Goal: Task Accomplishment & Management: Manage account settings

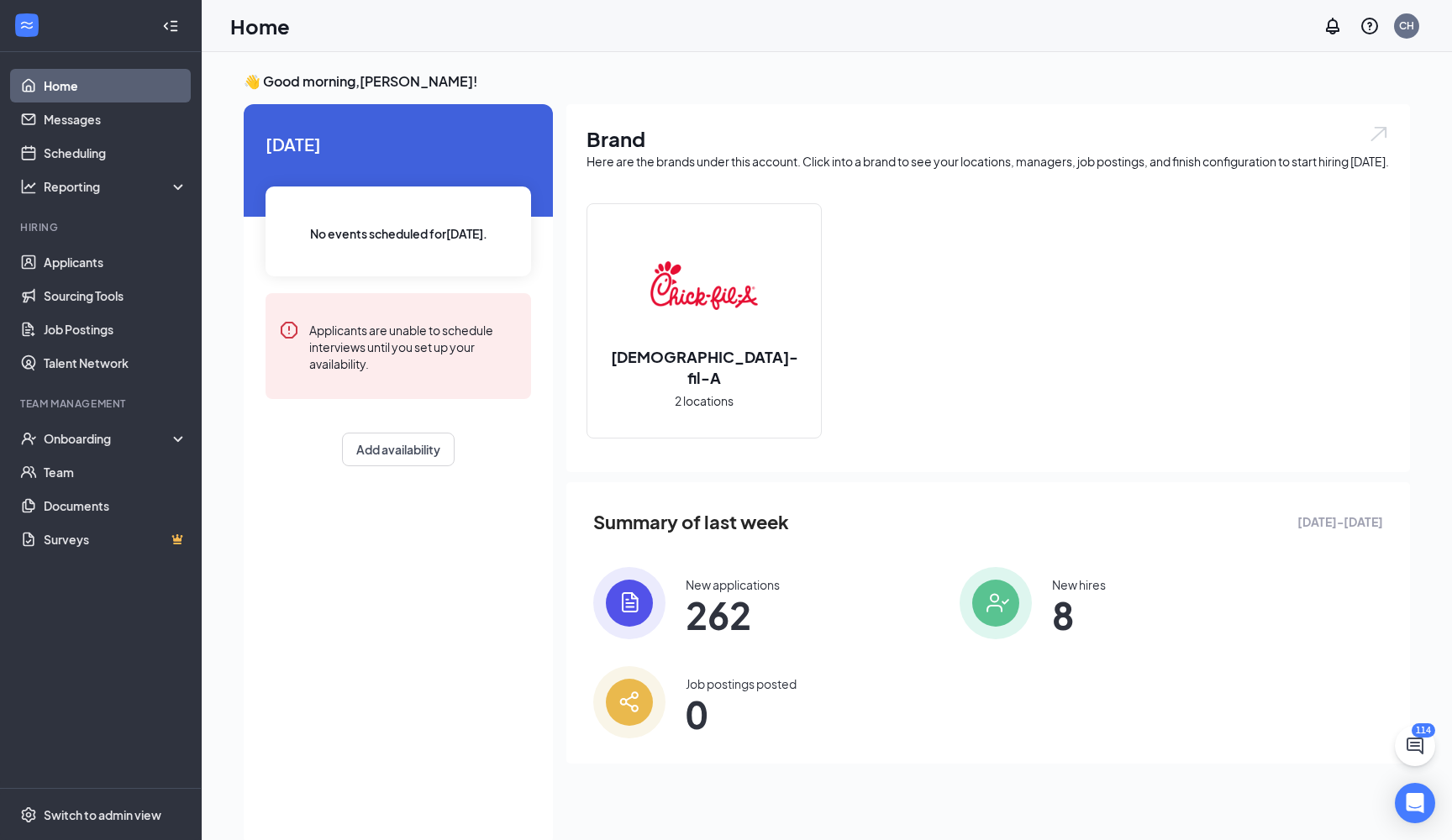
click at [427, 239] on span "No events scheduled for today ." at bounding box center [399, 233] width 177 height 18
click at [95, 157] on link "Scheduling" at bounding box center [116, 153] width 144 height 34
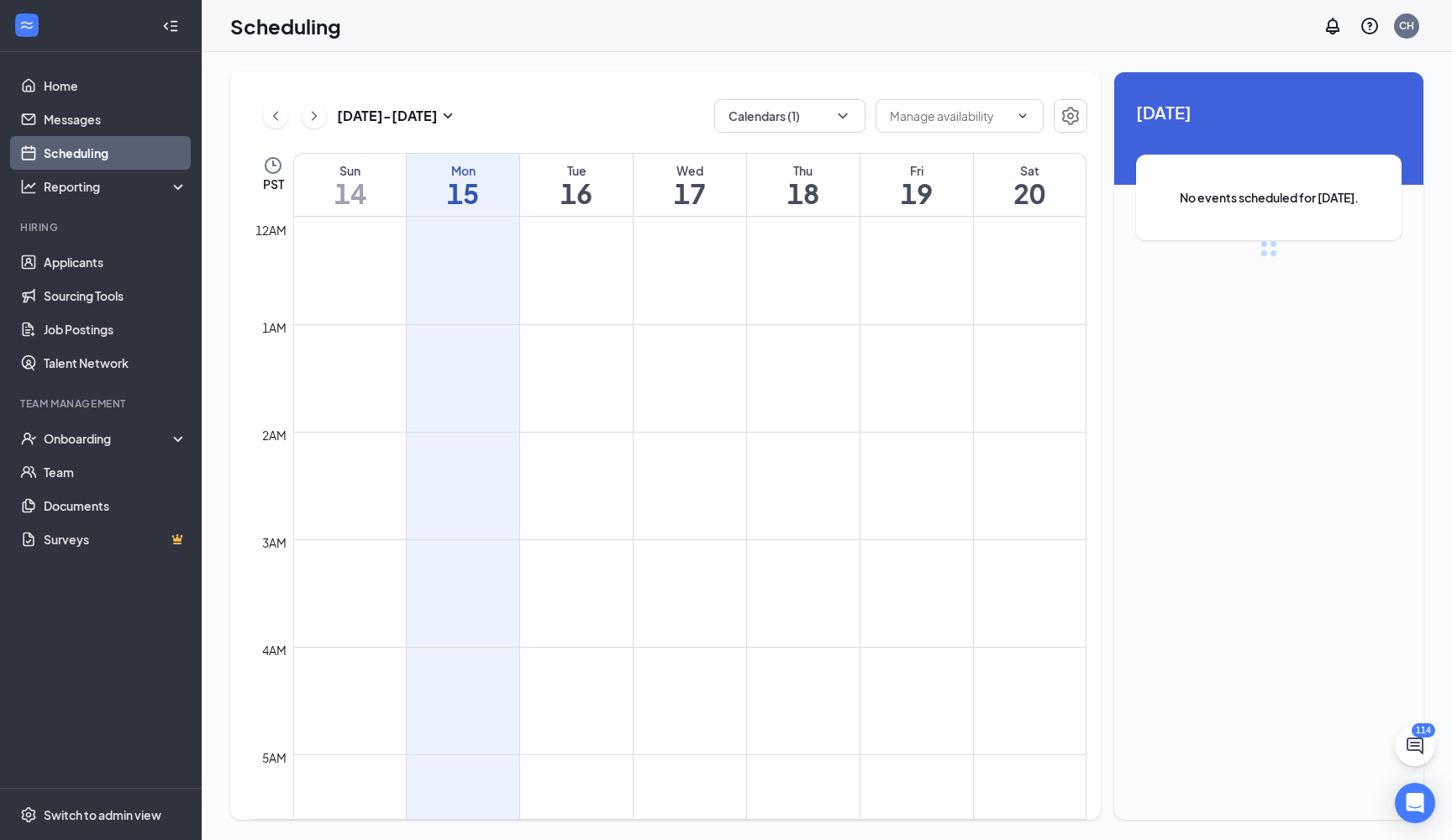
scroll to position [826, 0]
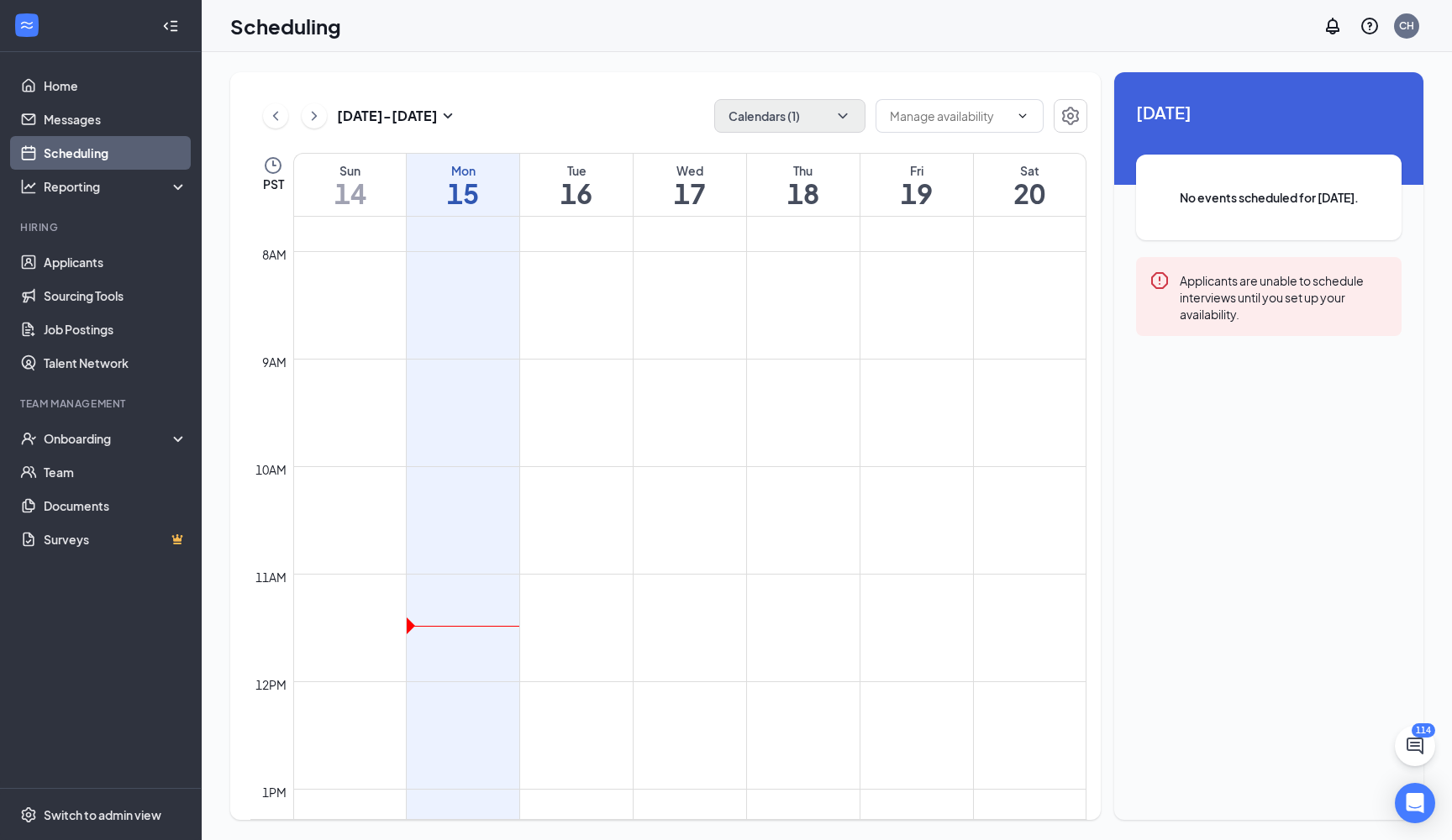
click at [832, 122] on button "Calendars (1)" at bounding box center [791, 116] width 152 height 34
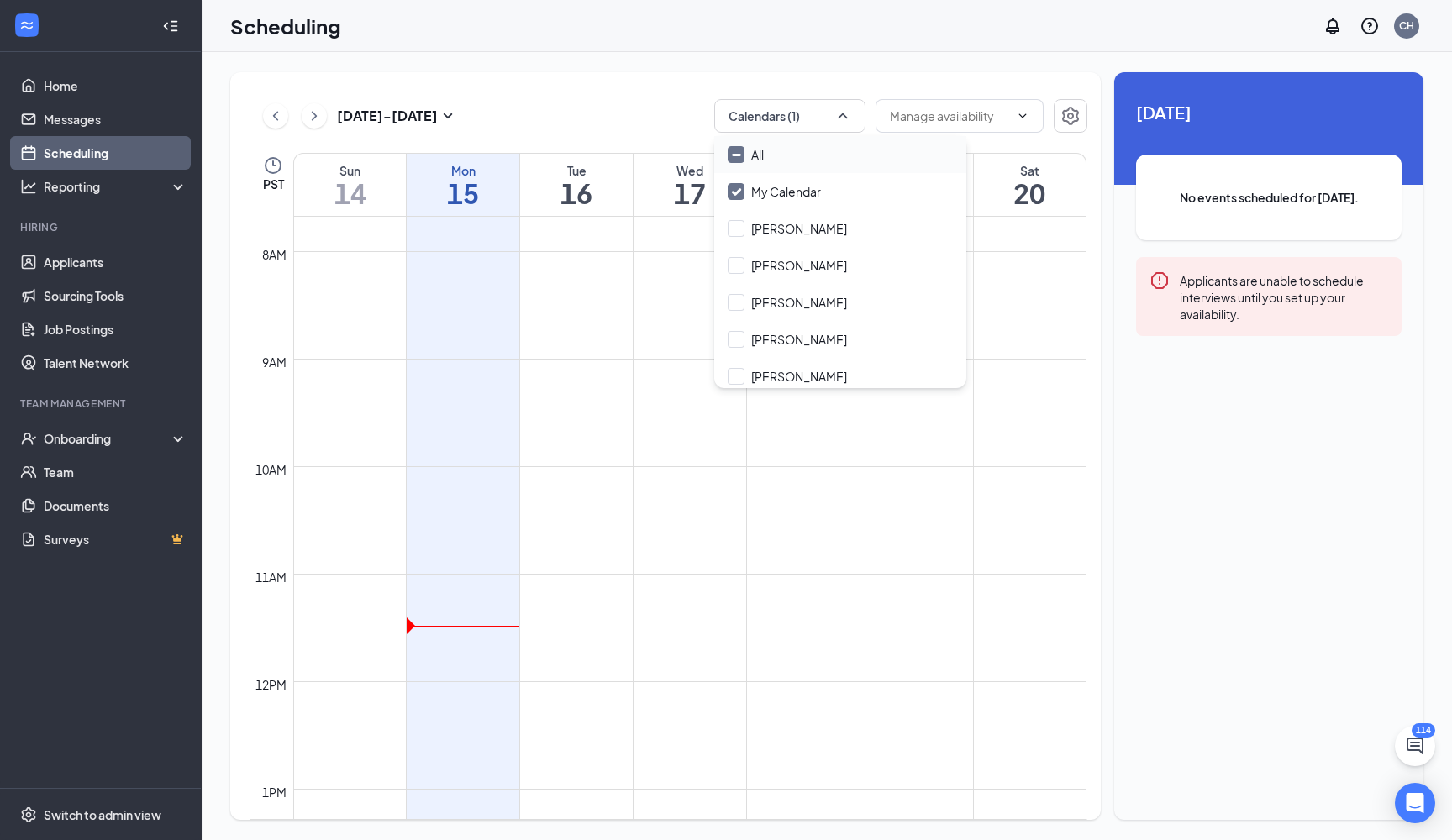
click at [731, 150] on input "All" at bounding box center [745, 154] width 36 height 17
checkbox input "true"
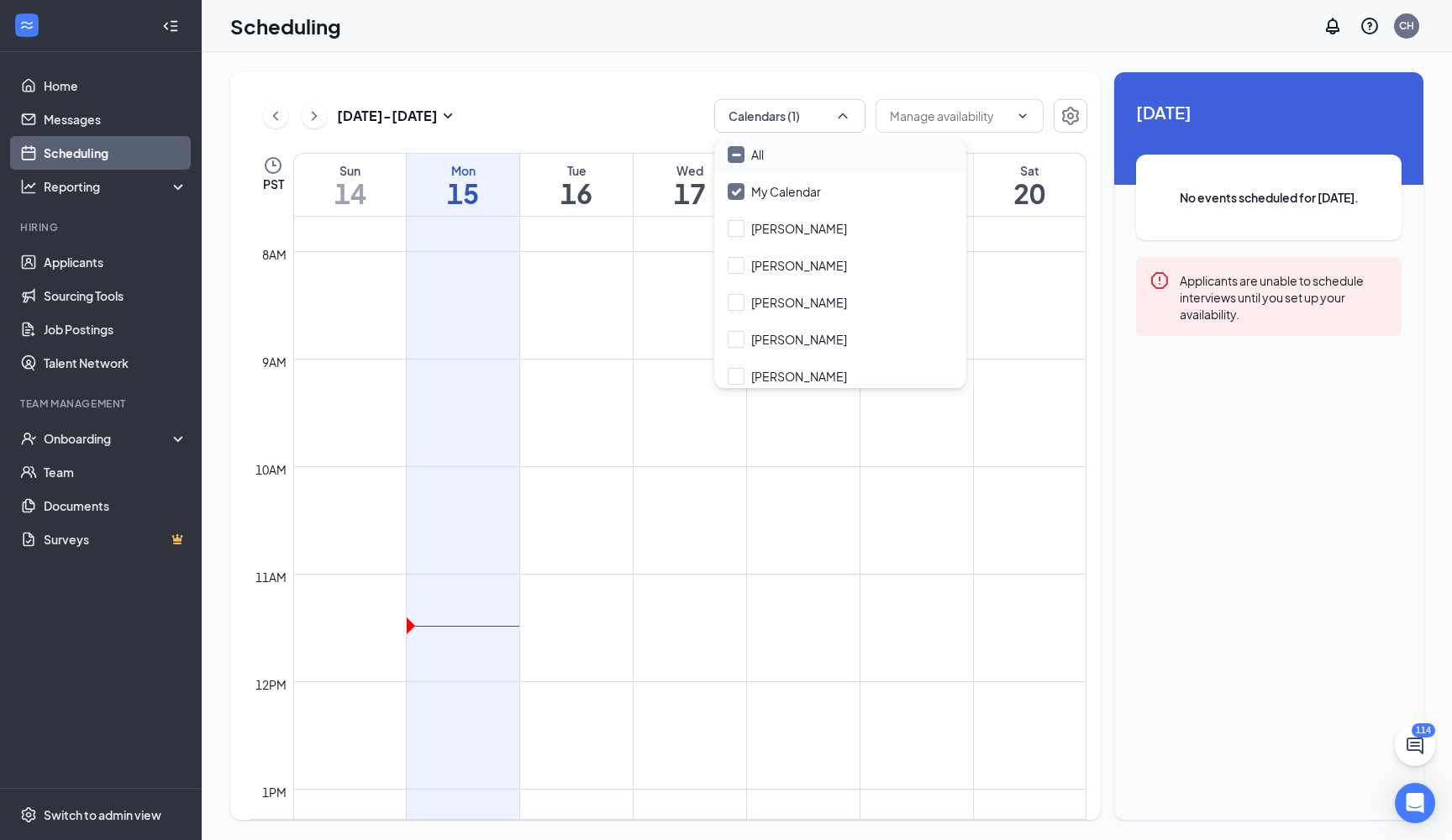
checkbox input "true"
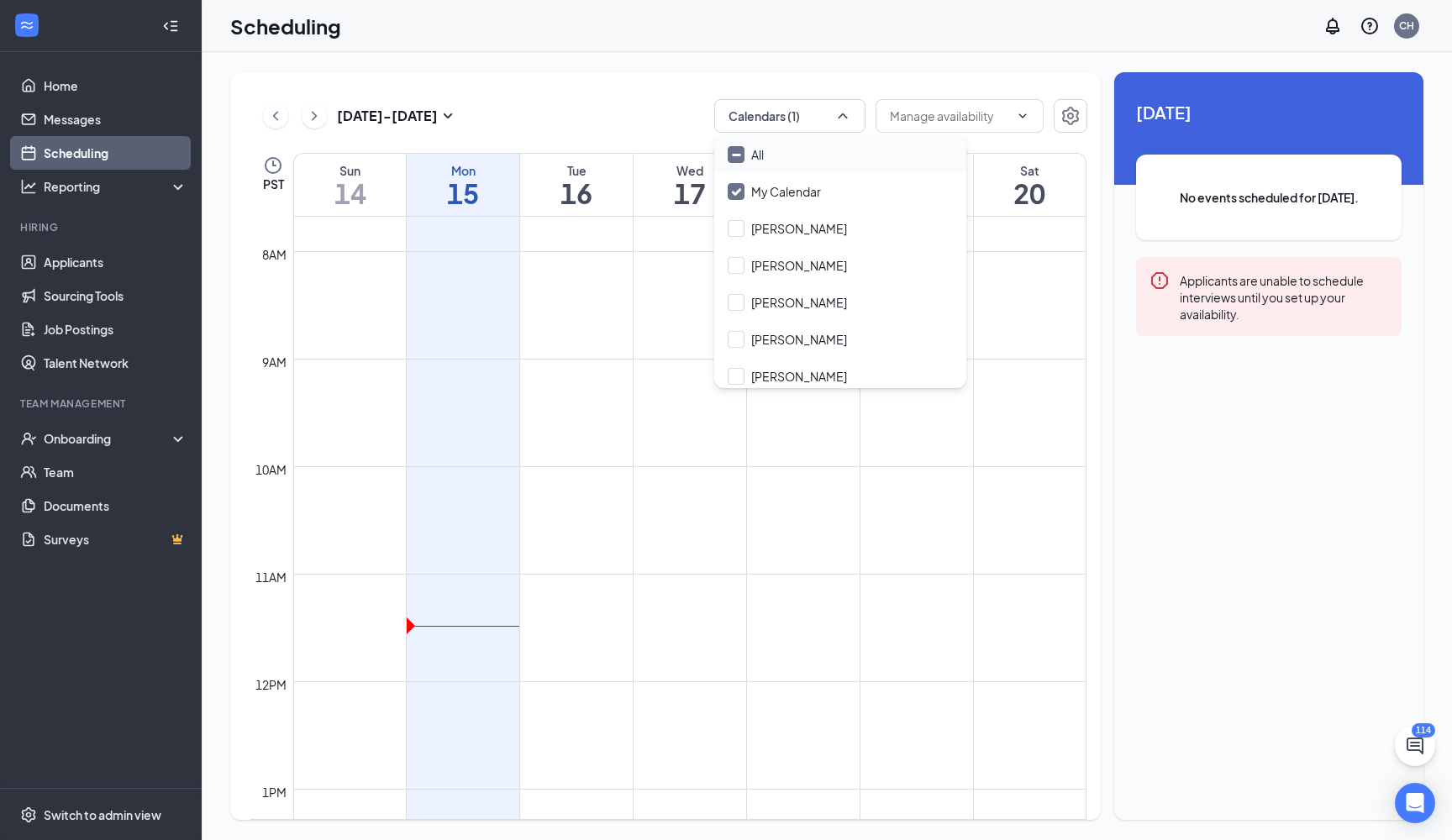
checkbox input "true"
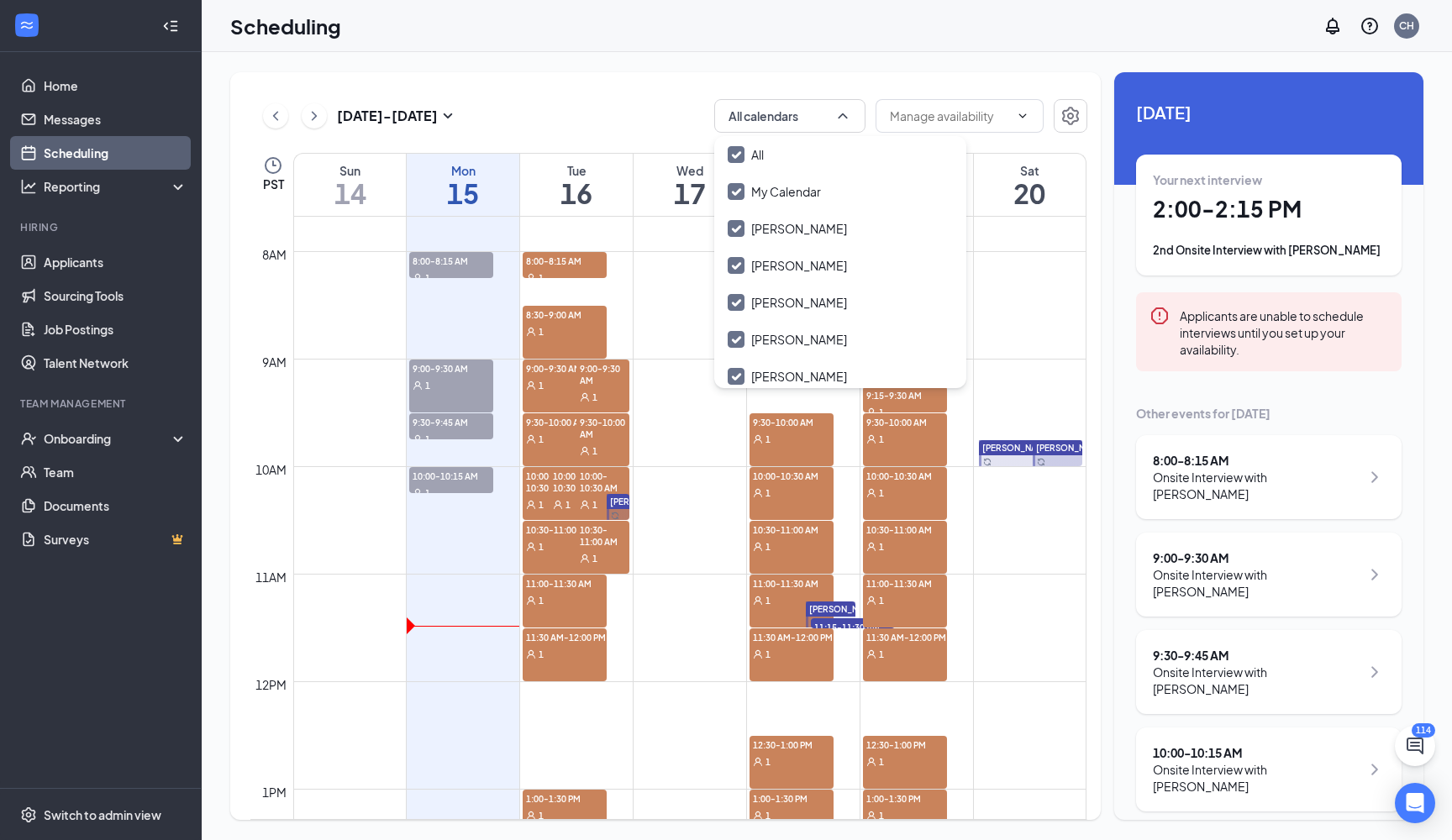
click at [1077, 313] on td at bounding box center [691, 319] width 794 height 27
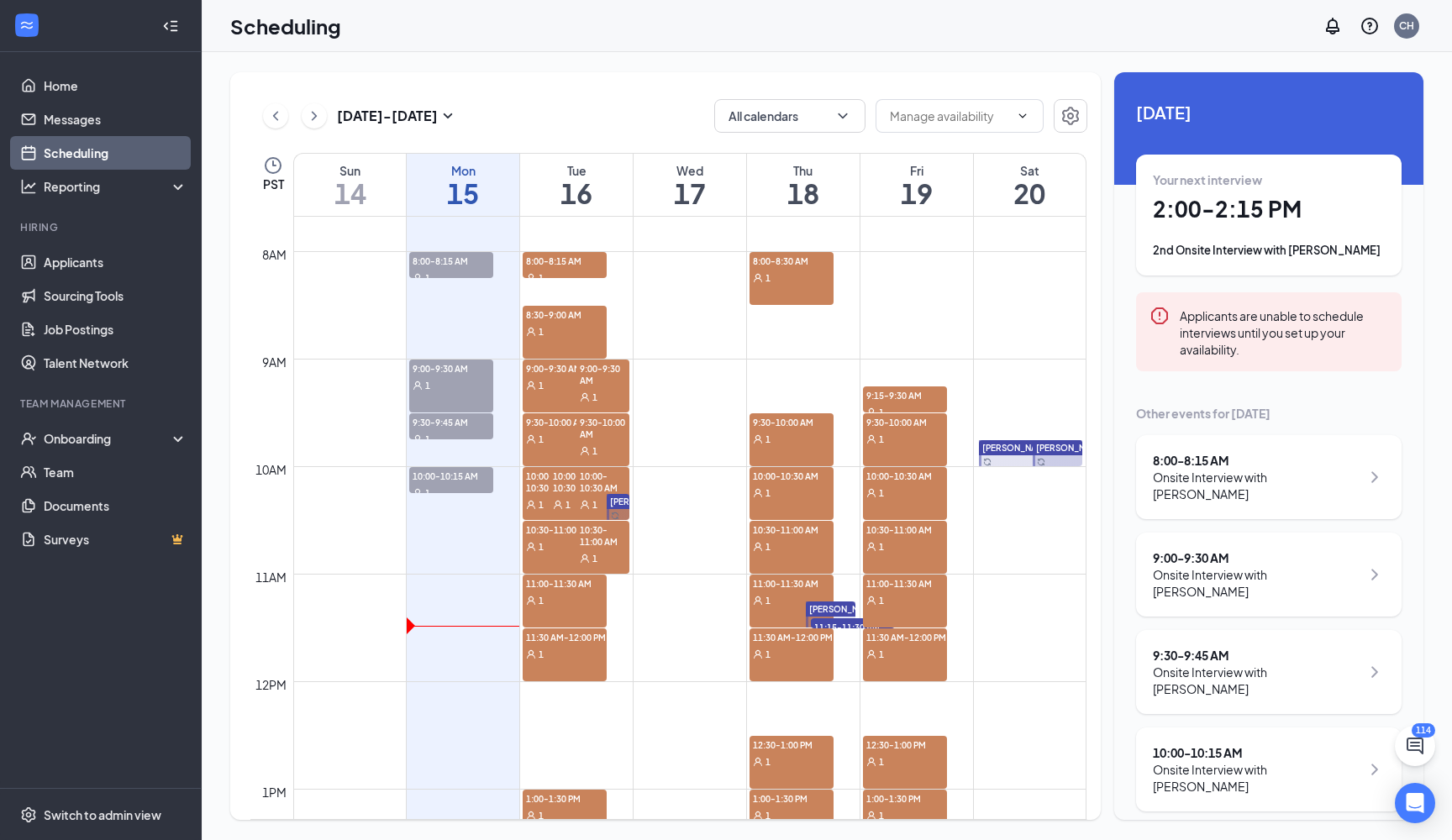
click at [558, 326] on div "1" at bounding box center [565, 331] width 84 height 17
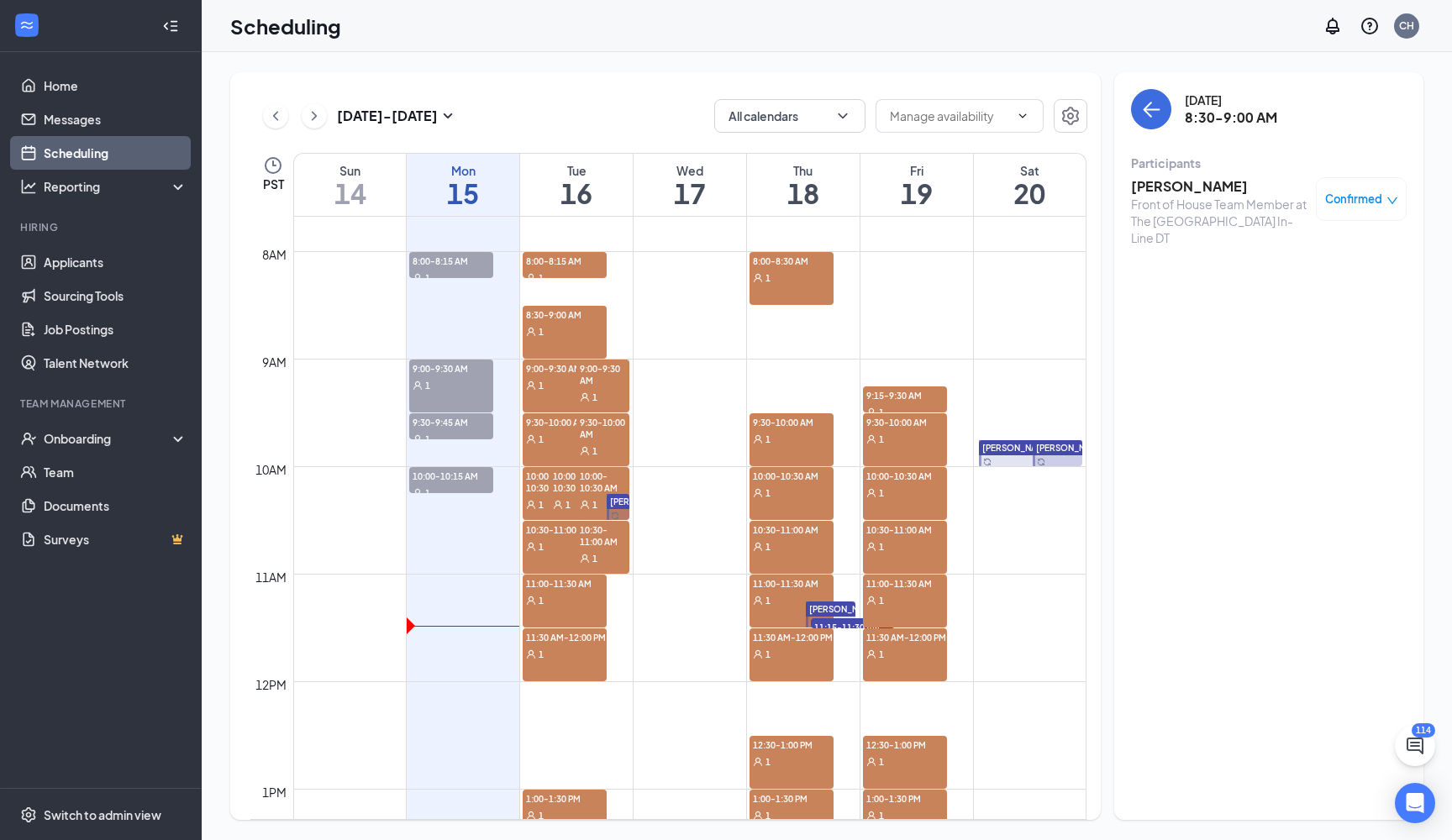
click at [1355, 206] on span "Confirmed" at bounding box center [1354, 198] width 57 height 17
click at [1332, 152] on div "Tuesday, Sep 16 8:30-9:00 AM Participants Azucena Garcia Front of House Team Me…" at bounding box center [1268, 173] width 275 height 167
click at [565, 383] on div "1" at bounding box center [565, 384] width 84 height 17
click at [612, 374] on span "9:00-9:30 AM" at bounding box center [603, 373] width 53 height 28
click at [1176, 186] on h3 "[PERSON_NAME]" at bounding box center [1219, 186] width 176 height 18
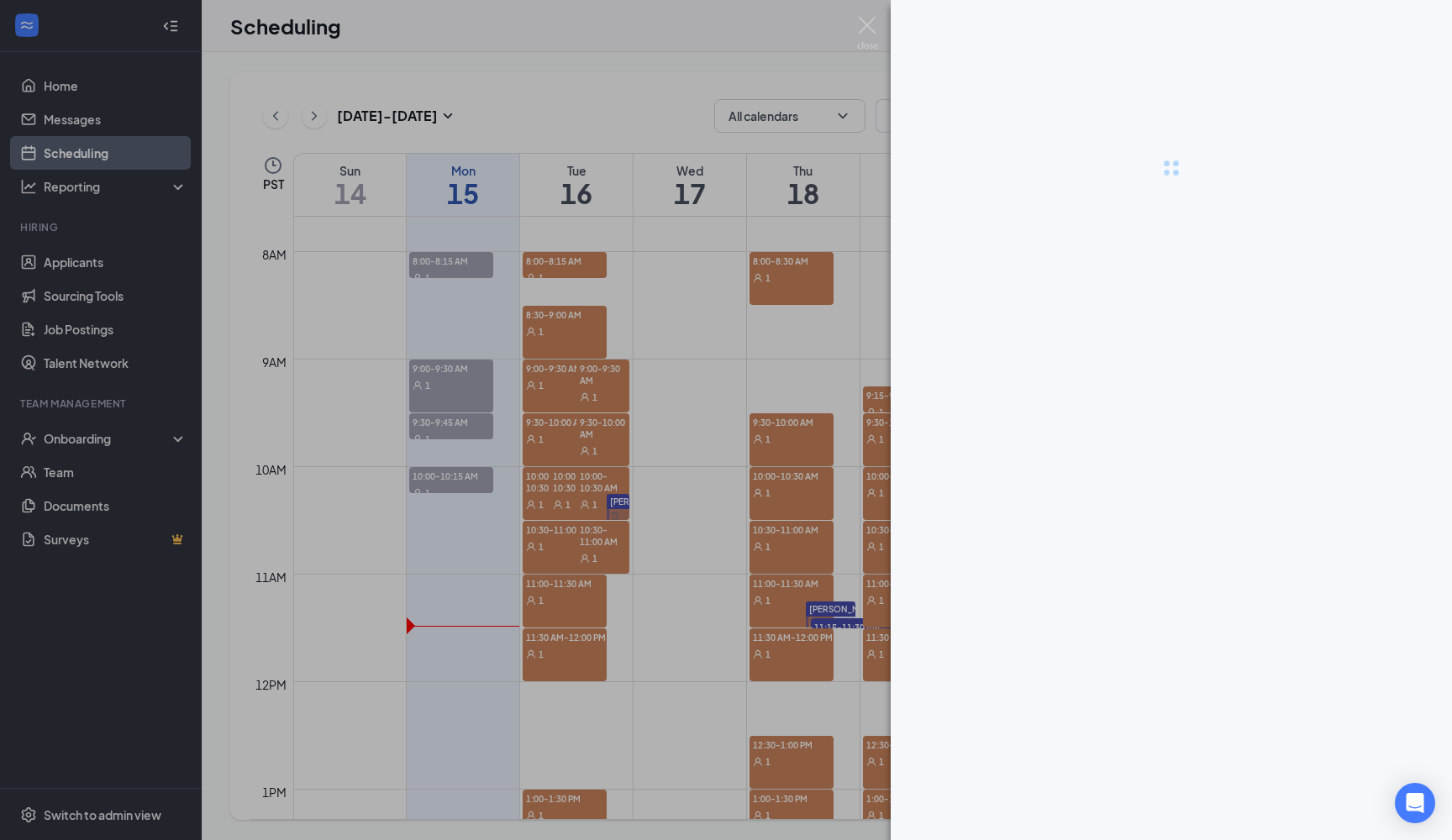
click at [1176, 186] on div at bounding box center [726, 420] width 1452 height 840
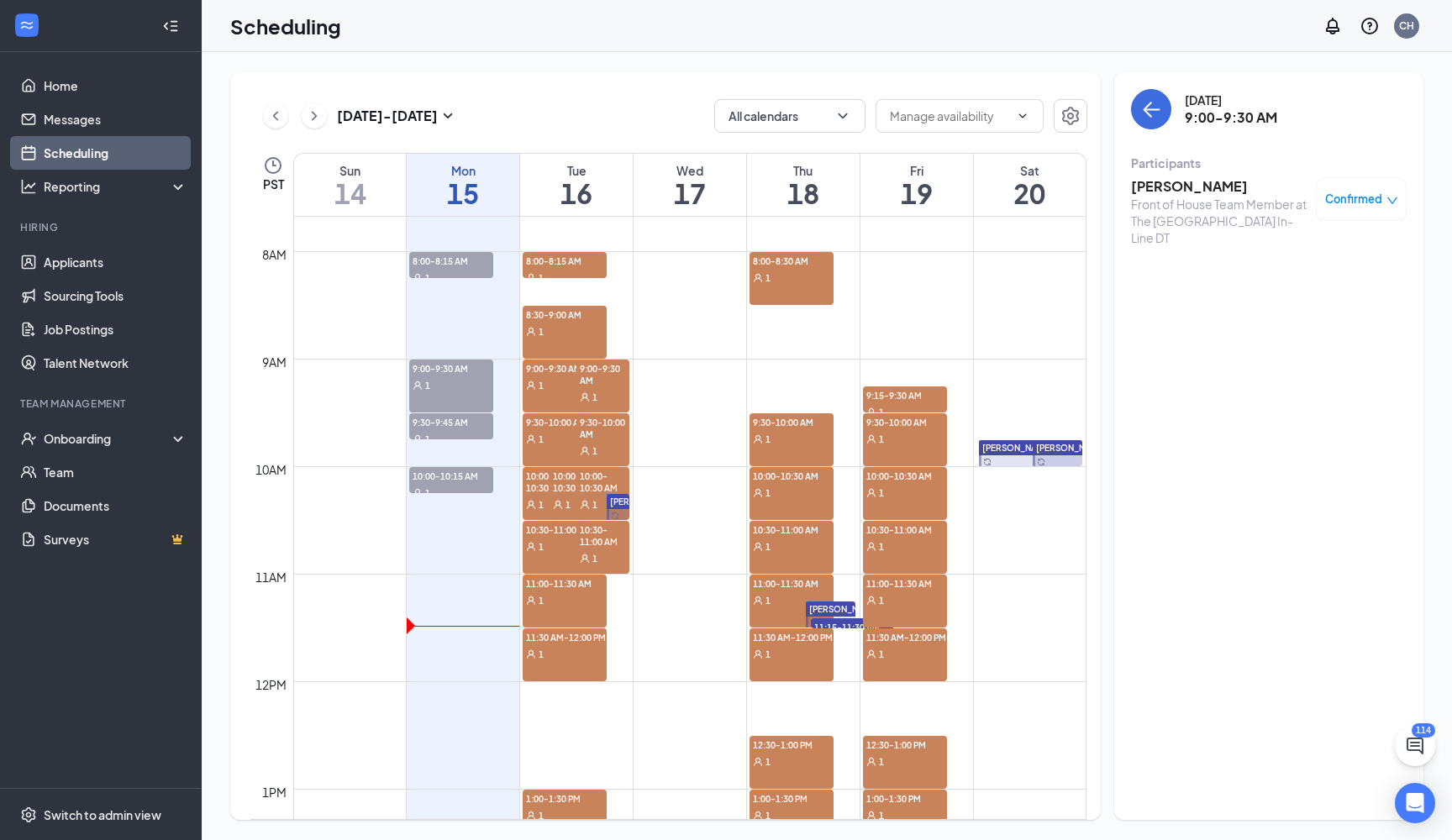
click at [1176, 186] on h3 "[PERSON_NAME]" at bounding box center [1219, 186] width 176 height 18
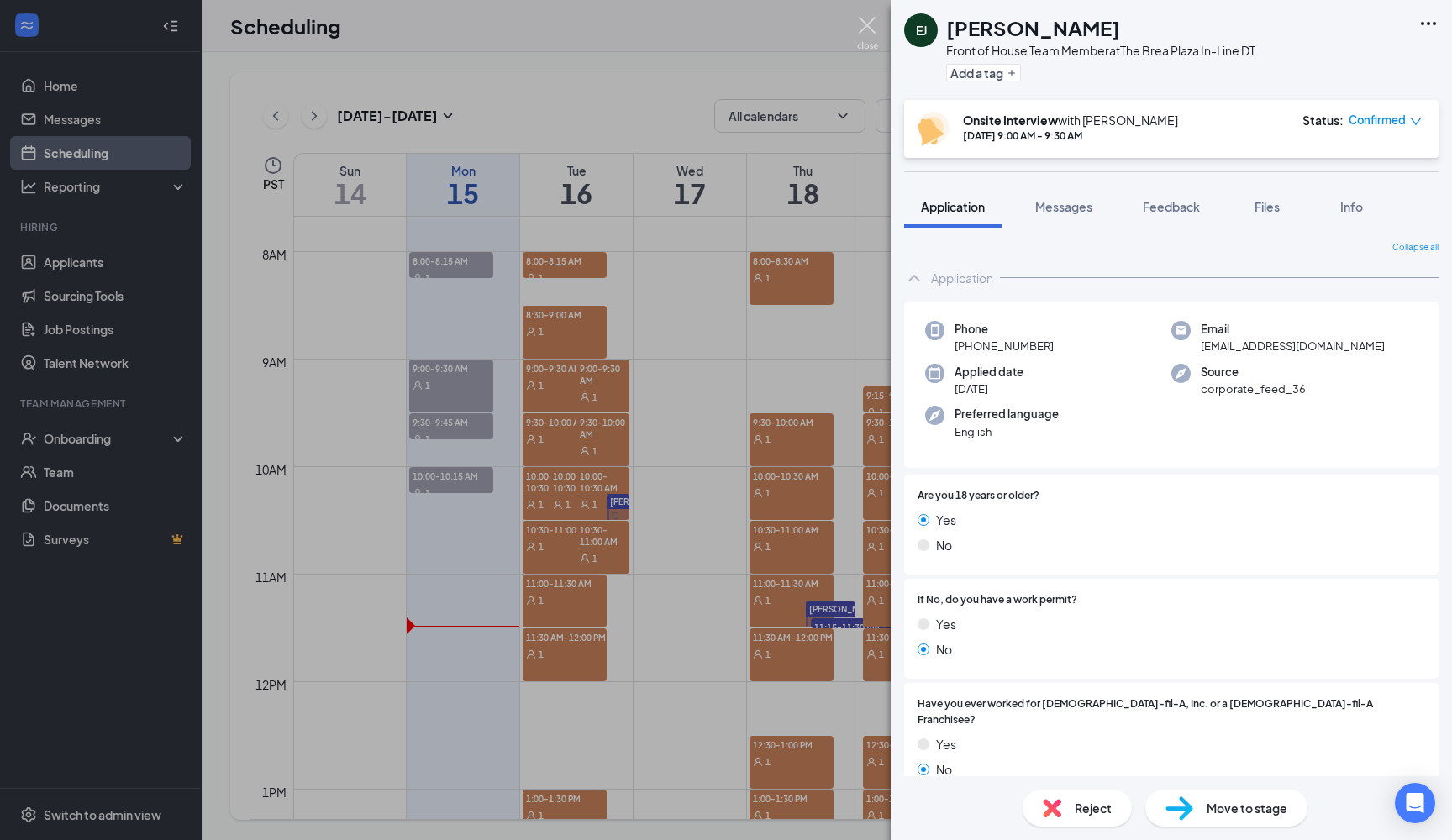
click at [863, 18] on img at bounding box center [868, 33] width 21 height 33
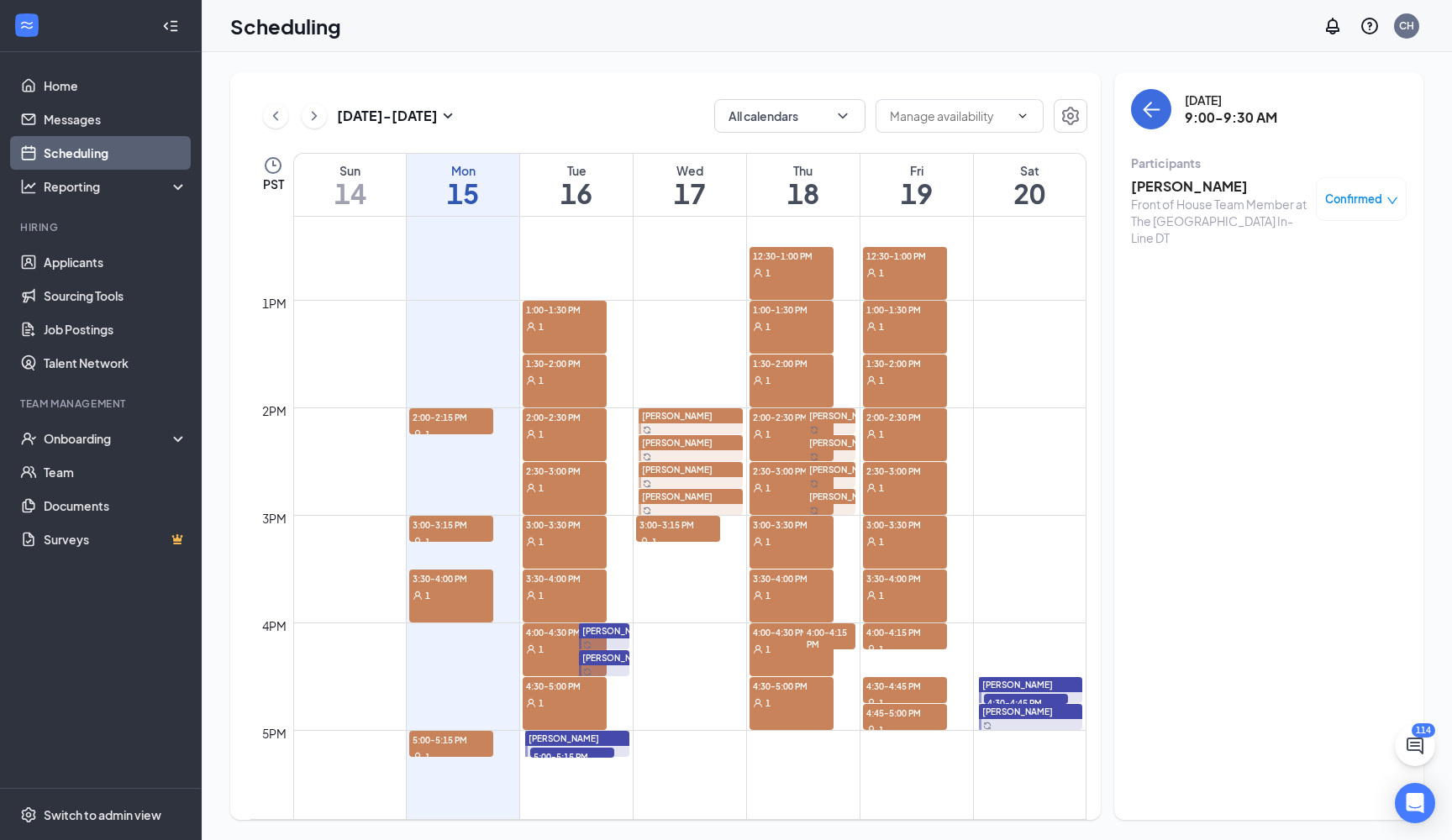
scroll to position [1314, 0]
click at [1012, 448] on td at bounding box center [691, 449] width 794 height 27
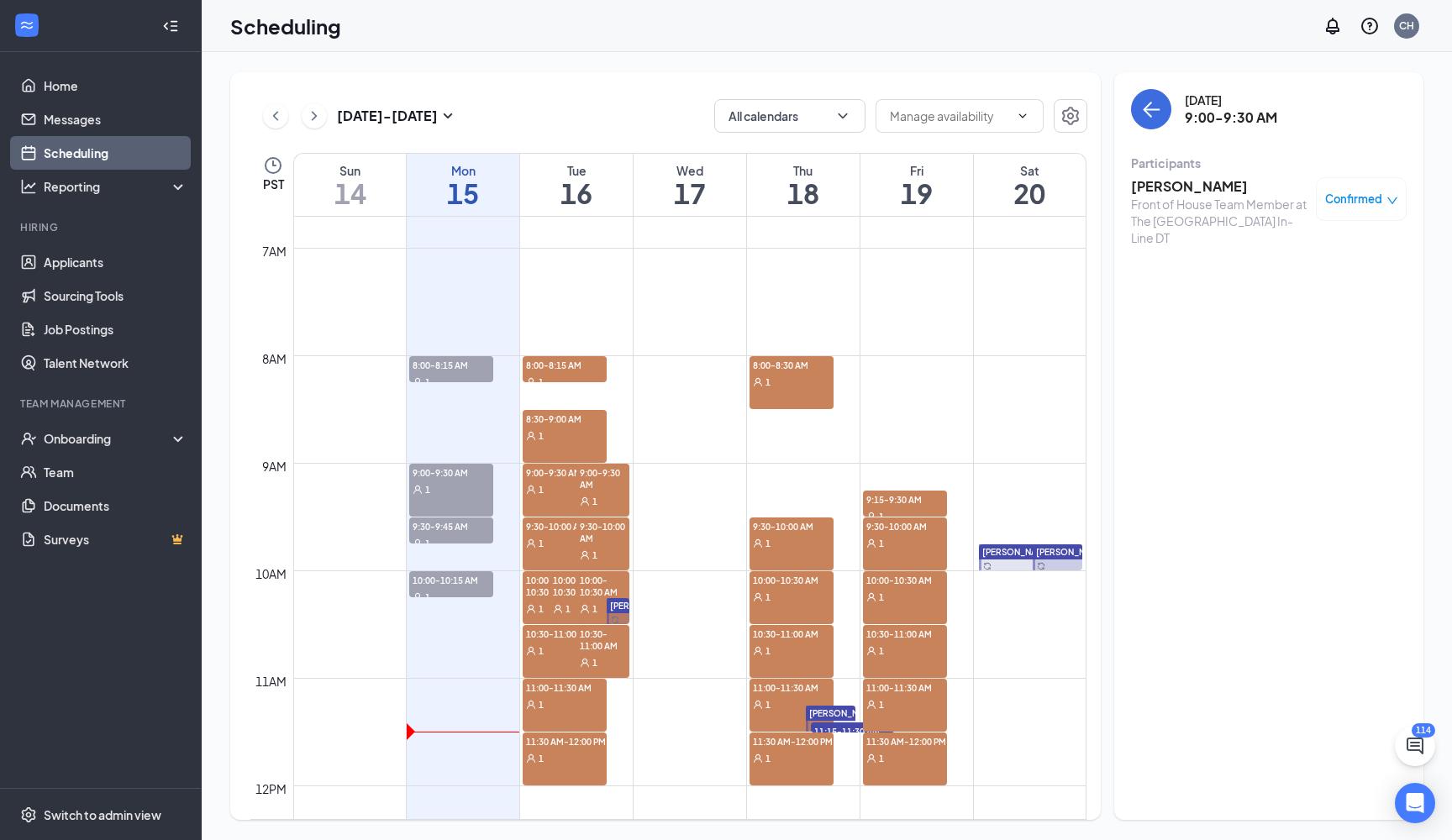
scroll to position [723, 0]
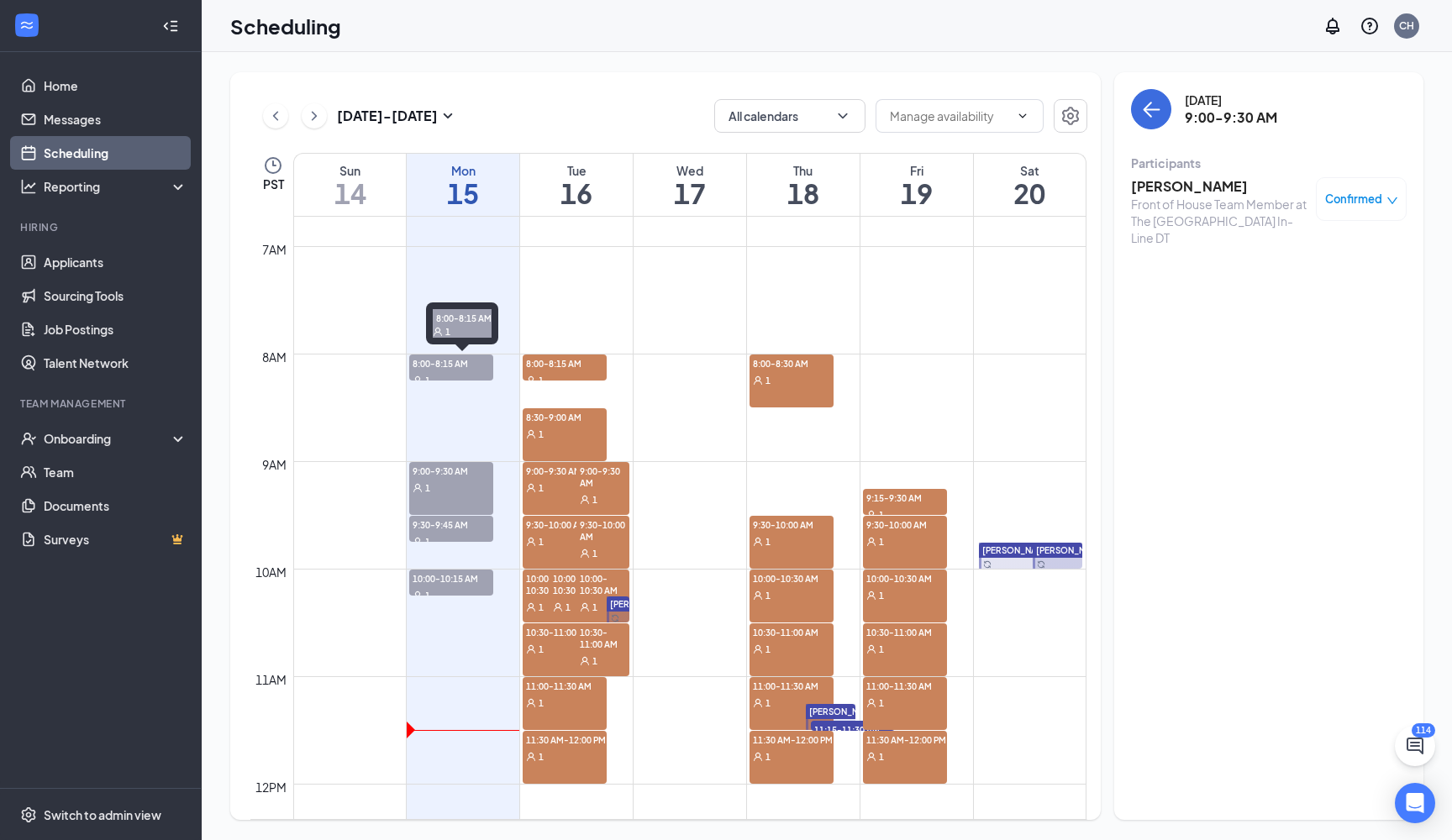
click at [451, 367] on span "8:00-8:15 AM" at bounding box center [451, 363] width 84 height 17
click at [458, 479] on div "1" at bounding box center [451, 487] width 84 height 17
click at [1275, 219] on div "Front of House Team Member at [GEOGRAPHIC_DATA]" at bounding box center [1219, 212] width 176 height 34
click at [1222, 207] on div "Front of House Team Member at [GEOGRAPHIC_DATA]" at bounding box center [1219, 212] width 176 height 34
click at [415, 528] on span "9:30-9:45 AM" at bounding box center [451, 524] width 84 height 17
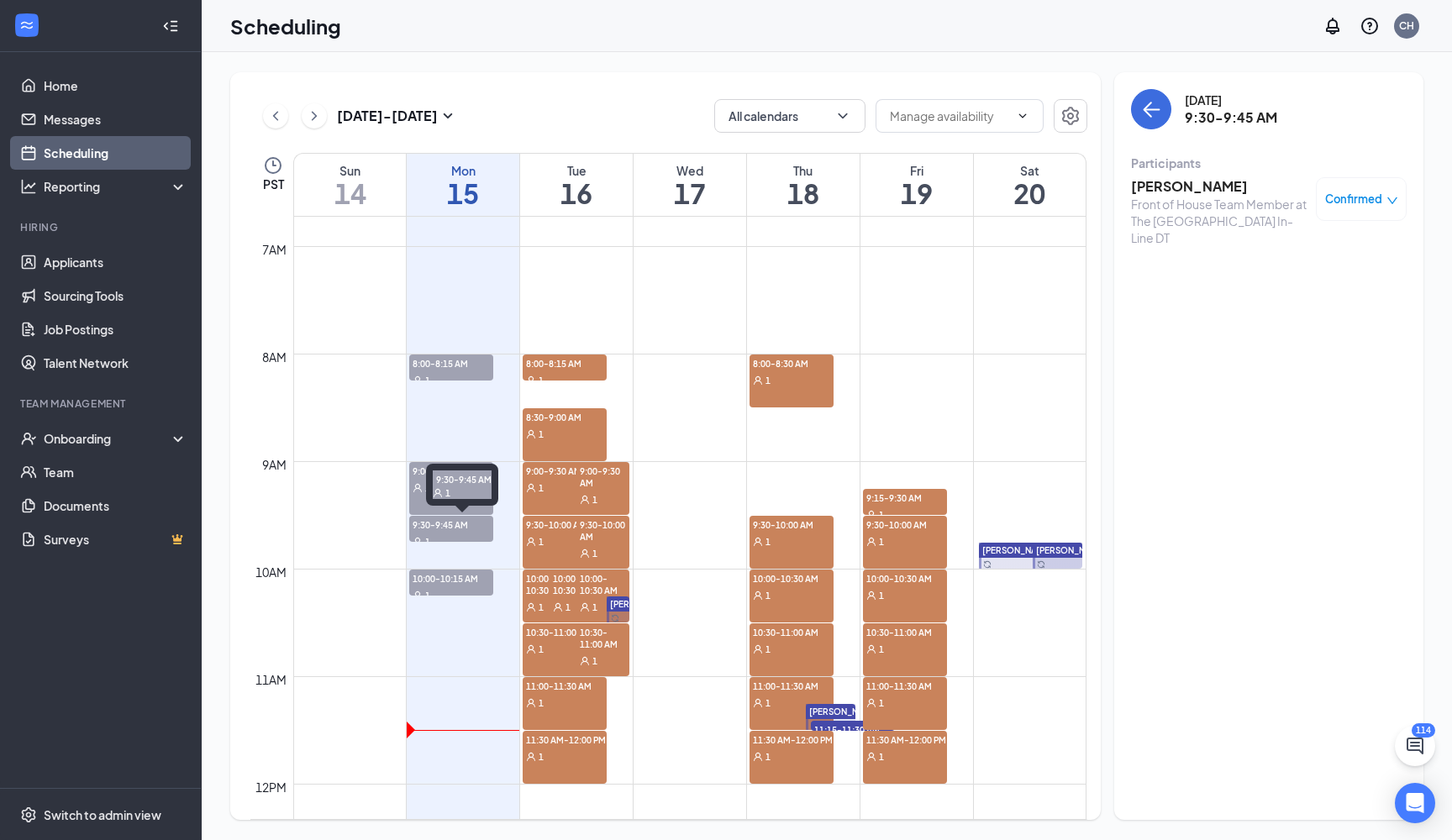
click at [415, 528] on span "9:30-9:45 AM" at bounding box center [451, 524] width 84 height 17
click at [434, 578] on span "10:00-10:15 AM" at bounding box center [451, 578] width 84 height 17
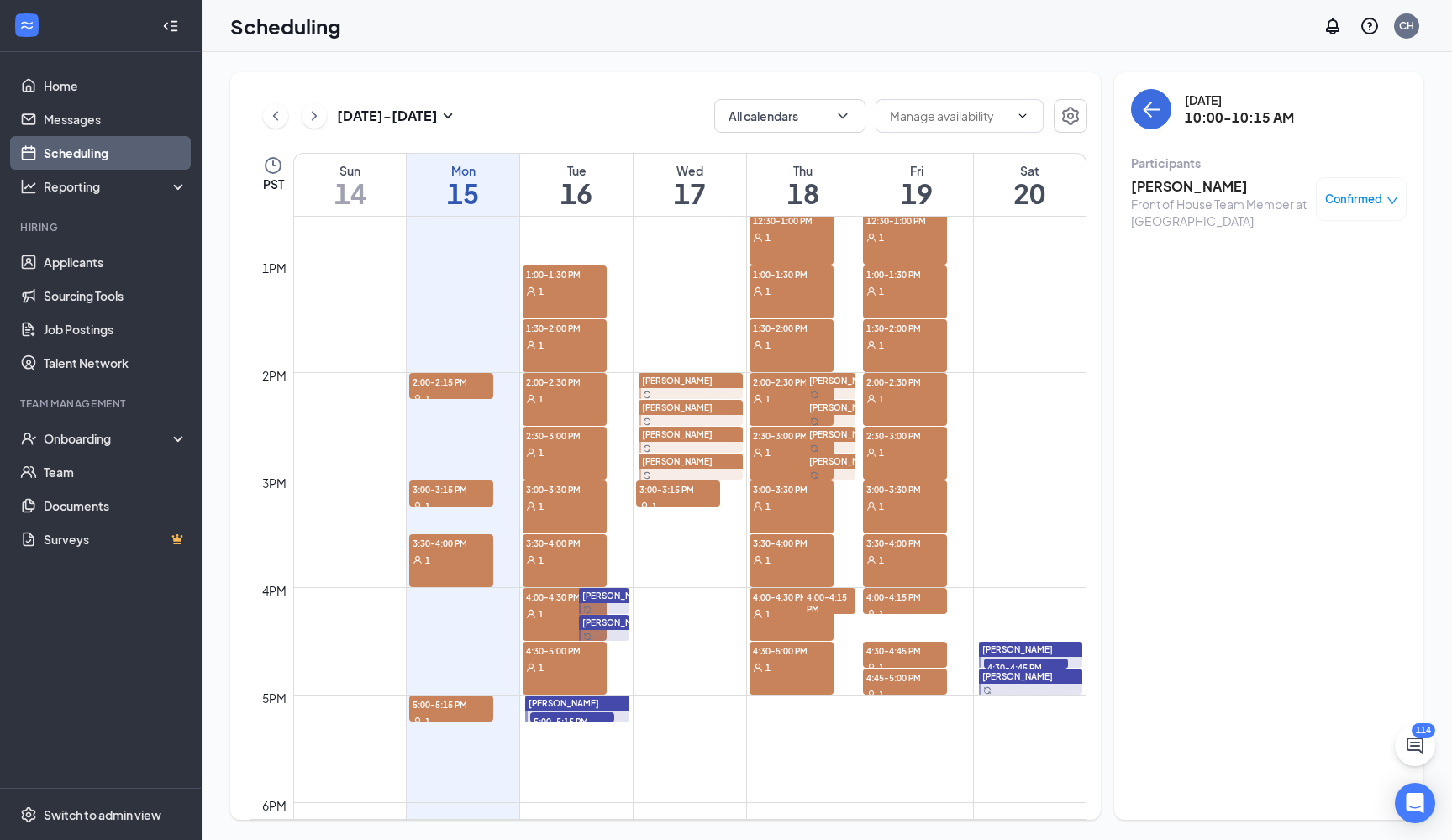
scroll to position [1303, 0]
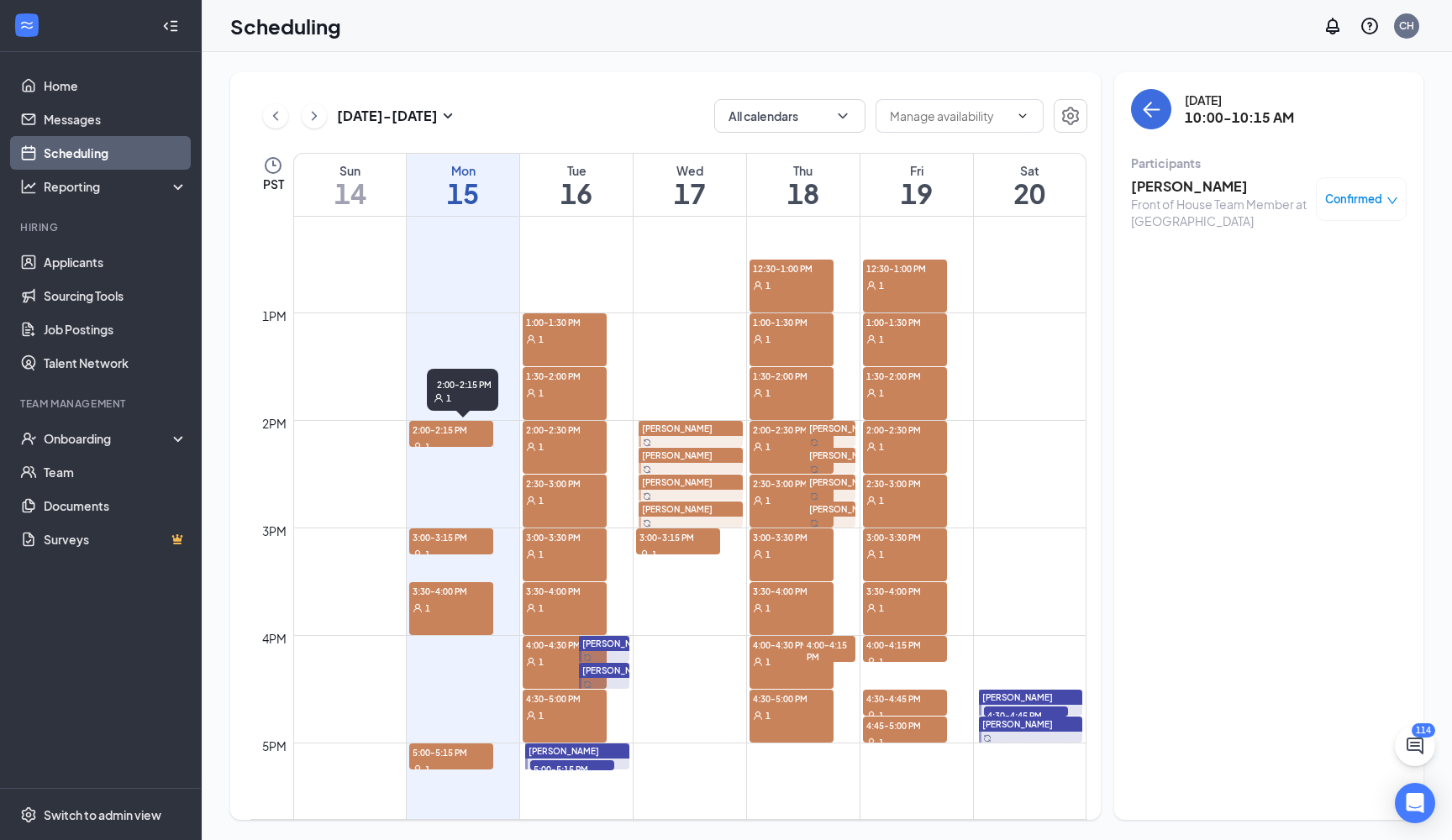
click at [467, 422] on span "2:00-2:15 PM" at bounding box center [451, 429] width 84 height 17
click at [460, 429] on span "2:00-2:15 PM" at bounding box center [451, 429] width 84 height 17
click at [466, 536] on span "3:00-3:15 PM" at bounding box center [451, 537] width 84 height 17
click at [455, 597] on span "3:30-4:00 PM" at bounding box center [451, 590] width 84 height 17
click at [442, 752] on span "5:00-5:15 PM" at bounding box center [451, 752] width 84 height 17
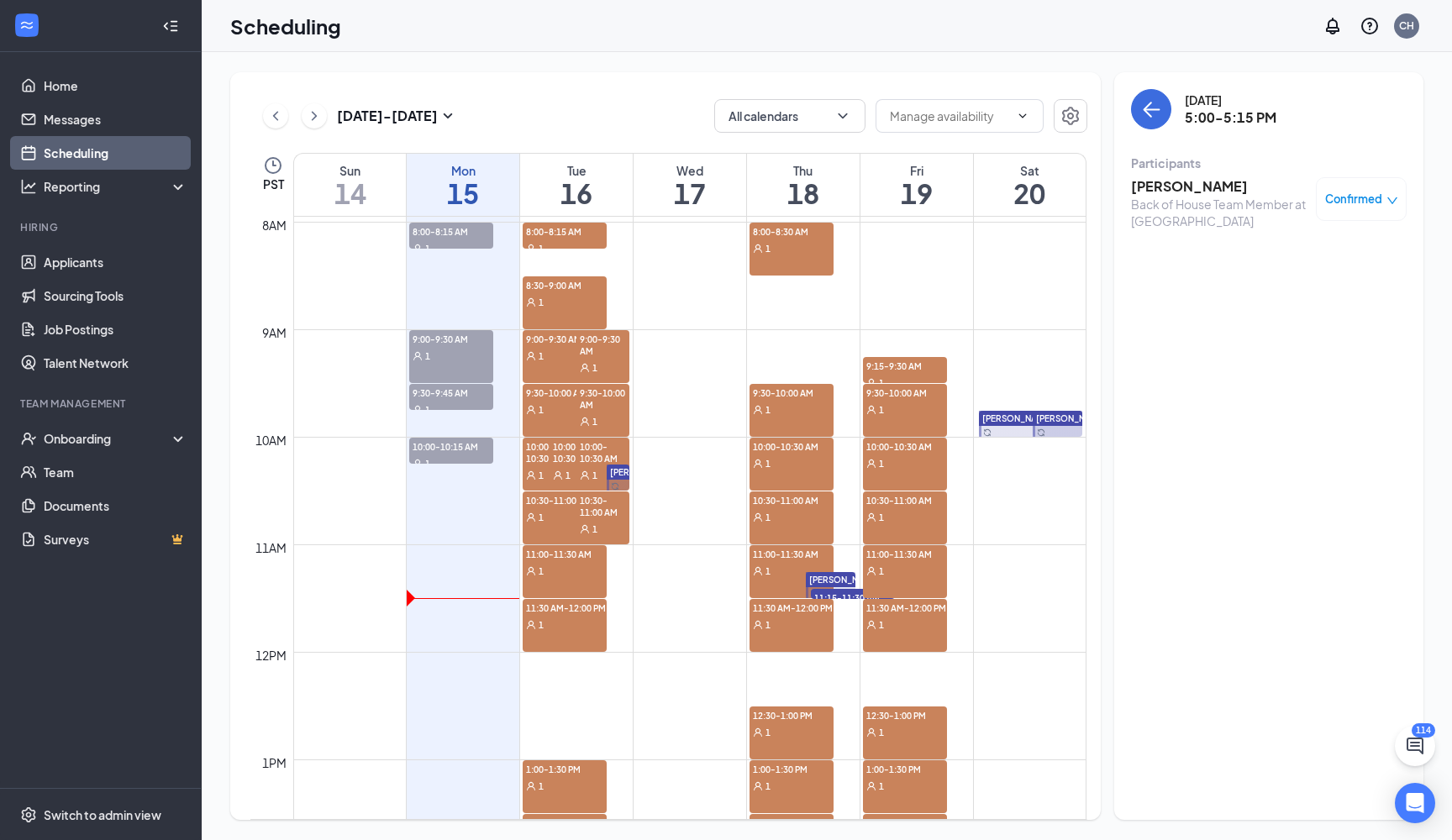
scroll to position [844, 0]
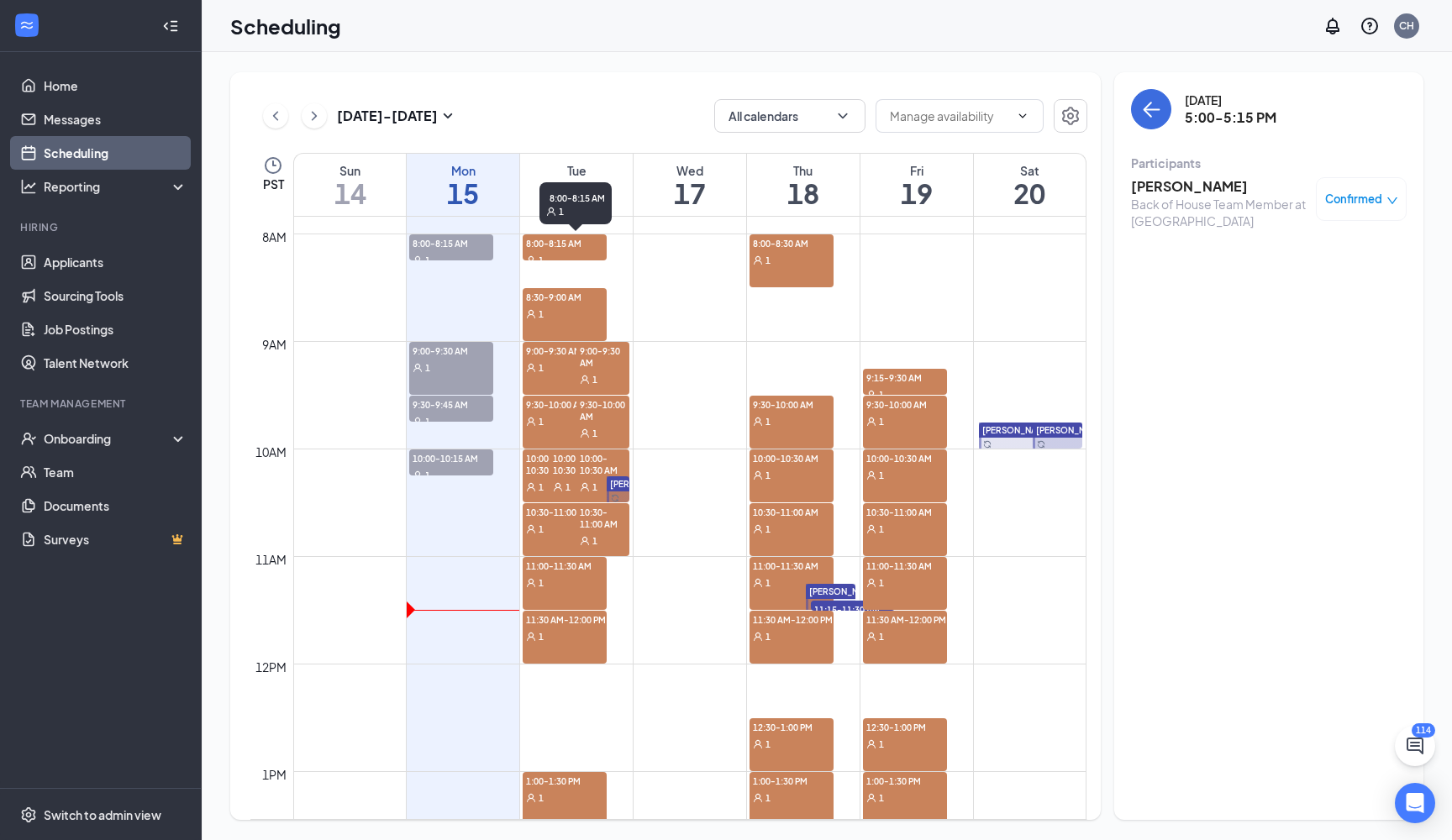
click at [579, 257] on div "1" at bounding box center [565, 259] width 84 height 17
click at [565, 305] on div "1" at bounding box center [565, 313] width 84 height 17
click at [552, 377] on div "9:00-9:30 AM 1" at bounding box center [565, 368] width 84 height 52
click at [551, 423] on div "1" at bounding box center [565, 420] width 84 height 17
click at [548, 472] on span "10:00-10:30 AM" at bounding box center [549, 463] width 53 height 28
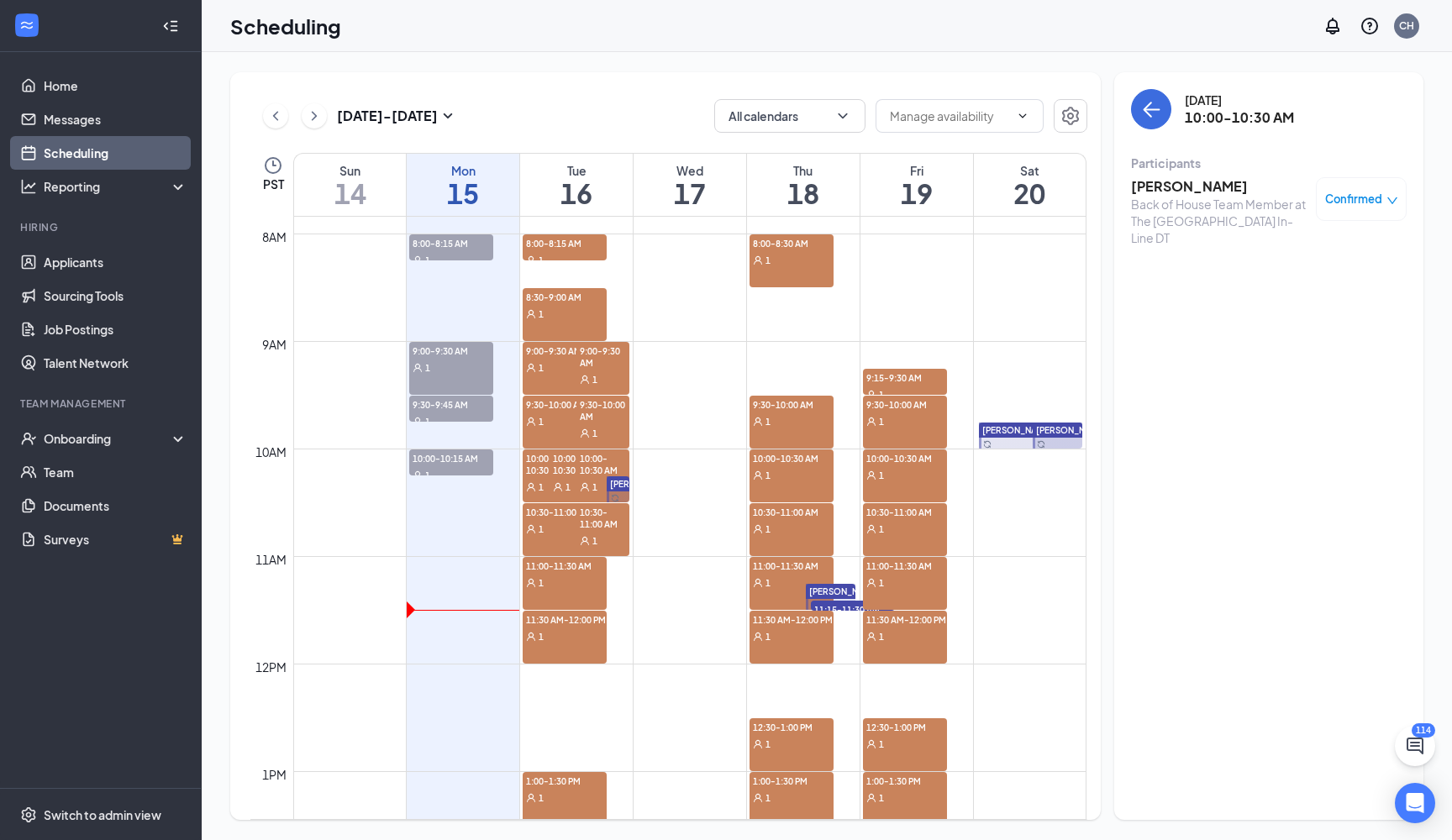
click at [547, 517] on span "10:30-11:00 AM" at bounding box center [565, 511] width 84 height 17
click at [607, 510] on span "10:30-11:00 AM" at bounding box center [603, 517] width 53 height 28
click at [536, 595] on div "11:00-11:30 AM 1" at bounding box center [565, 583] width 84 height 52
click at [1377, 204] on span "Confirmed" at bounding box center [1354, 198] width 57 height 17
click at [1258, 224] on div "Request Reschedule Mark complete Mark as no-show Cancel" at bounding box center [1310, 299] width 175 height 153
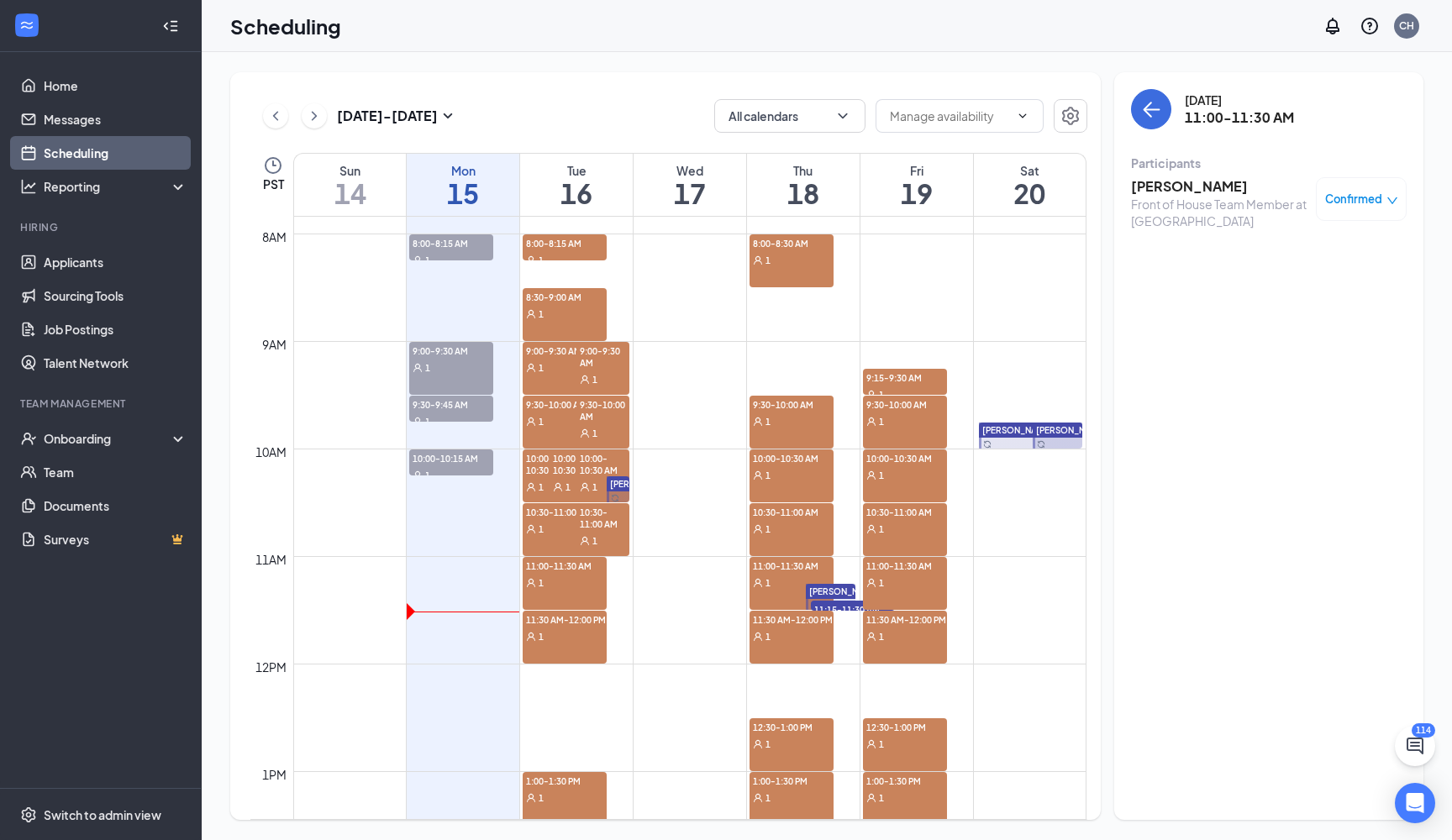
click at [1190, 204] on div "Front of House Team Member at [GEOGRAPHIC_DATA]" at bounding box center [1219, 212] width 176 height 34
click at [558, 541] on div "10:30-11:00 AM 1" at bounding box center [565, 530] width 84 height 52
click at [551, 472] on span "10:00-10:30 AM" at bounding box center [576, 463] width 53 height 28
click at [604, 474] on span "10:00-10:30 AM" at bounding box center [603, 463] width 53 height 28
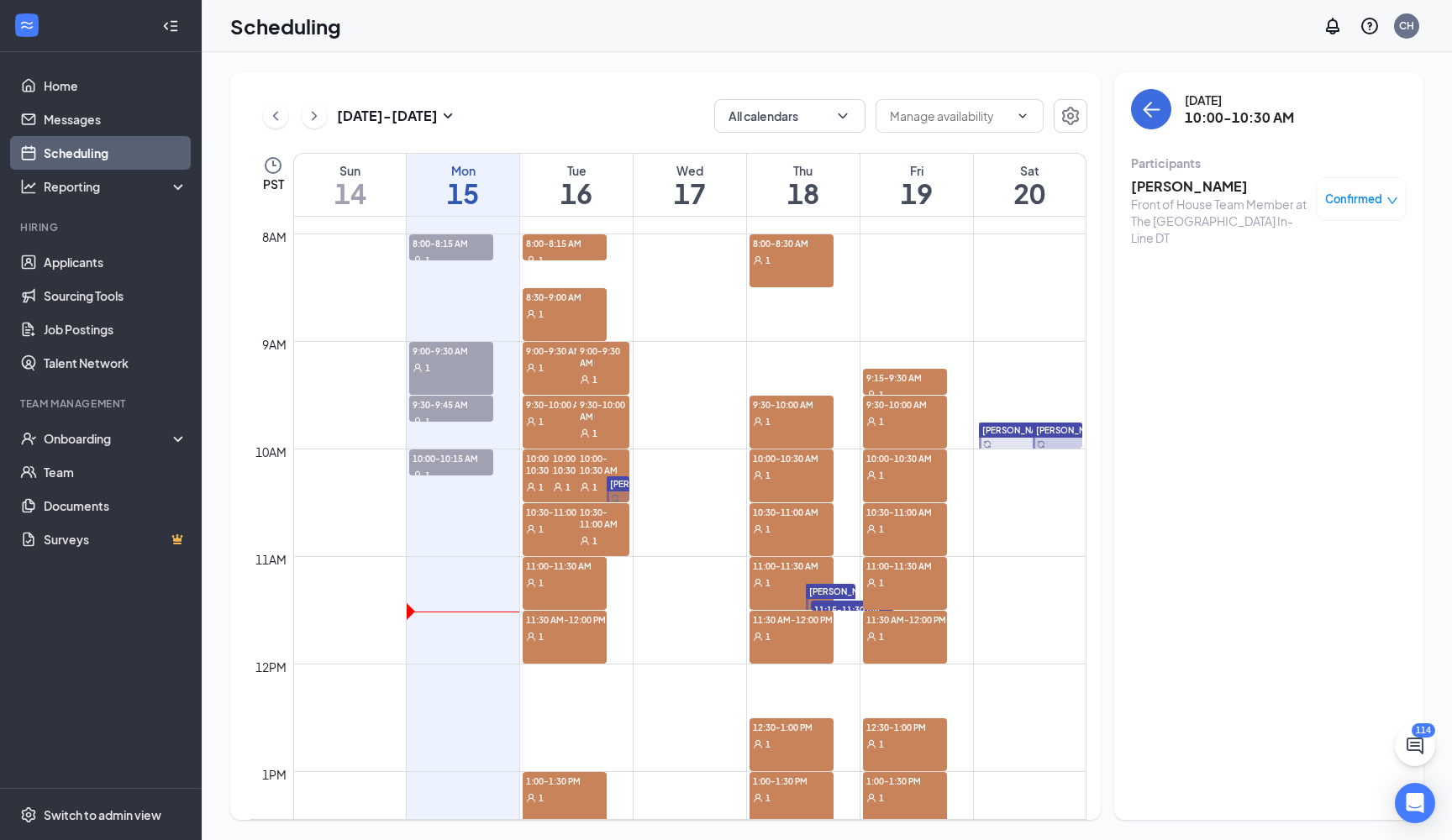
click at [600, 531] on span "10:30-11:00 AM" at bounding box center [603, 517] width 53 height 28
click at [561, 533] on div "1" at bounding box center [565, 528] width 84 height 17
click at [547, 573] on span "11:00-11:30 AM" at bounding box center [565, 565] width 84 height 17
click at [1257, 222] on div "Front of House Team Member at [GEOGRAPHIC_DATA]" at bounding box center [1219, 212] width 176 height 34
click at [1221, 213] on div "Front of House Team Member at [GEOGRAPHIC_DATA]" at bounding box center [1219, 212] width 176 height 34
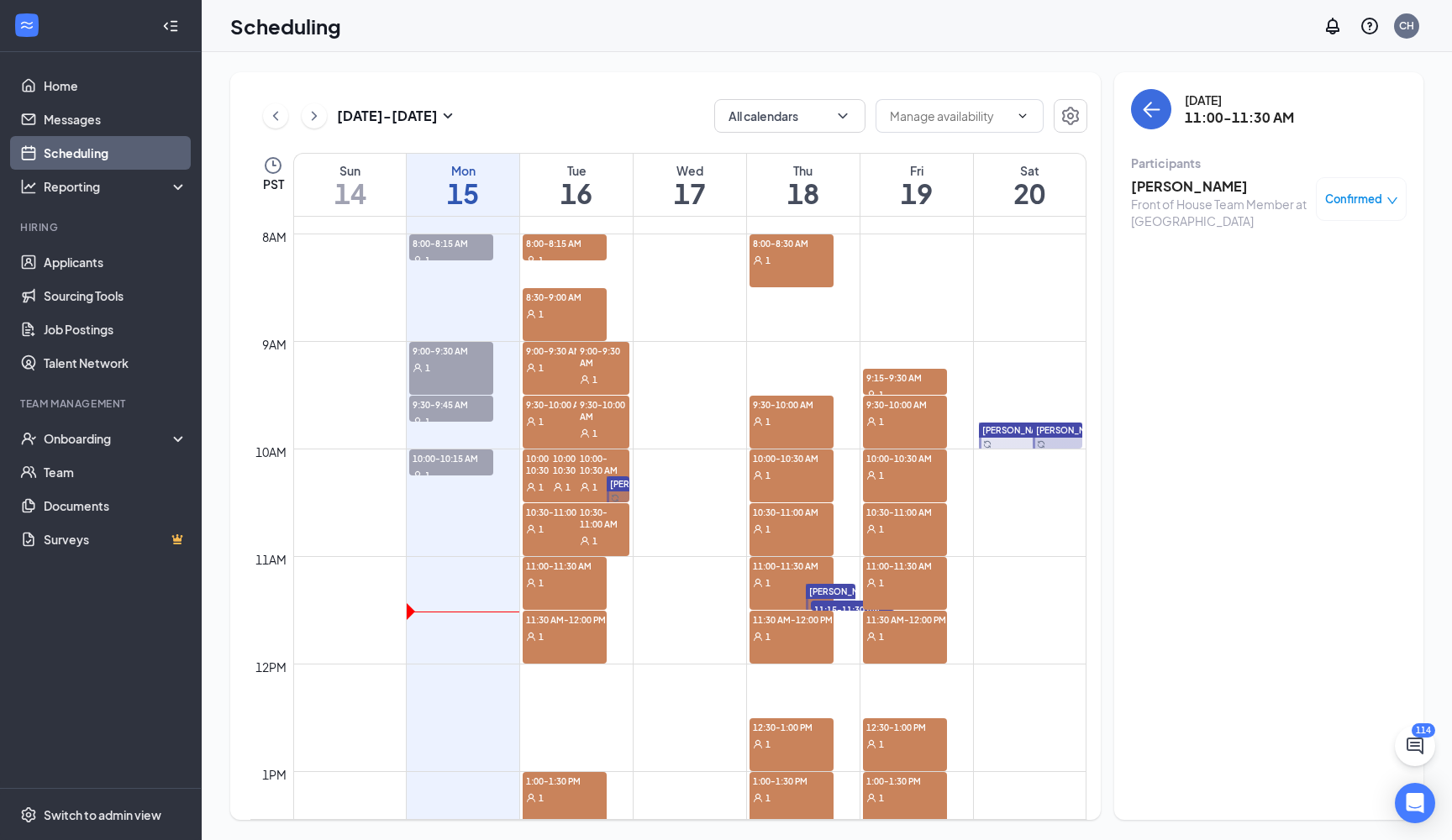
click at [1183, 181] on h3 "Maximus Seino" at bounding box center [1219, 186] width 176 height 18
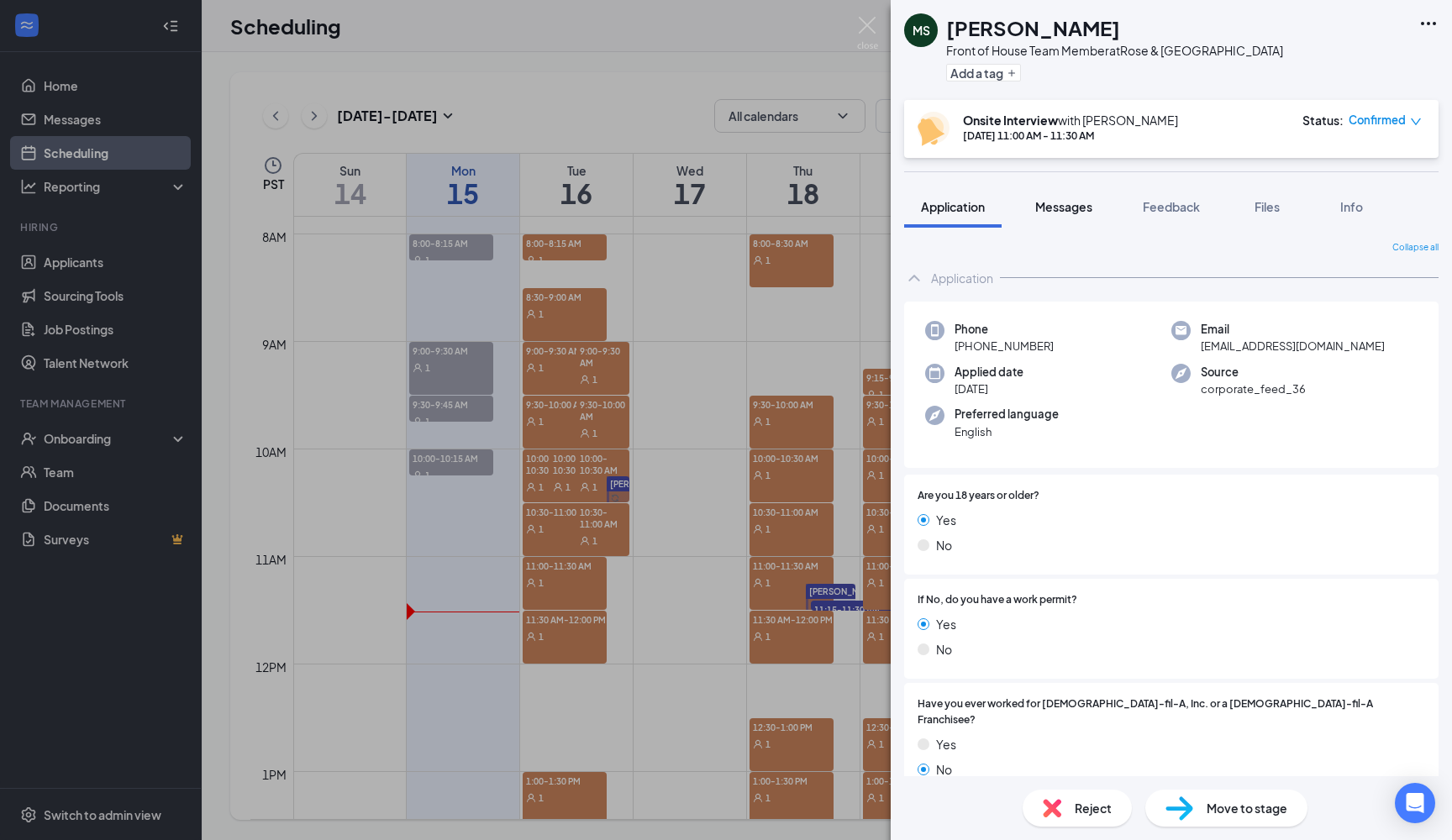
click at [1074, 214] on div "Messages" at bounding box center [1064, 206] width 57 height 17
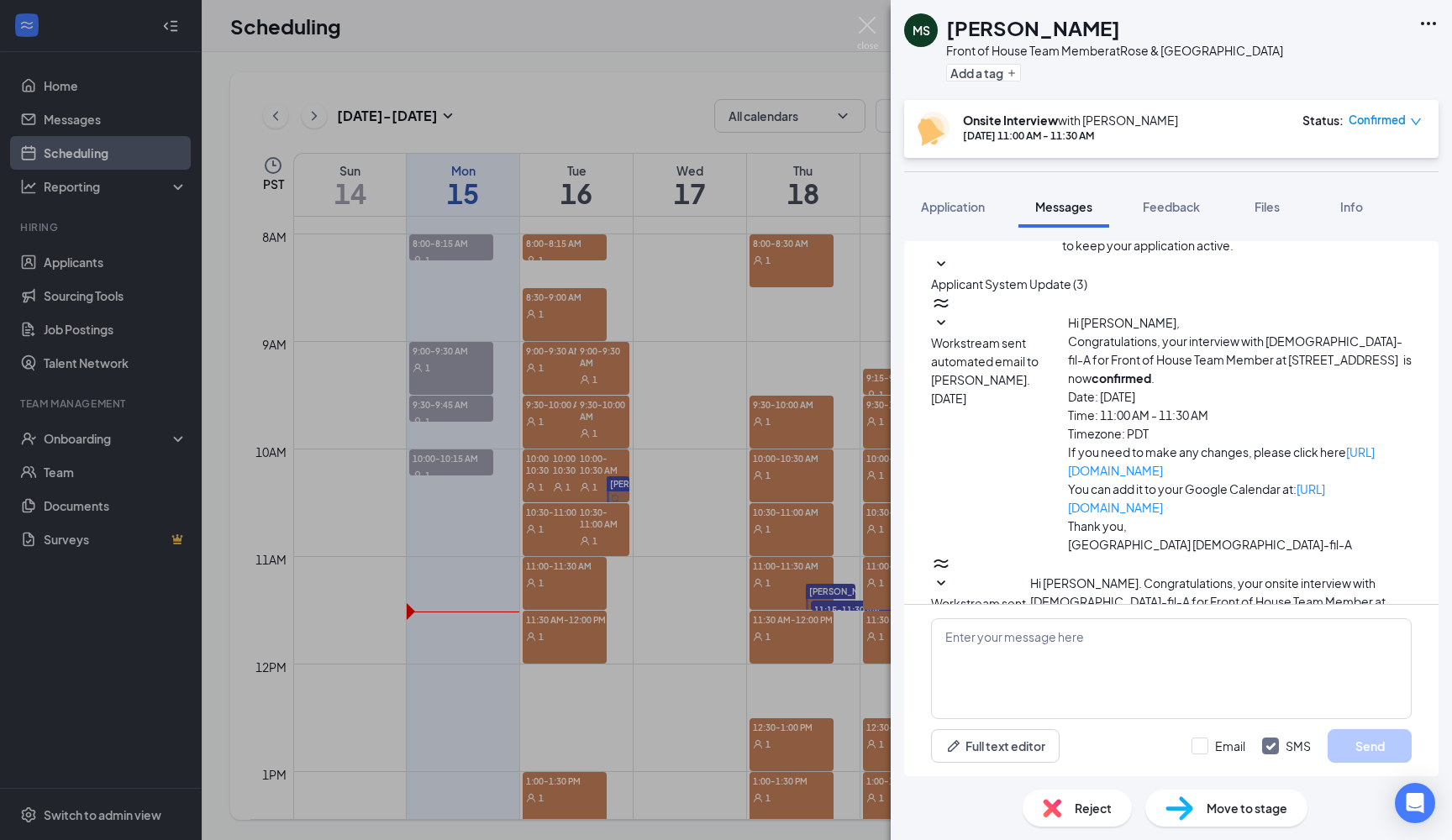
scroll to position [557, 0]
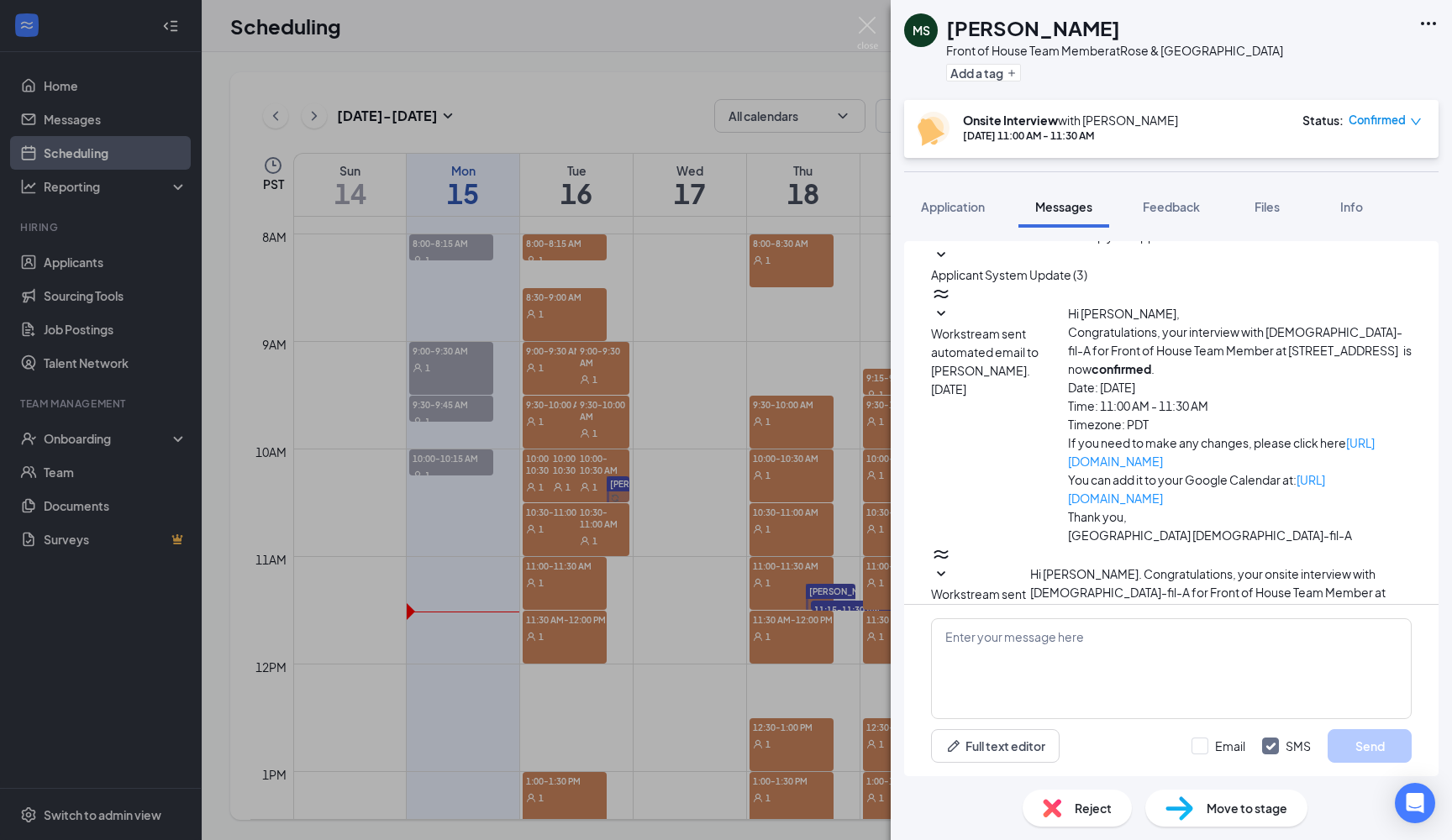
click at [951, 325] on icon "SmallChevronDown" at bounding box center [941, 314] width 20 height 20
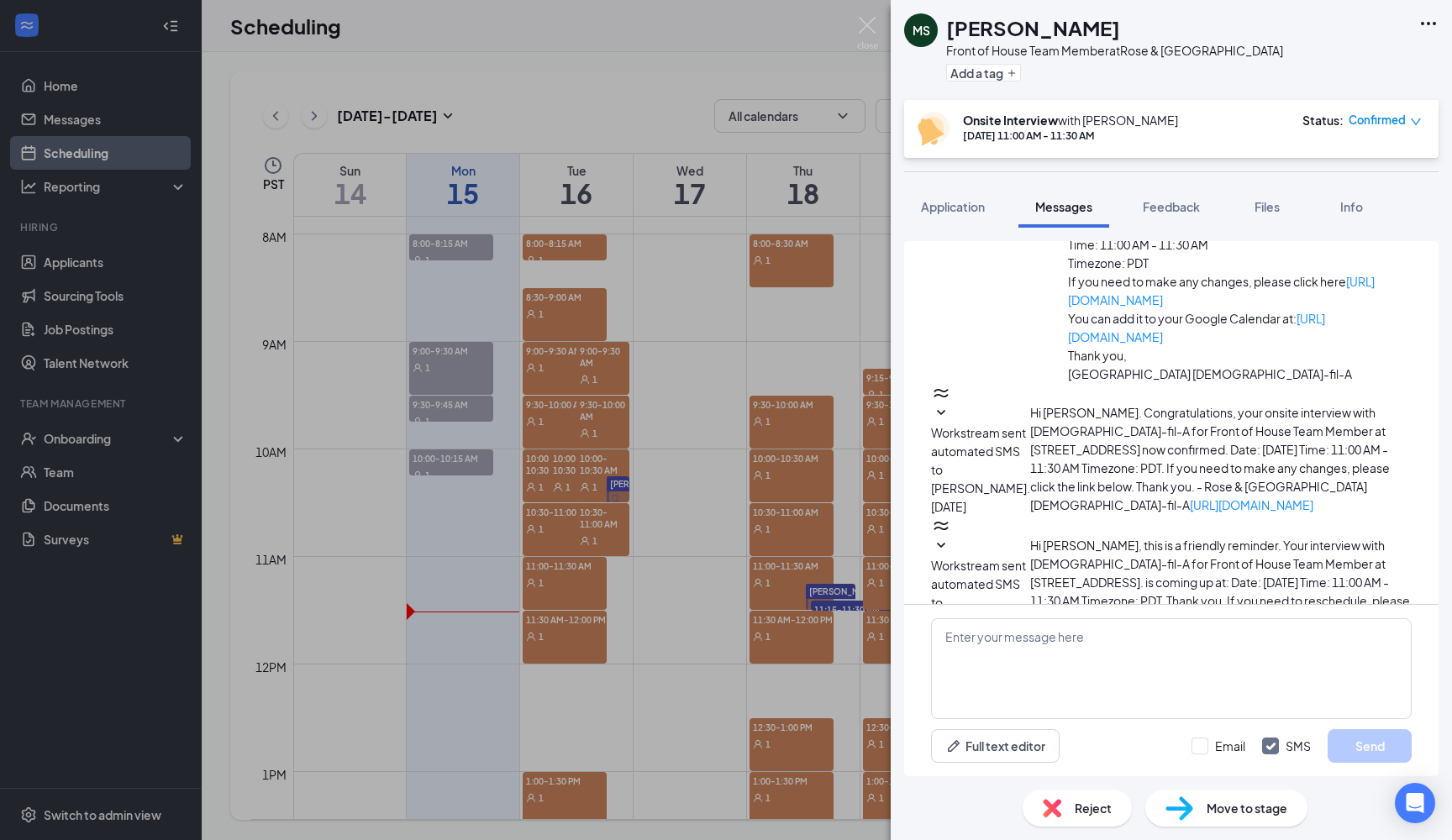
scroll to position [724, 0]
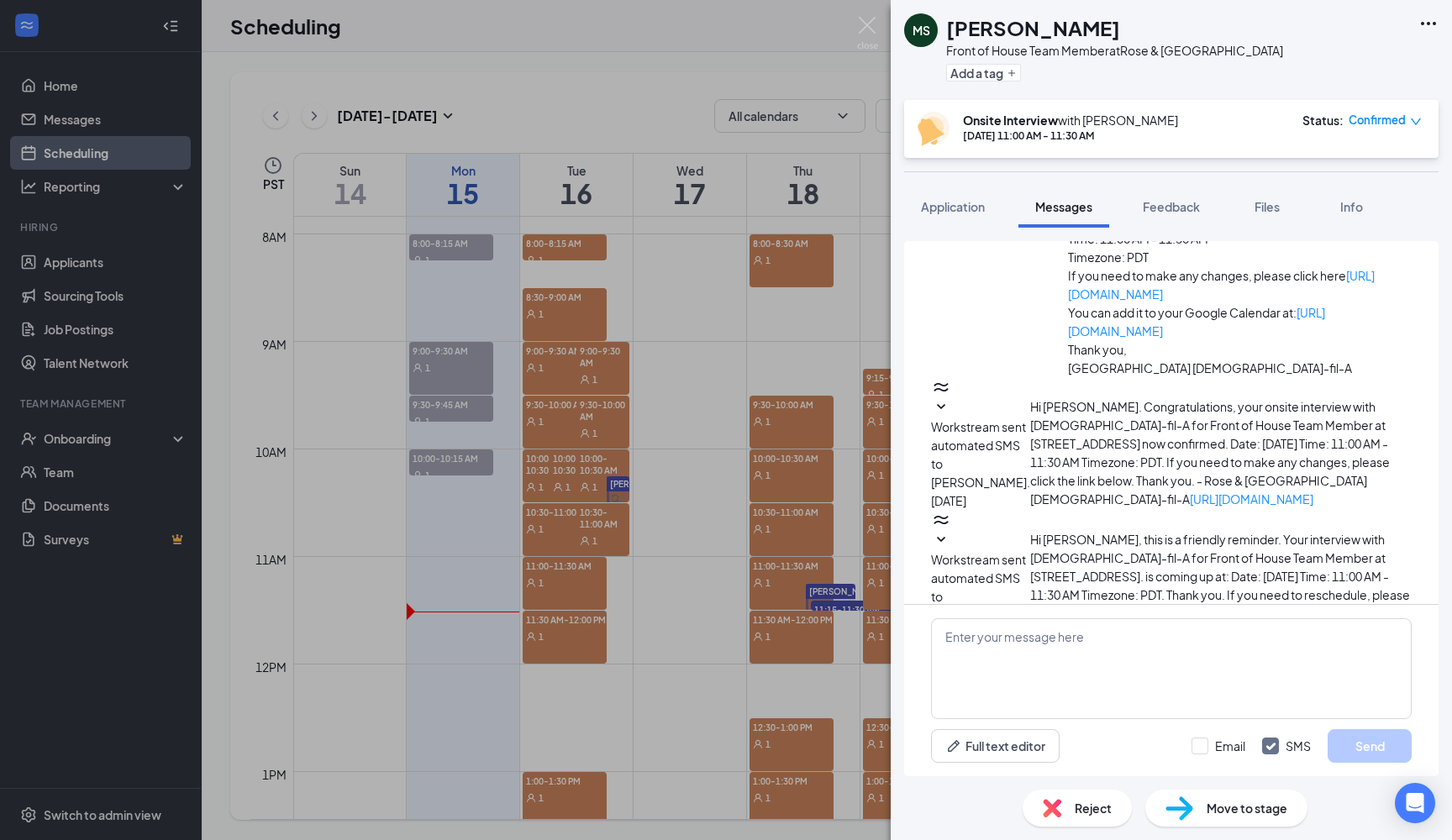
click at [1031, 490] on span "Workstream sent automated SMS to Maximus Seino." at bounding box center [981, 454] width 99 height 71
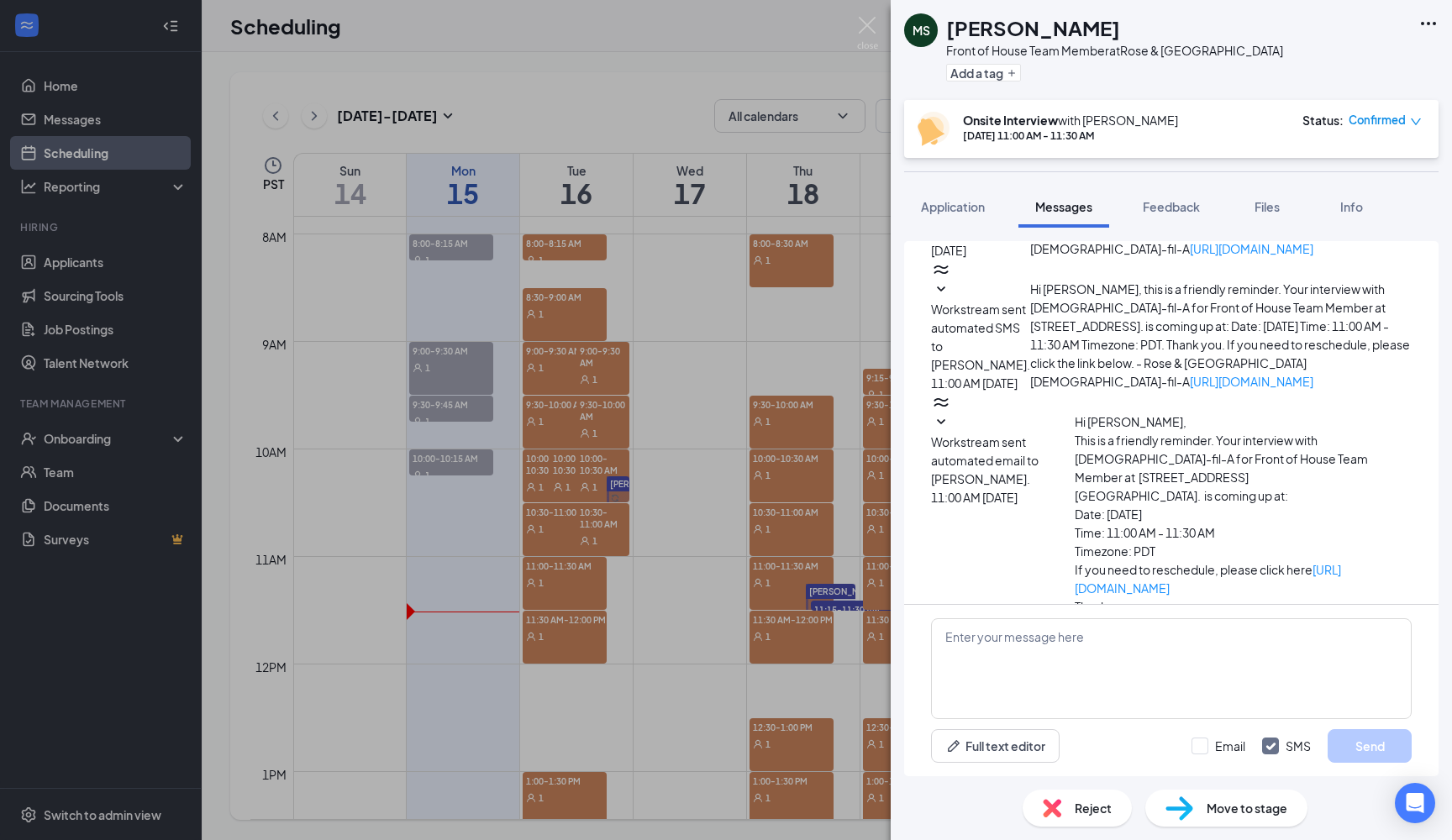
scroll to position [976, 0]
click at [1031, 370] on span "Workstream sent automated SMS to Maximus Seino." at bounding box center [981, 335] width 99 height 71
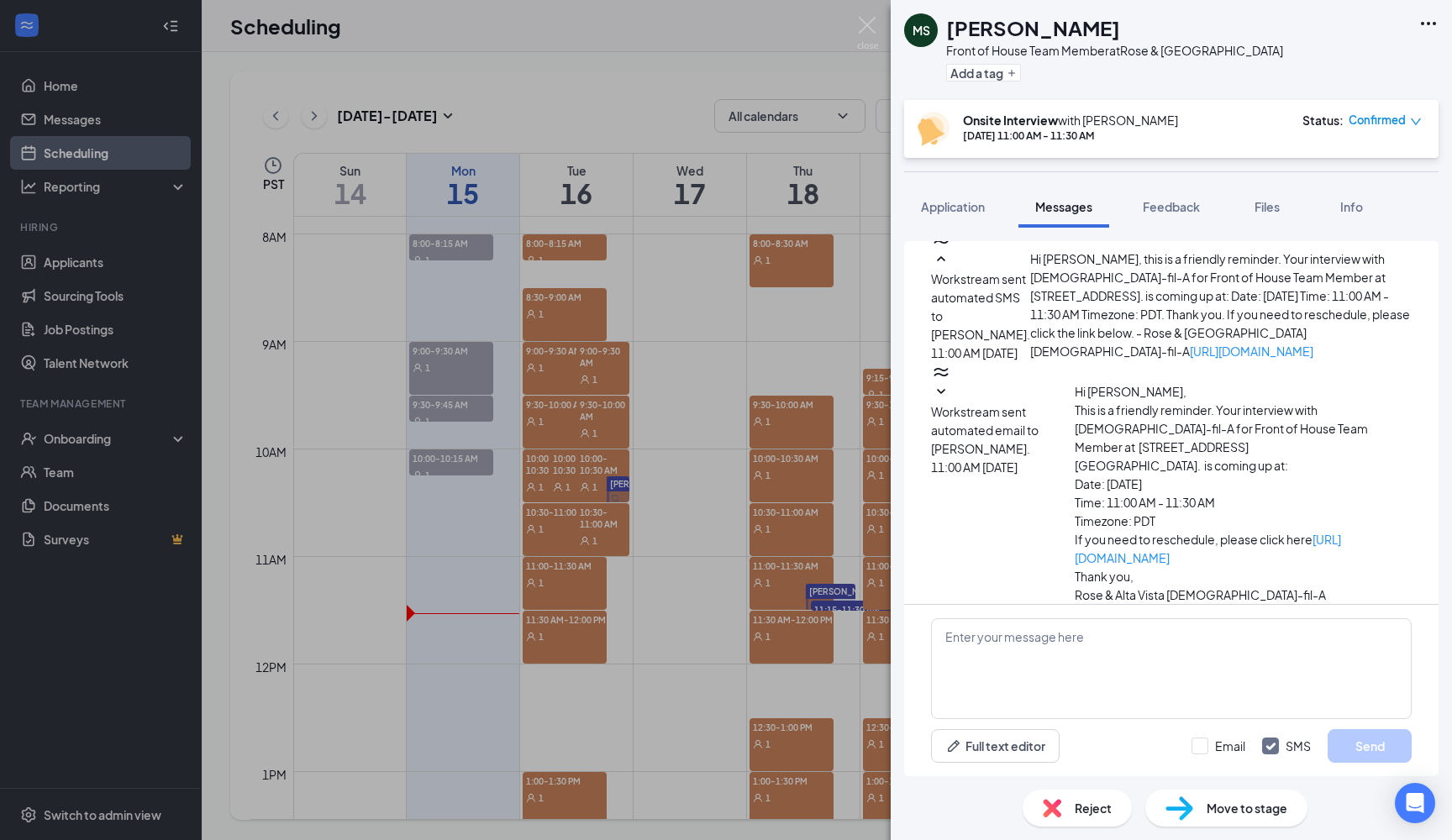
scroll to position [1165, 0]
click at [1039, 456] on span "Workstream sent automated email to Maximus Seino." at bounding box center [985, 431] width 108 height 52
click at [881, 21] on div "MS Maximus Seino Front of House Team Member at Rose & Alta Vista Add a tag Onsi…" at bounding box center [726, 420] width 1452 height 840
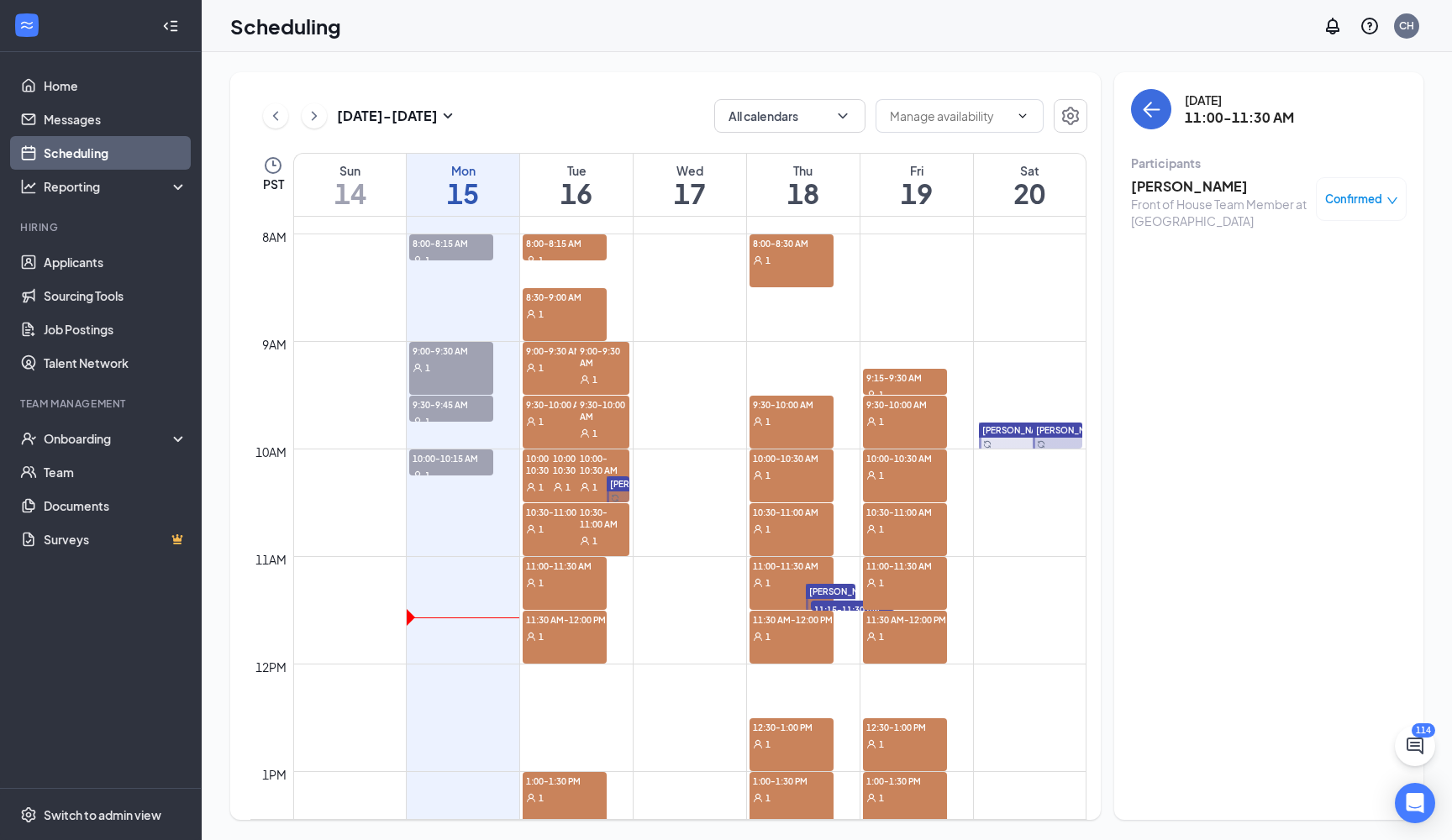
click at [868, 21] on div "Scheduling CH" at bounding box center [827, 26] width 1251 height 52
click at [801, 270] on div "8:00-8:30 AM 1" at bounding box center [792, 261] width 84 height 52
click at [123, 128] on link "Messages" at bounding box center [116, 119] width 144 height 34
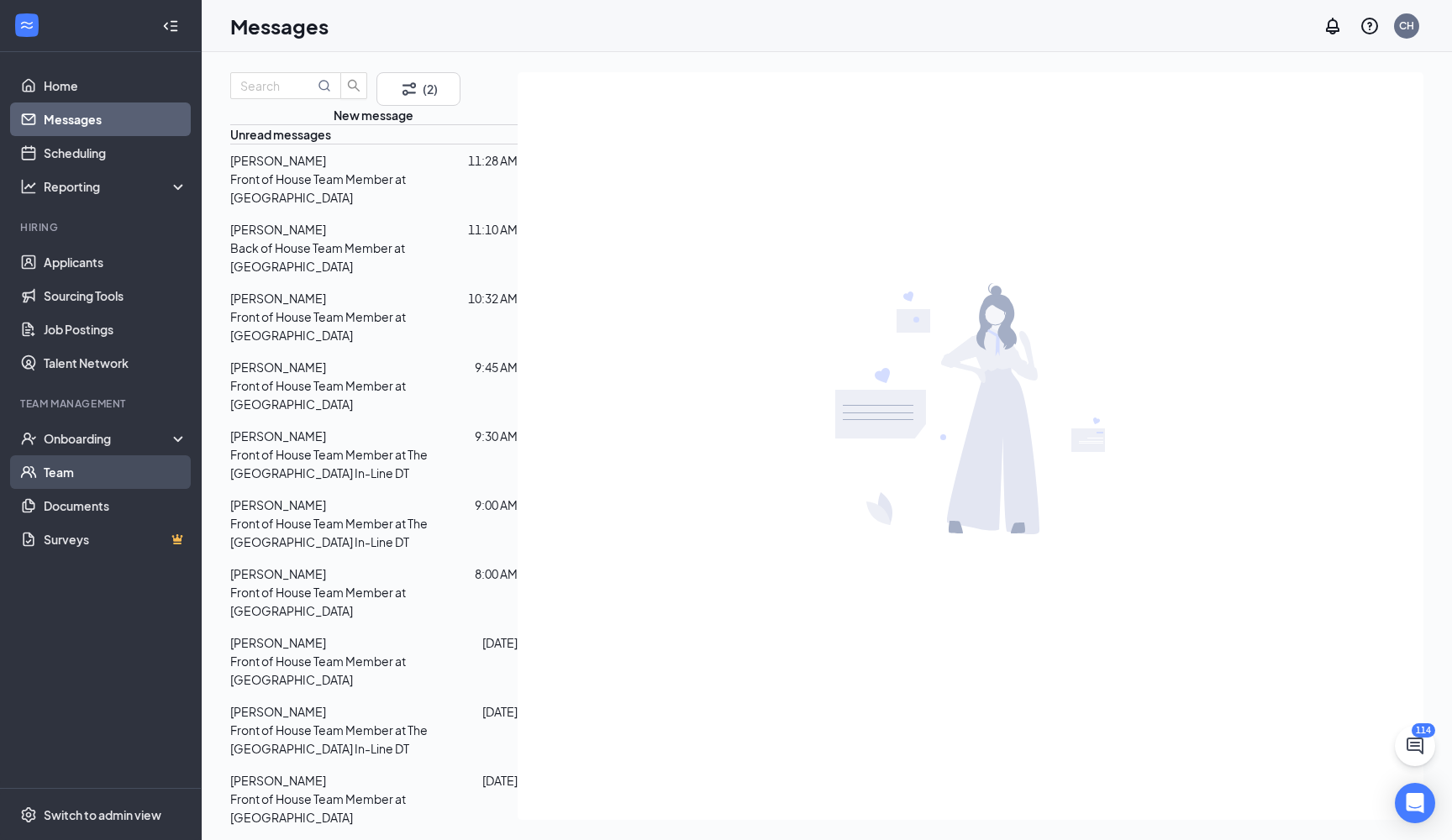
click at [97, 480] on link "Team" at bounding box center [116, 472] width 144 height 34
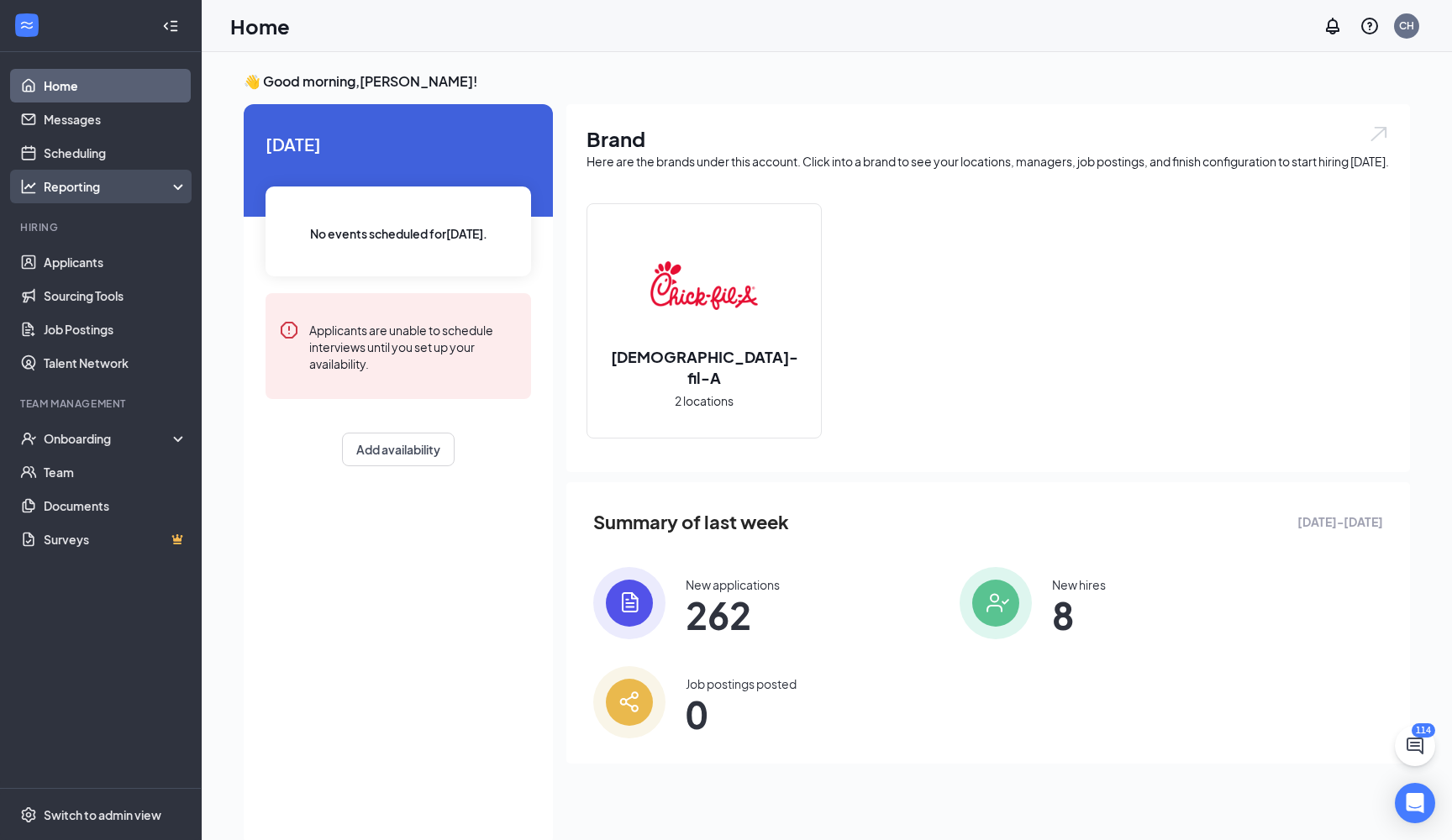
click at [130, 193] on div "Reporting" at bounding box center [116, 186] width 145 height 17
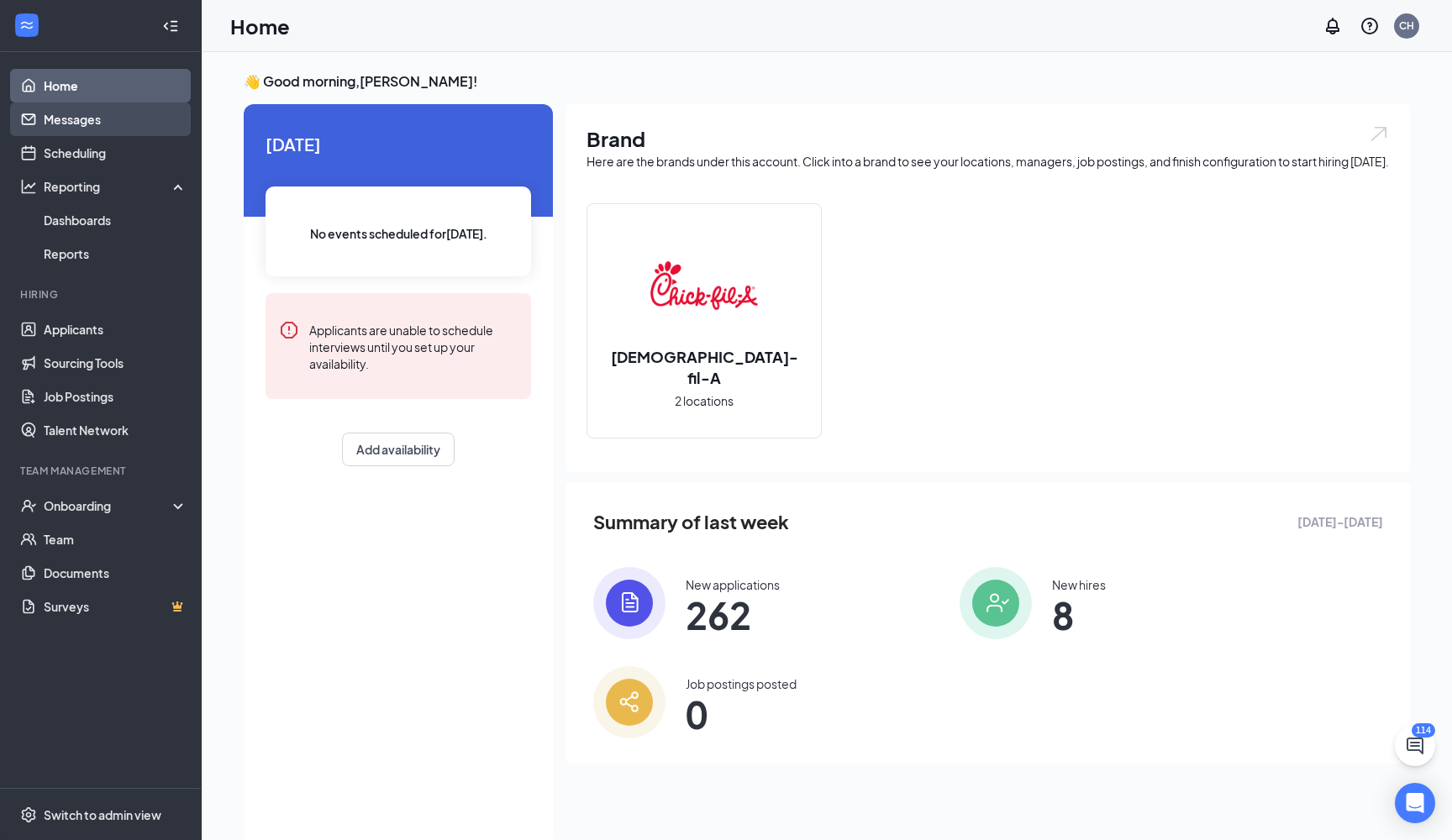
click at [93, 127] on link "Messages" at bounding box center [116, 119] width 144 height 34
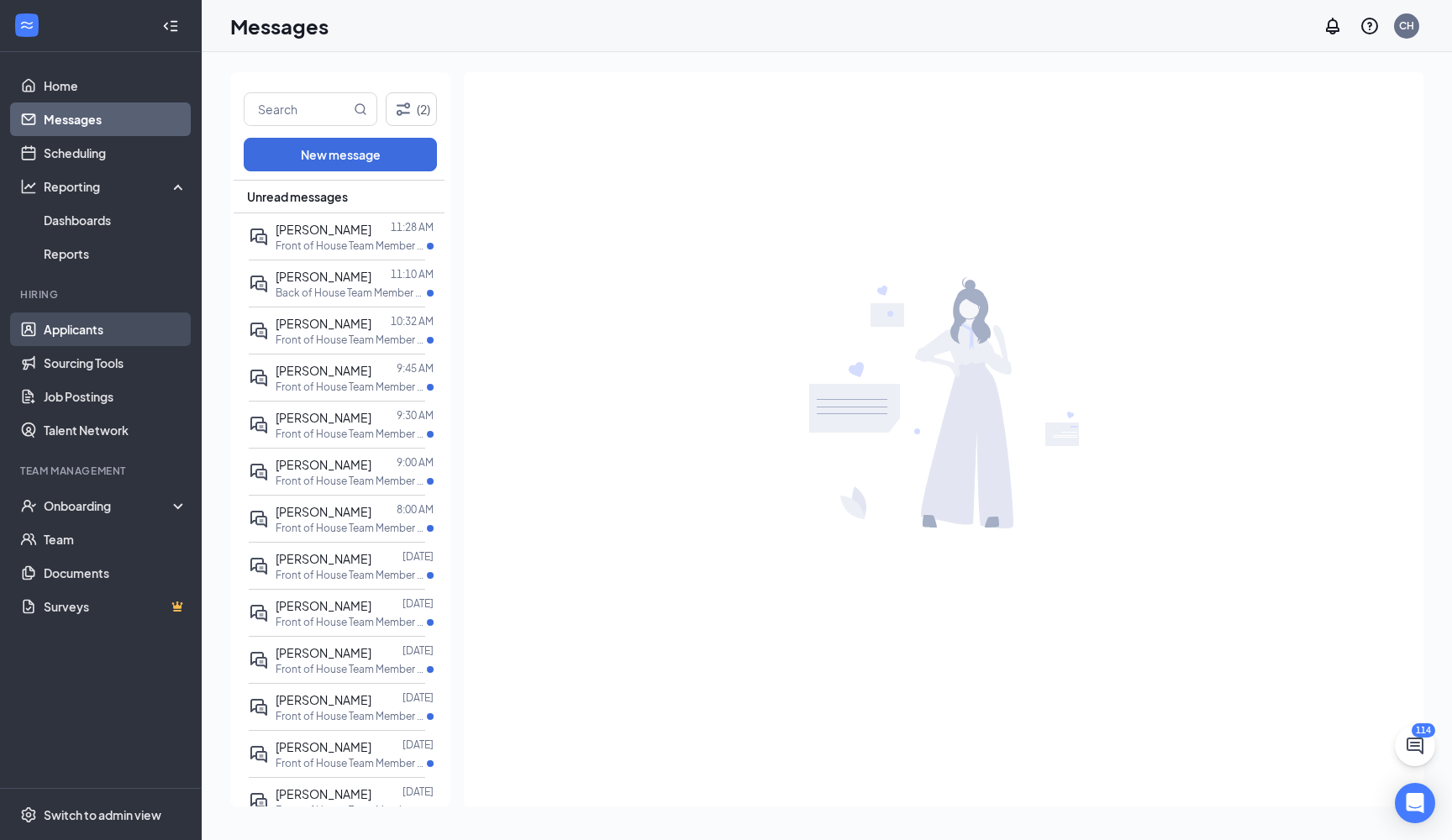
click at [108, 328] on link "Applicants" at bounding box center [116, 329] width 144 height 34
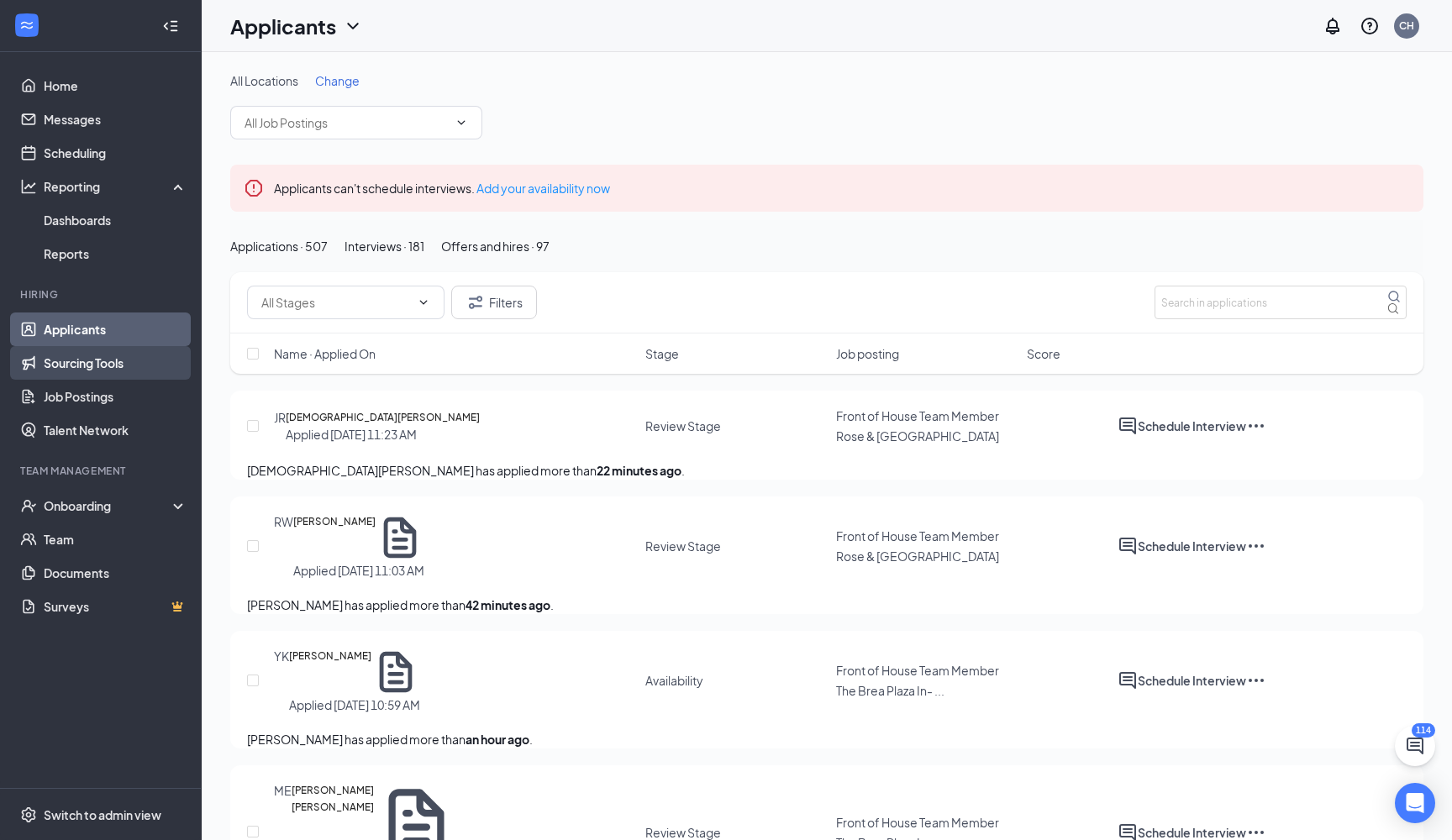
click at [81, 365] on link "Sourcing Tools" at bounding box center [116, 363] width 144 height 34
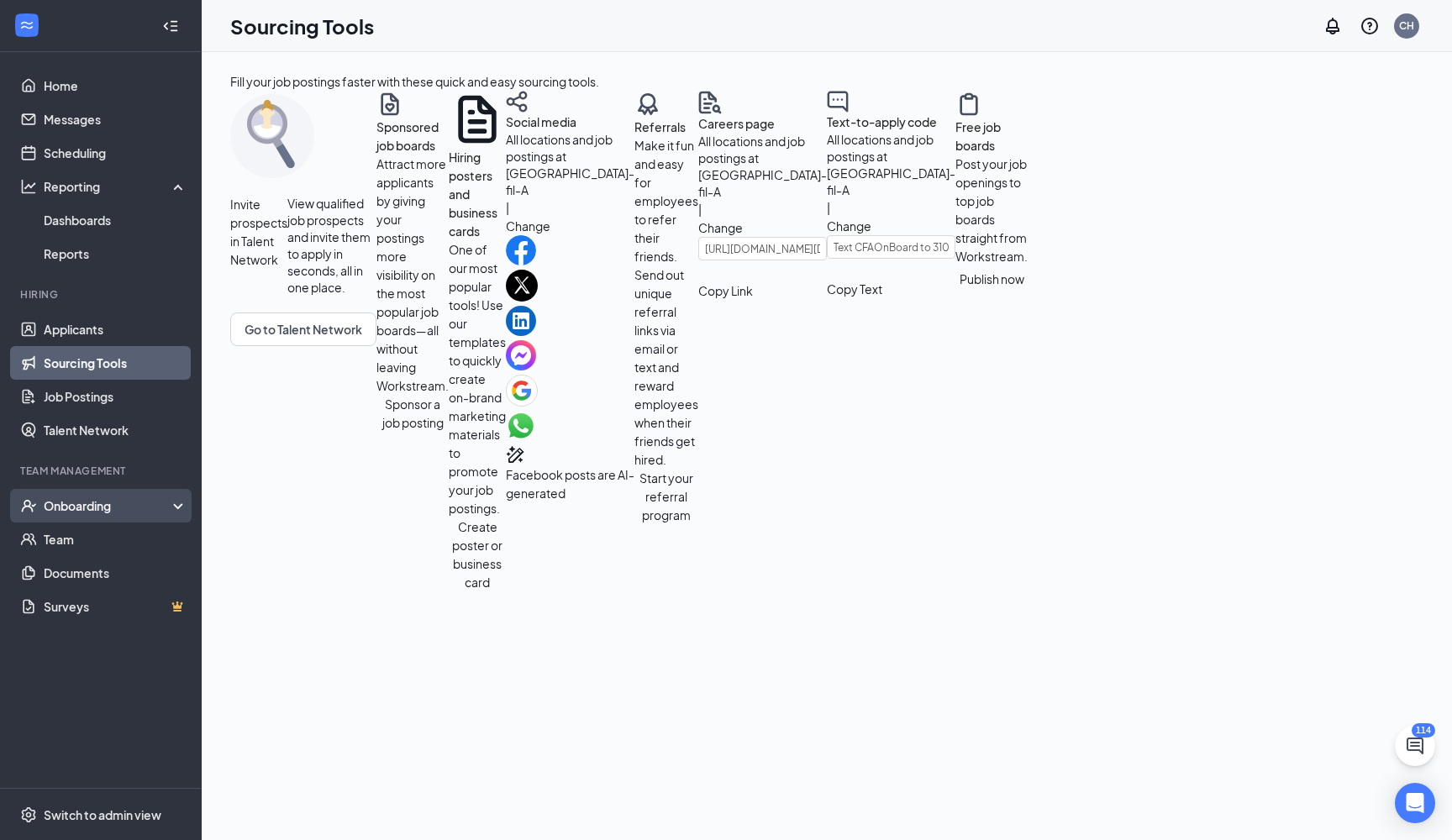
click at [121, 501] on div "Onboarding" at bounding box center [108, 506] width 129 height 17
click at [90, 539] on link "Overview" at bounding box center [116, 540] width 144 height 34
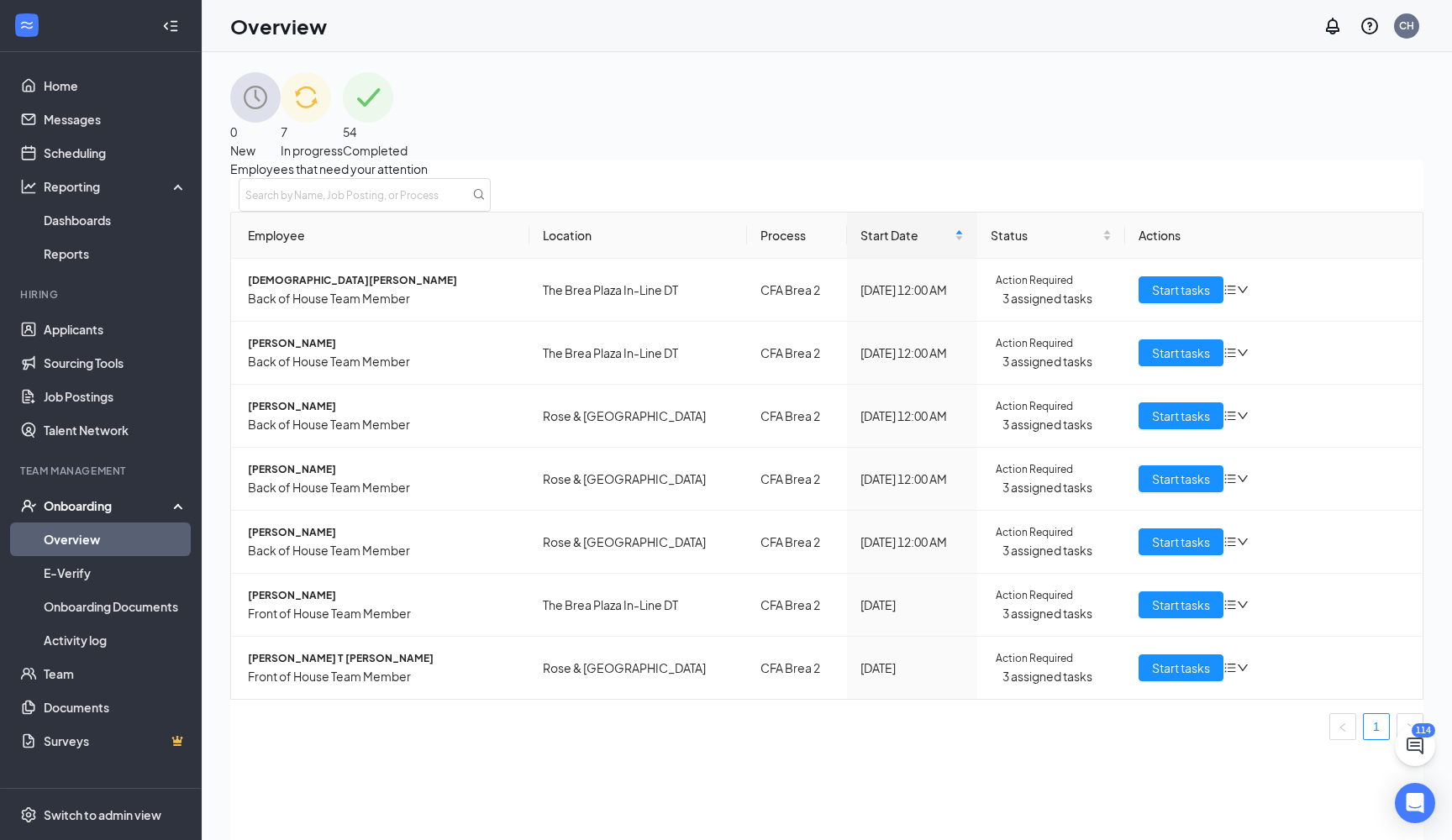
click at [343, 108] on div "7 In progress" at bounding box center [312, 116] width 62 height 88
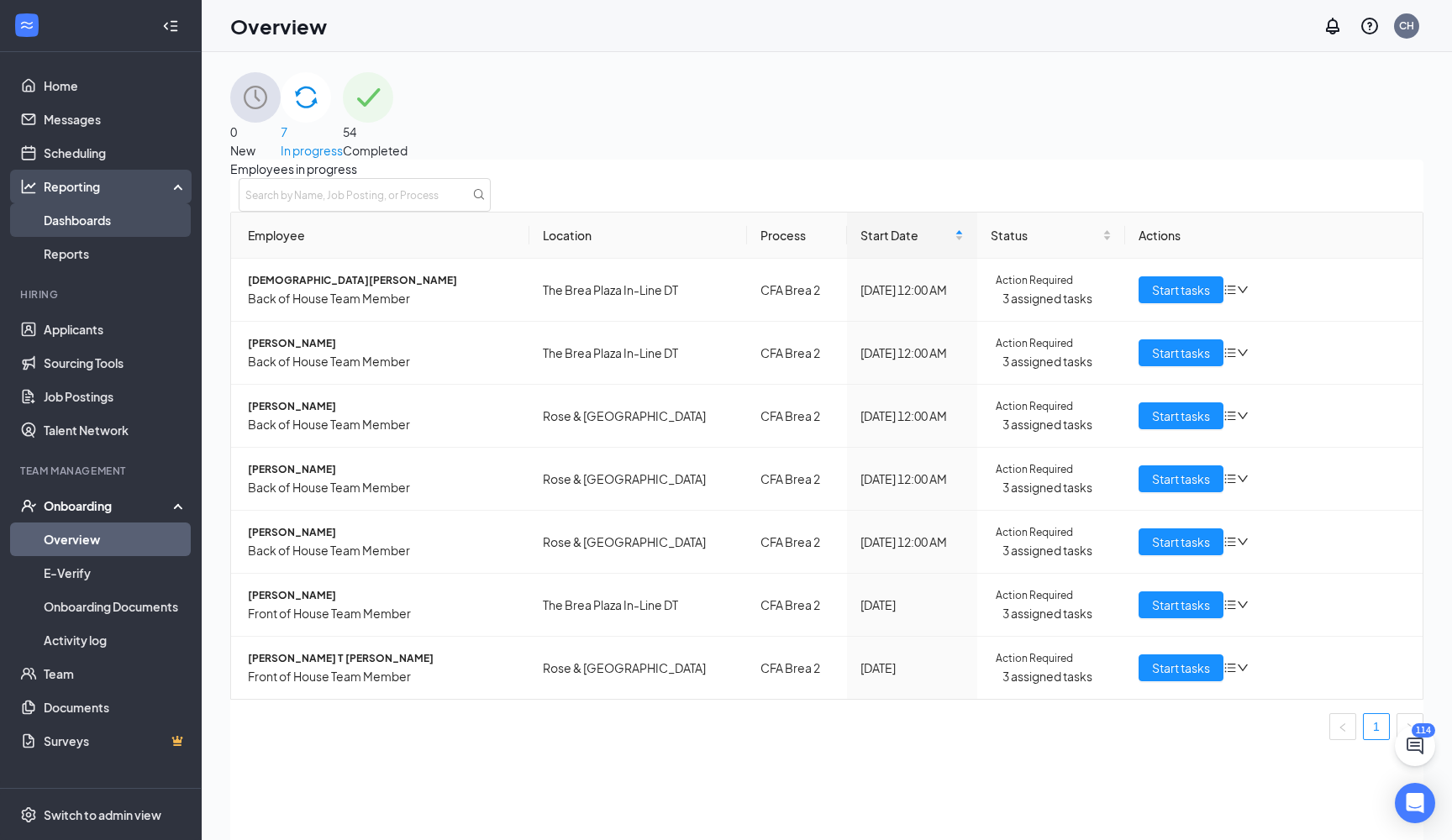
click at [77, 226] on link "Dashboards" at bounding box center [116, 220] width 144 height 34
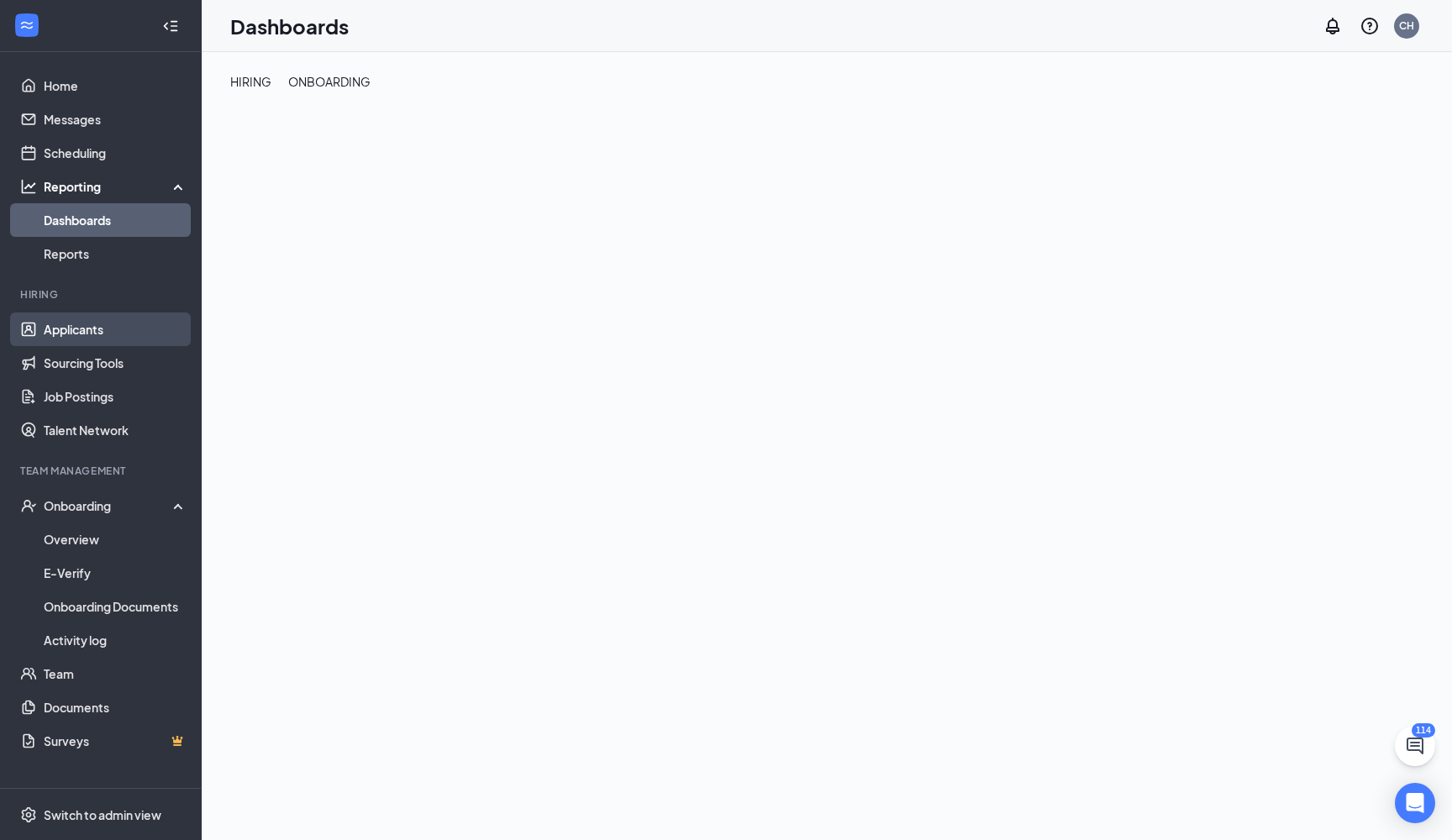
click at [108, 331] on link "Applicants" at bounding box center [116, 329] width 144 height 34
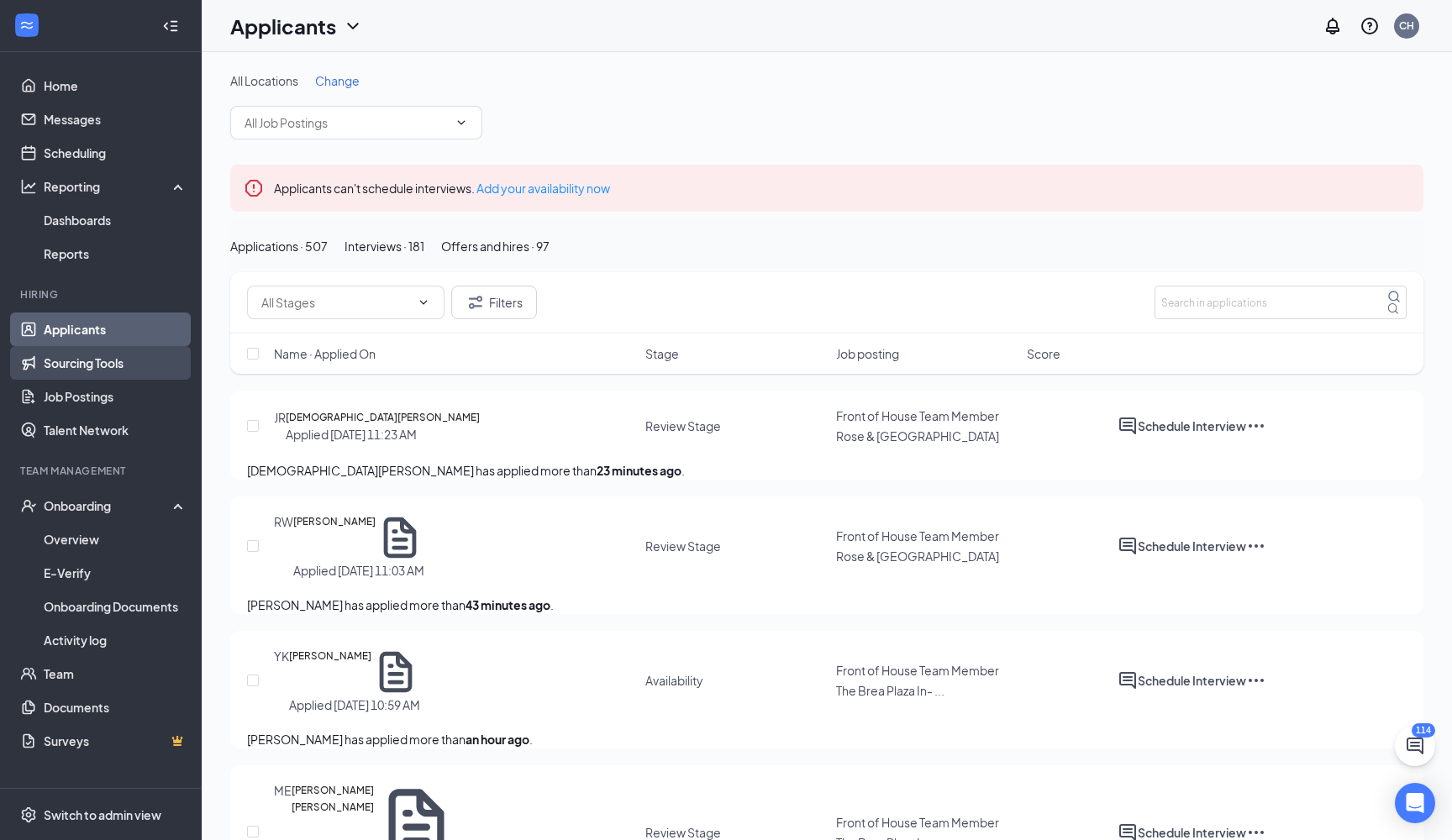
click at [86, 369] on link "Sourcing Tools" at bounding box center [116, 363] width 144 height 34
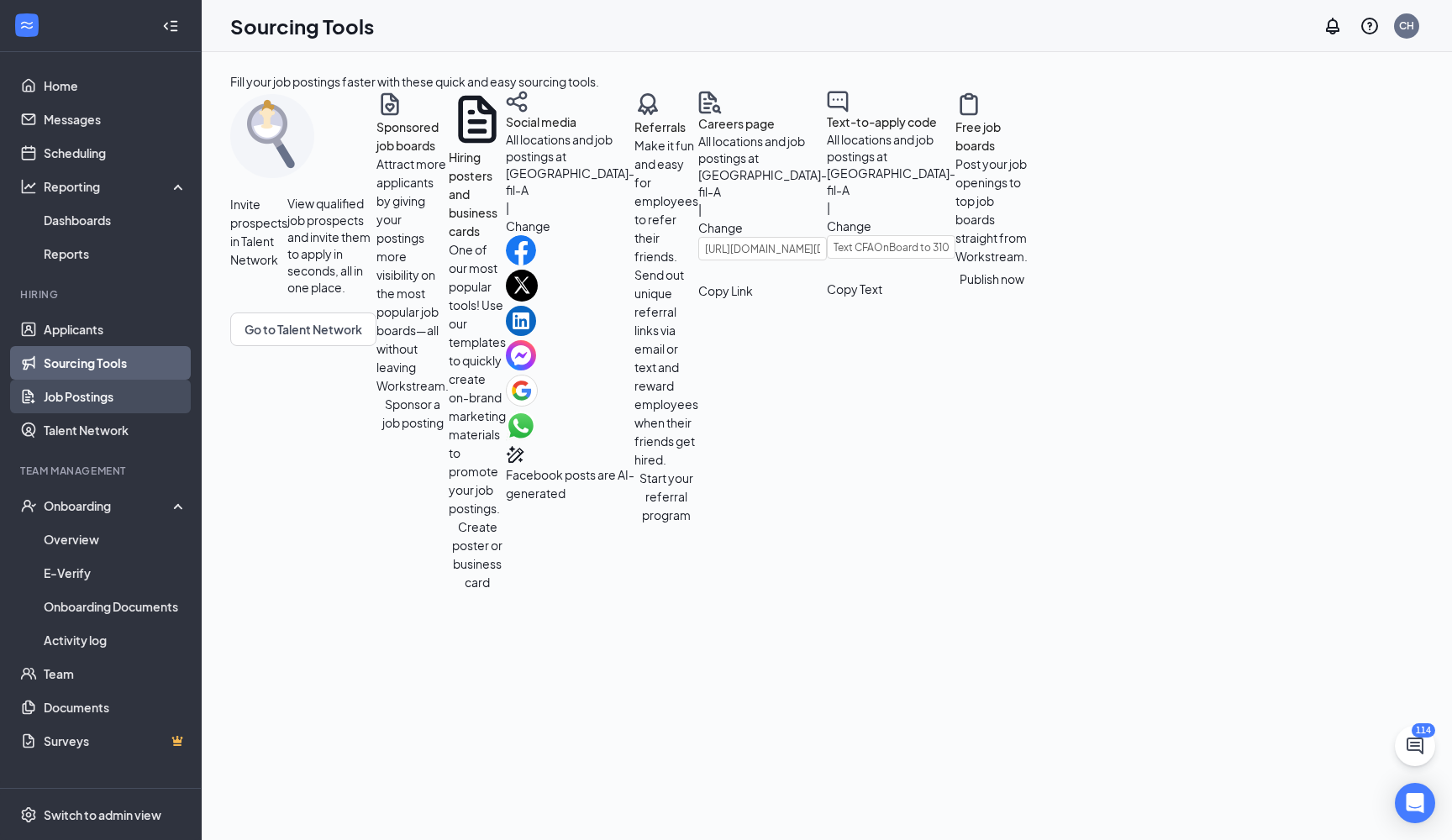
click at [96, 387] on link "Job Postings" at bounding box center [116, 397] width 144 height 34
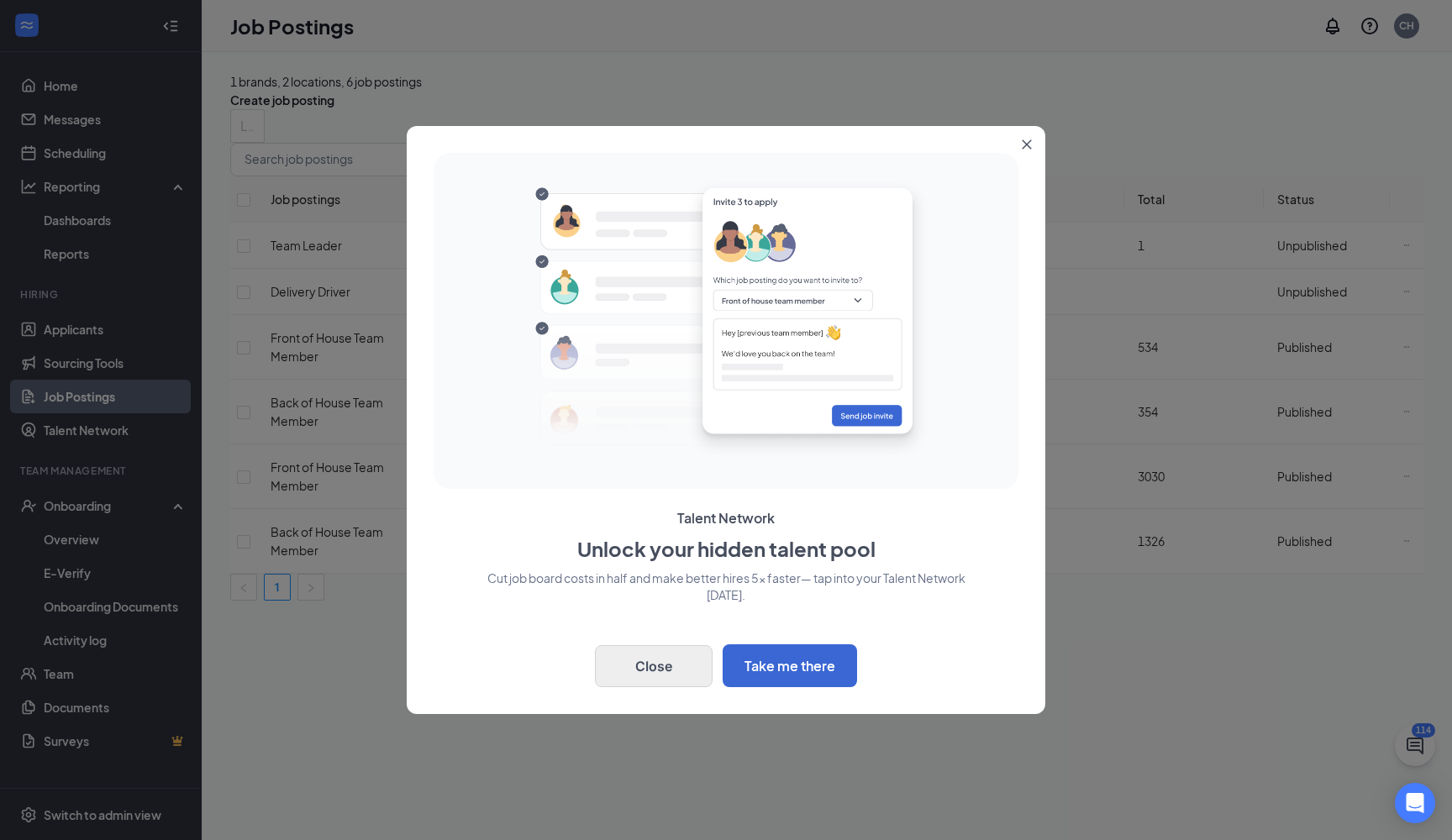
click at [686, 683] on button "Close" at bounding box center [654, 666] width 118 height 42
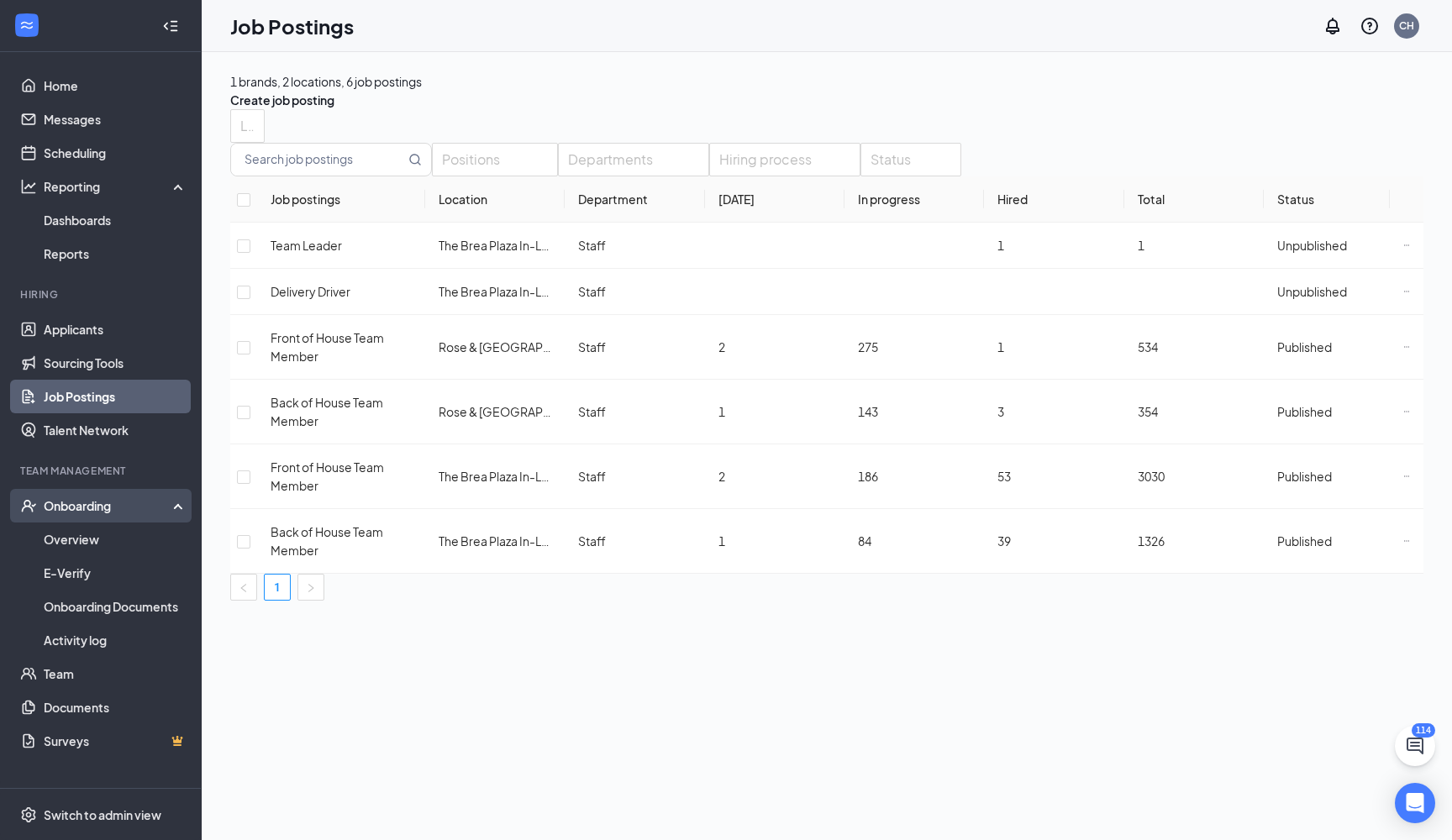
click at [81, 510] on div "Onboarding" at bounding box center [108, 506] width 129 height 17
click at [61, 115] on link "Messages" at bounding box center [116, 119] width 144 height 34
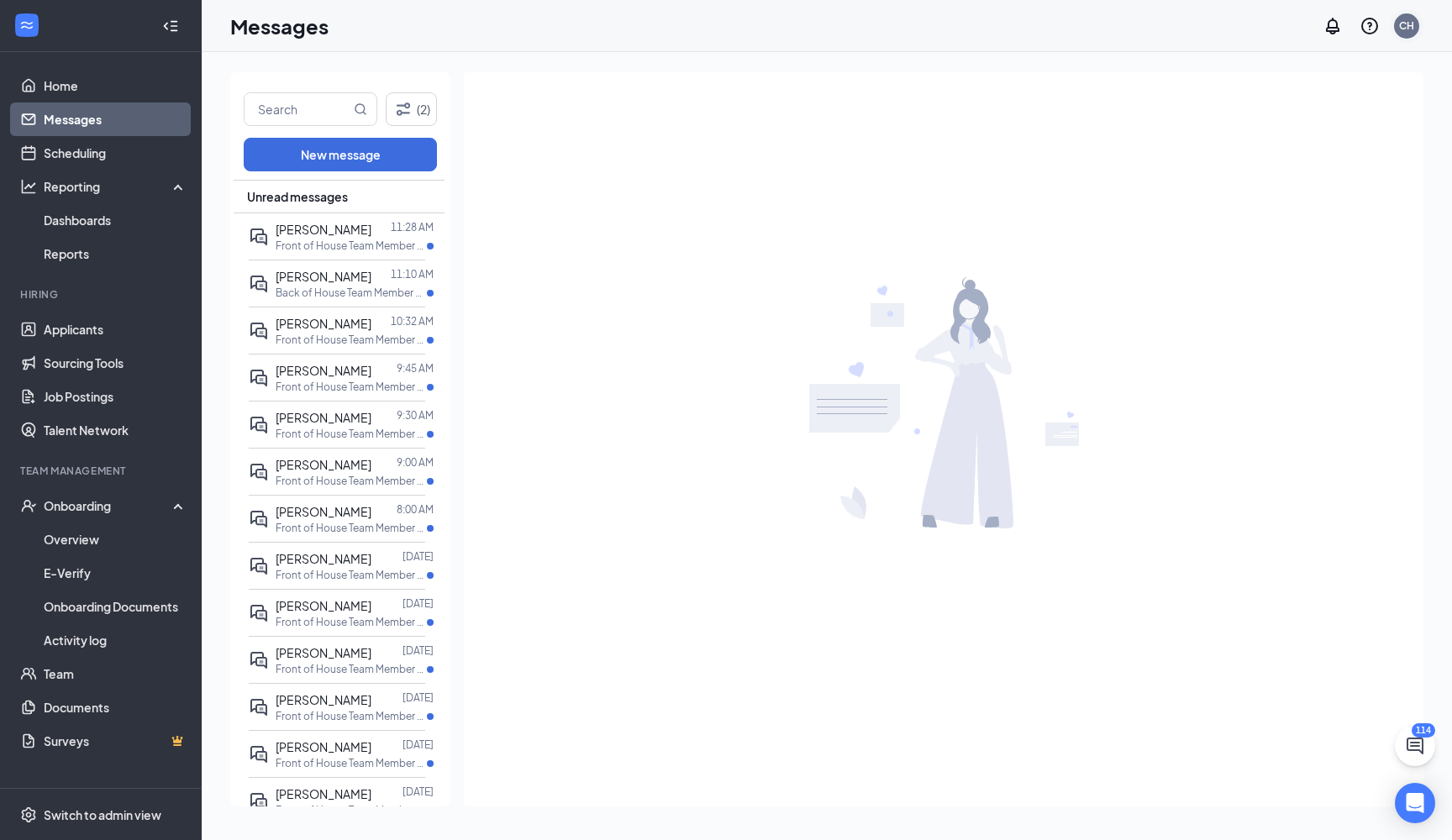
click at [1405, 34] on div "CH" at bounding box center [1407, 26] width 25 height 25
click at [1307, 119] on link "Account settings" at bounding box center [1283, 110] width 101 height 17
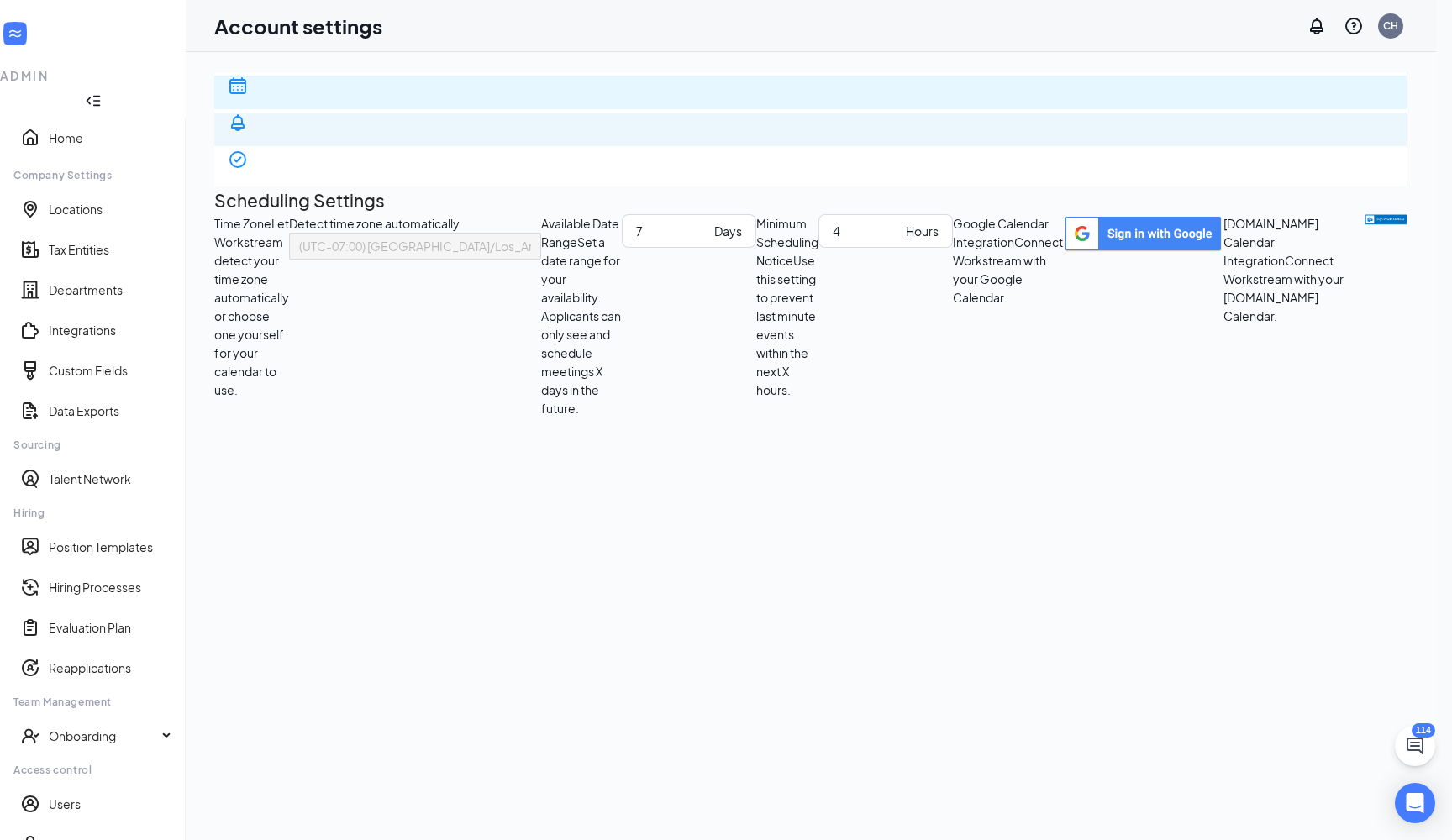
click at [359, 166] on div "Notification settings" at bounding box center [810, 183] width 1166 height 34
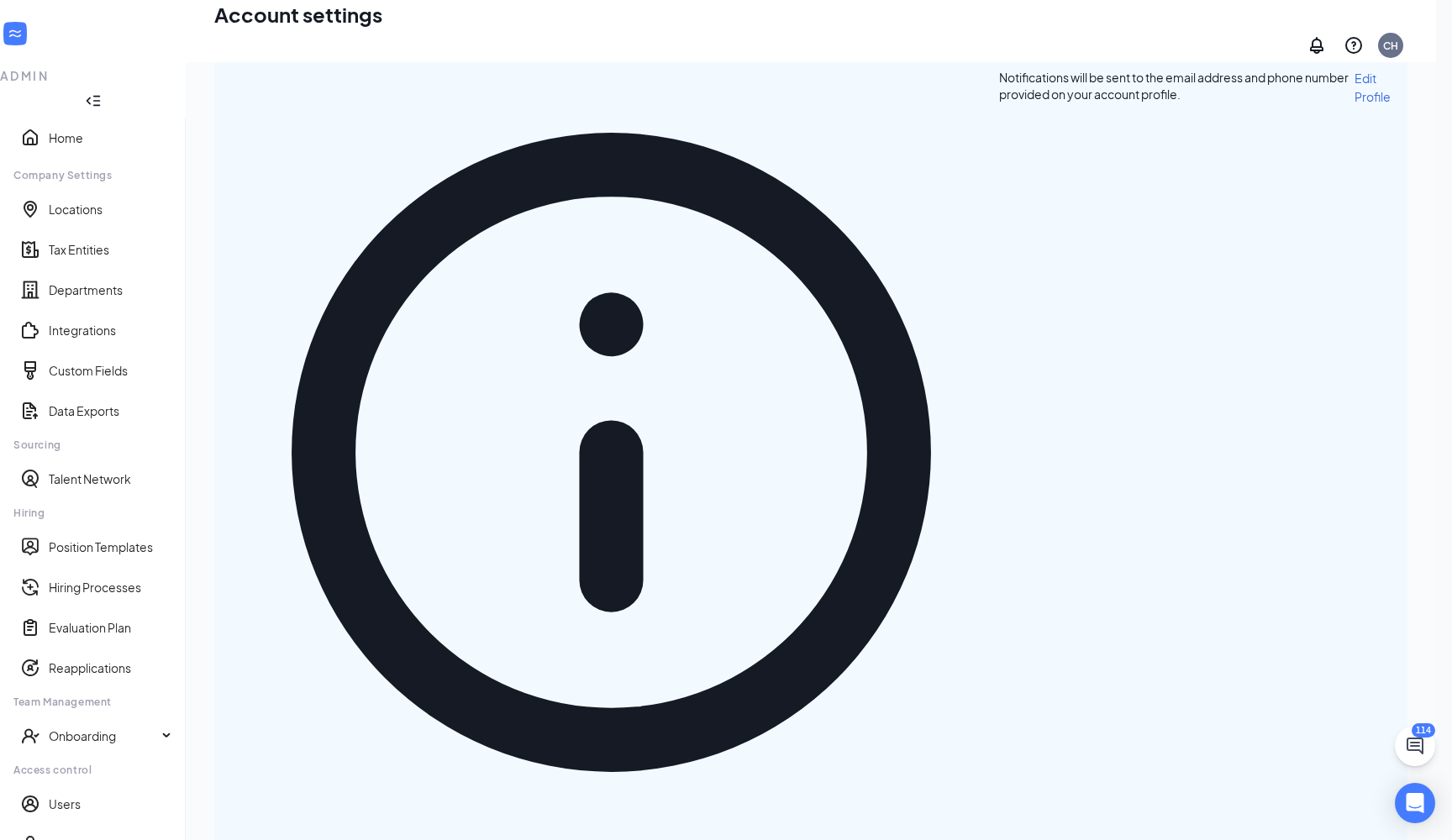
scroll to position [185, 0]
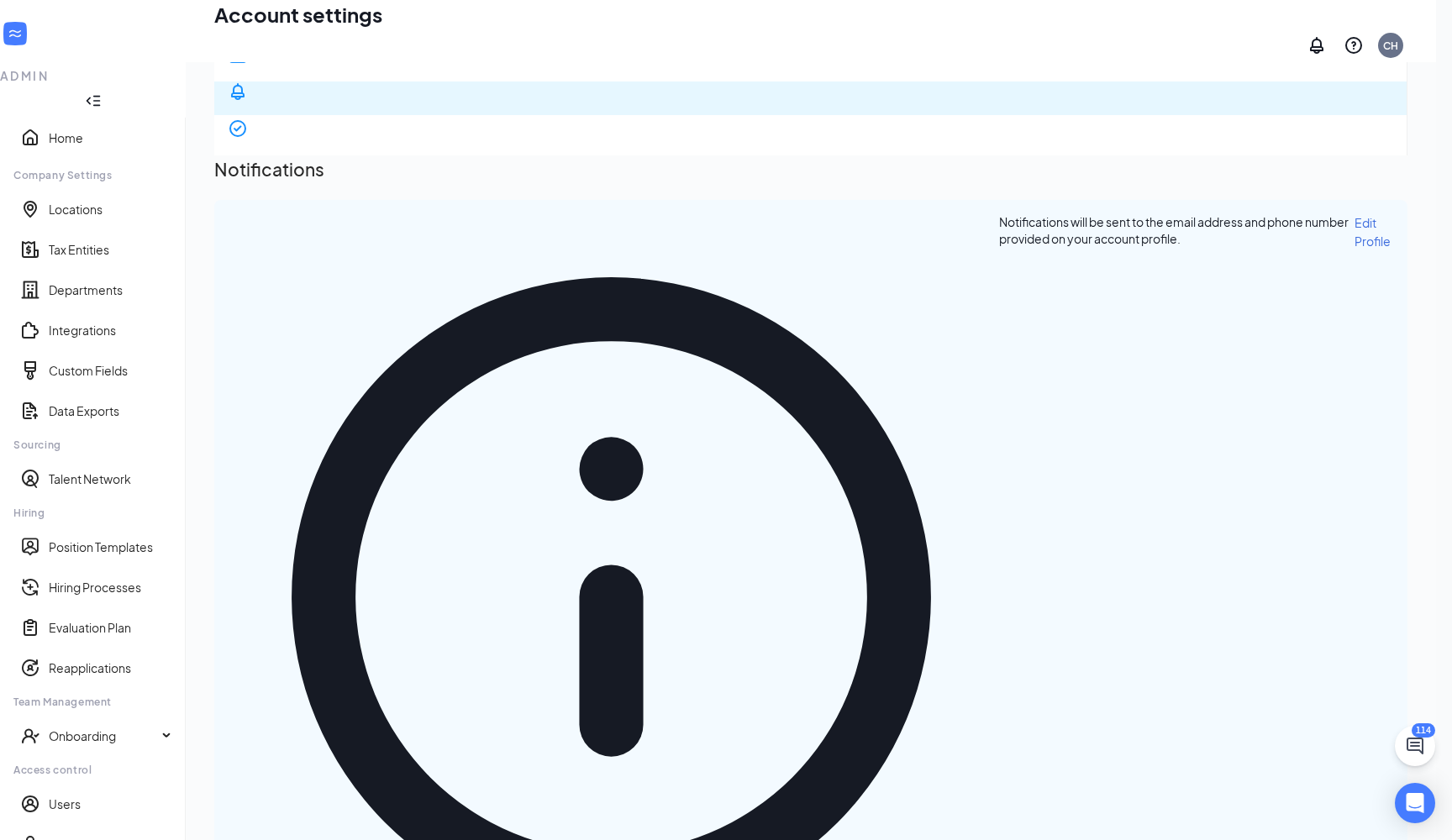
scroll to position [16, 0]
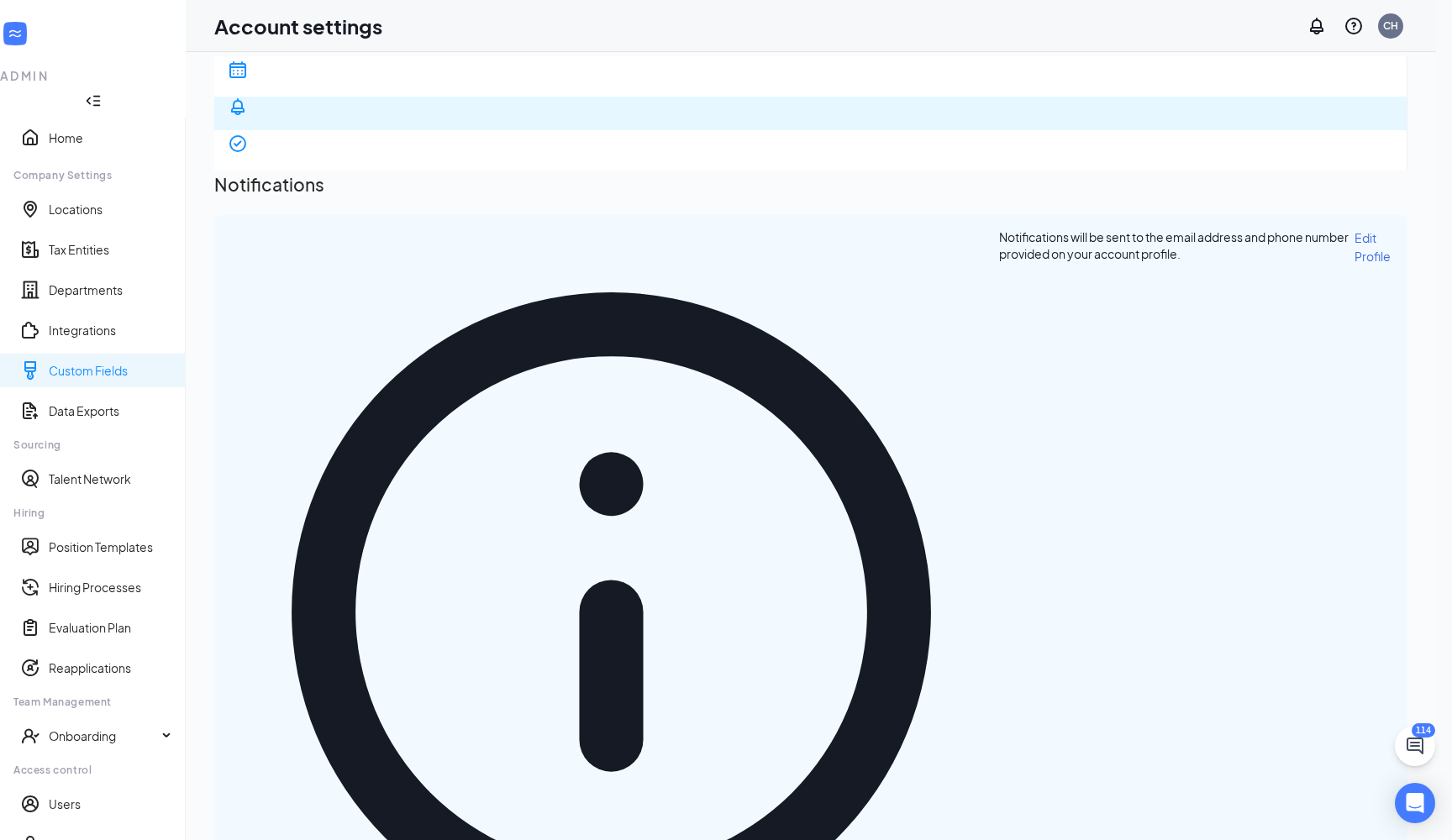
click at [87, 362] on link "Custom Fields" at bounding box center [110, 369] width 124 height 17
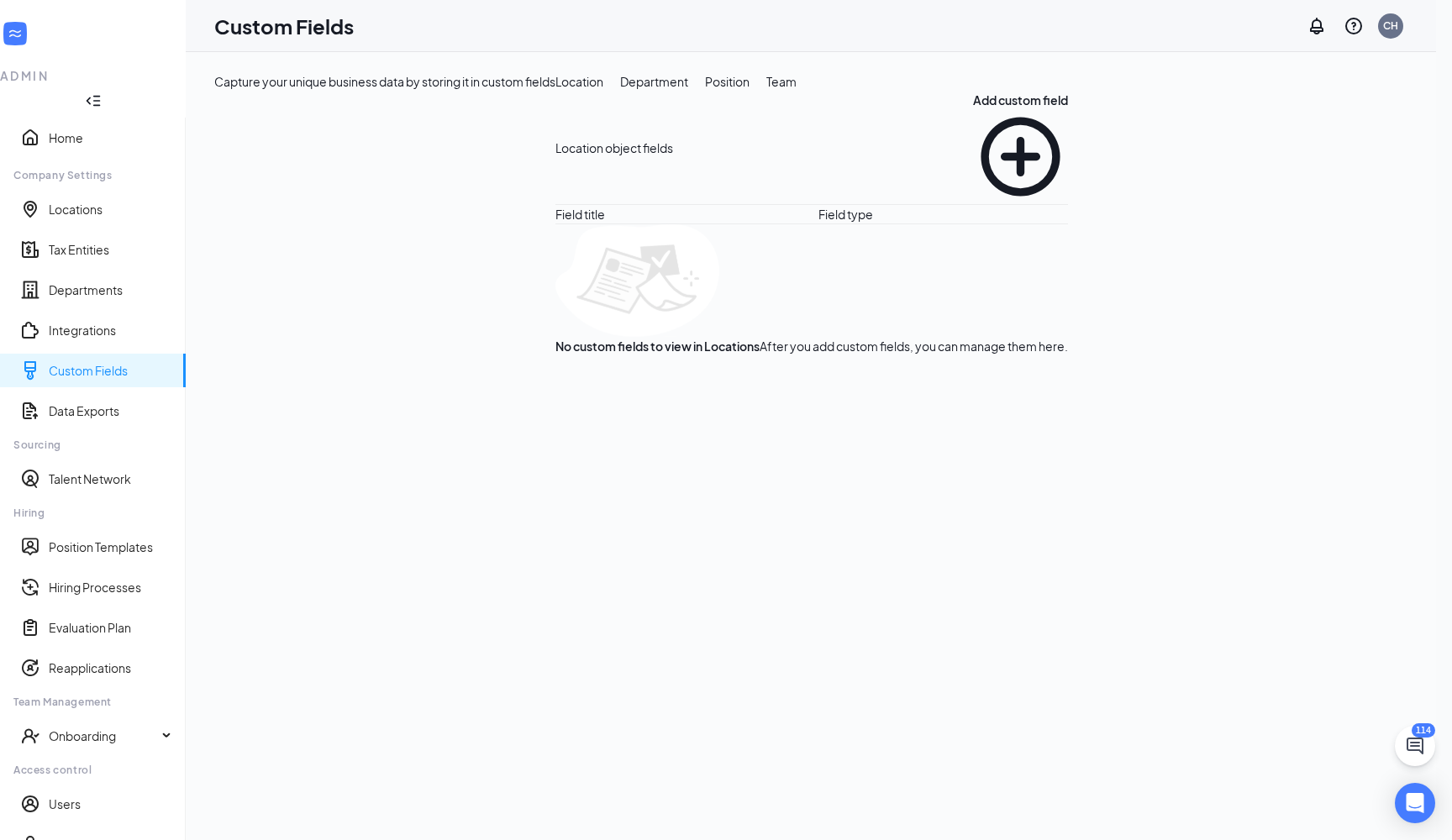
click at [620, 90] on div "Department" at bounding box center [655, 81] width 68 height 18
click at [705, 90] on button "Position" at bounding box center [727, 81] width 45 height 18
click at [766, 90] on button "Team" at bounding box center [781, 81] width 30 height 18
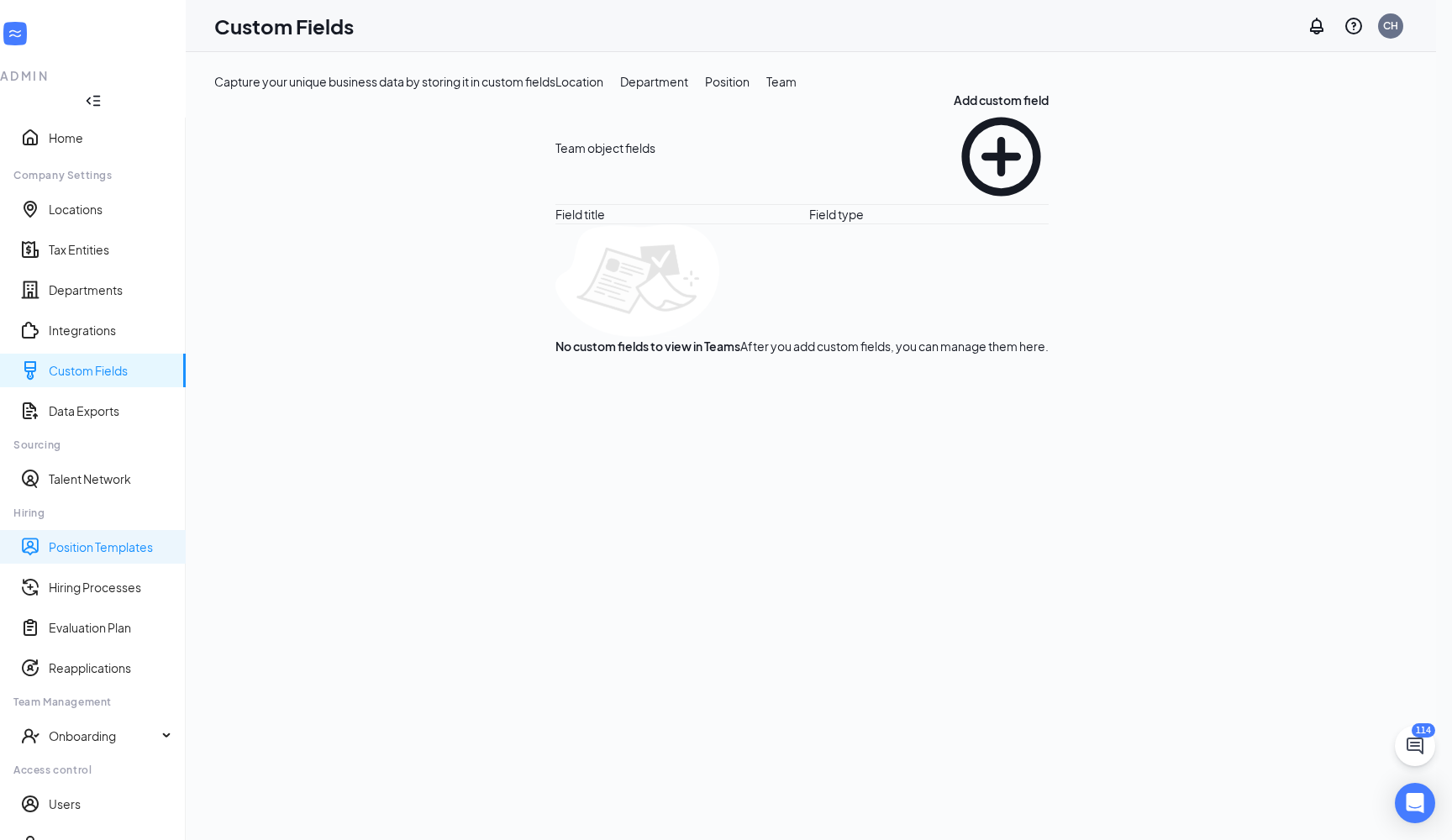
click at [118, 539] on link "Position Templates" at bounding box center [110, 546] width 124 height 17
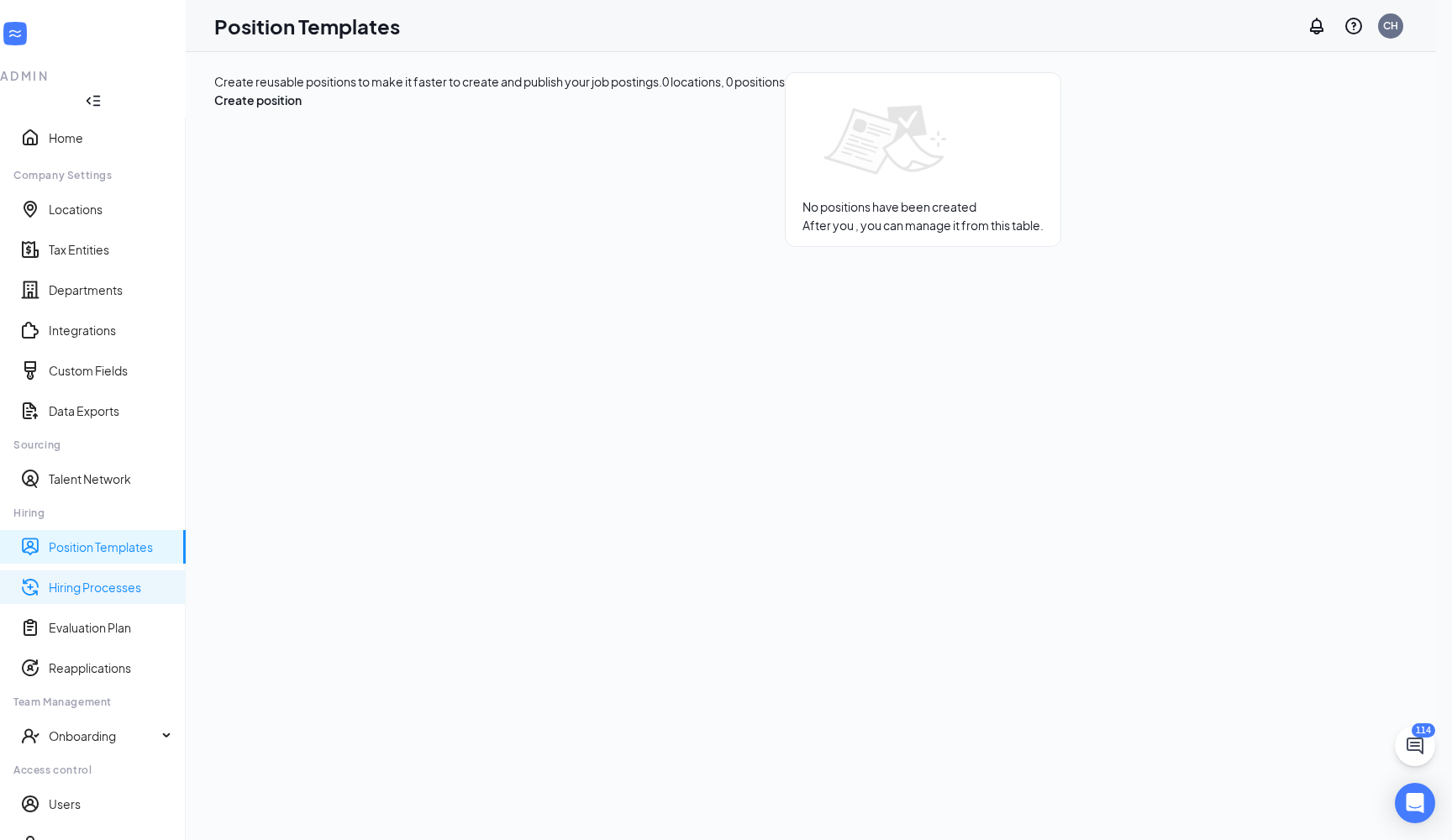
click at [113, 578] on link "Hiring Processes" at bounding box center [110, 586] width 124 height 17
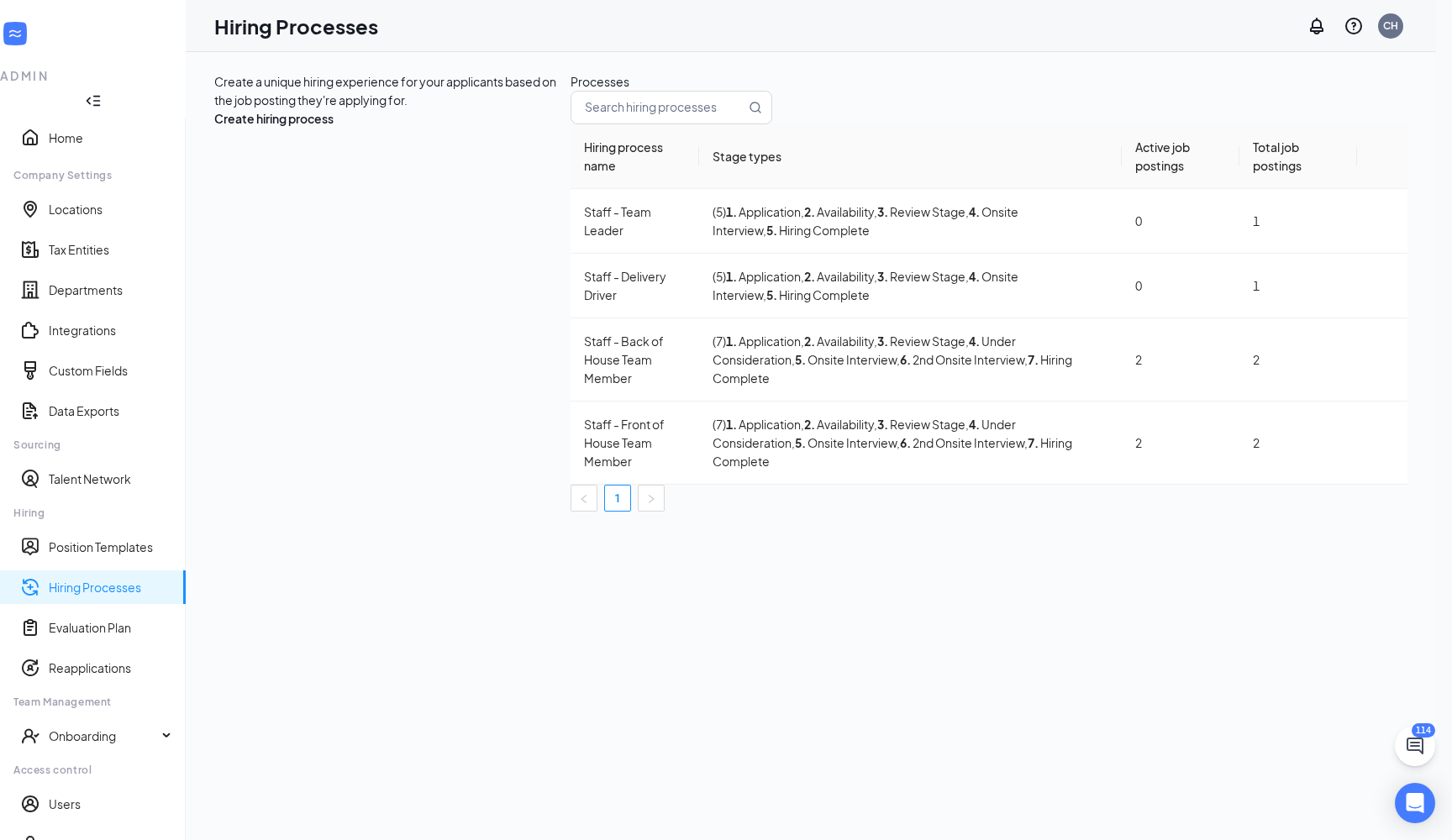
scroll to position [2, 0]
click at [80, 619] on link "Evaluation Plan" at bounding box center [110, 627] width 124 height 17
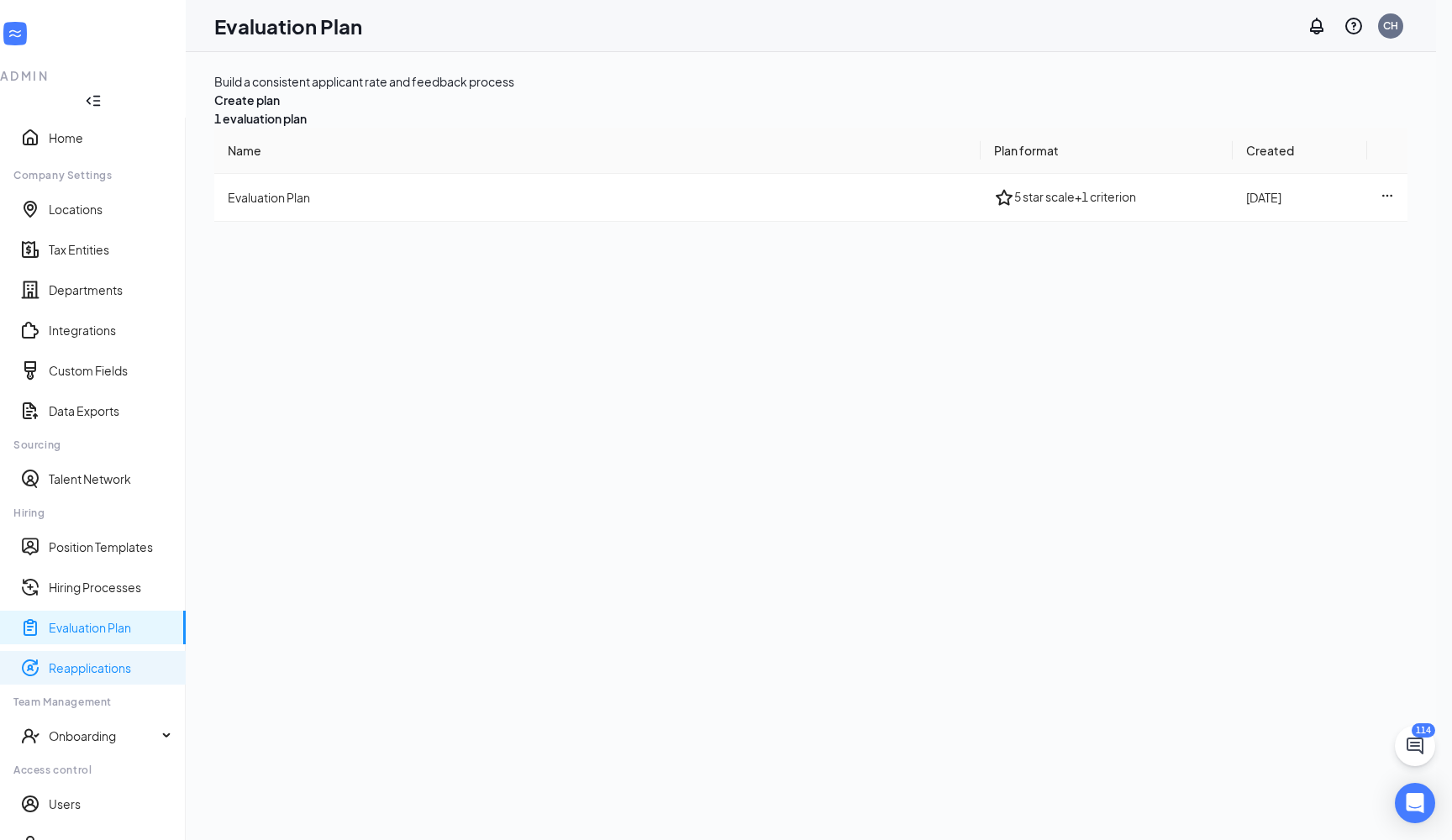
click at [83, 659] on link "Reapplications" at bounding box center [110, 667] width 124 height 17
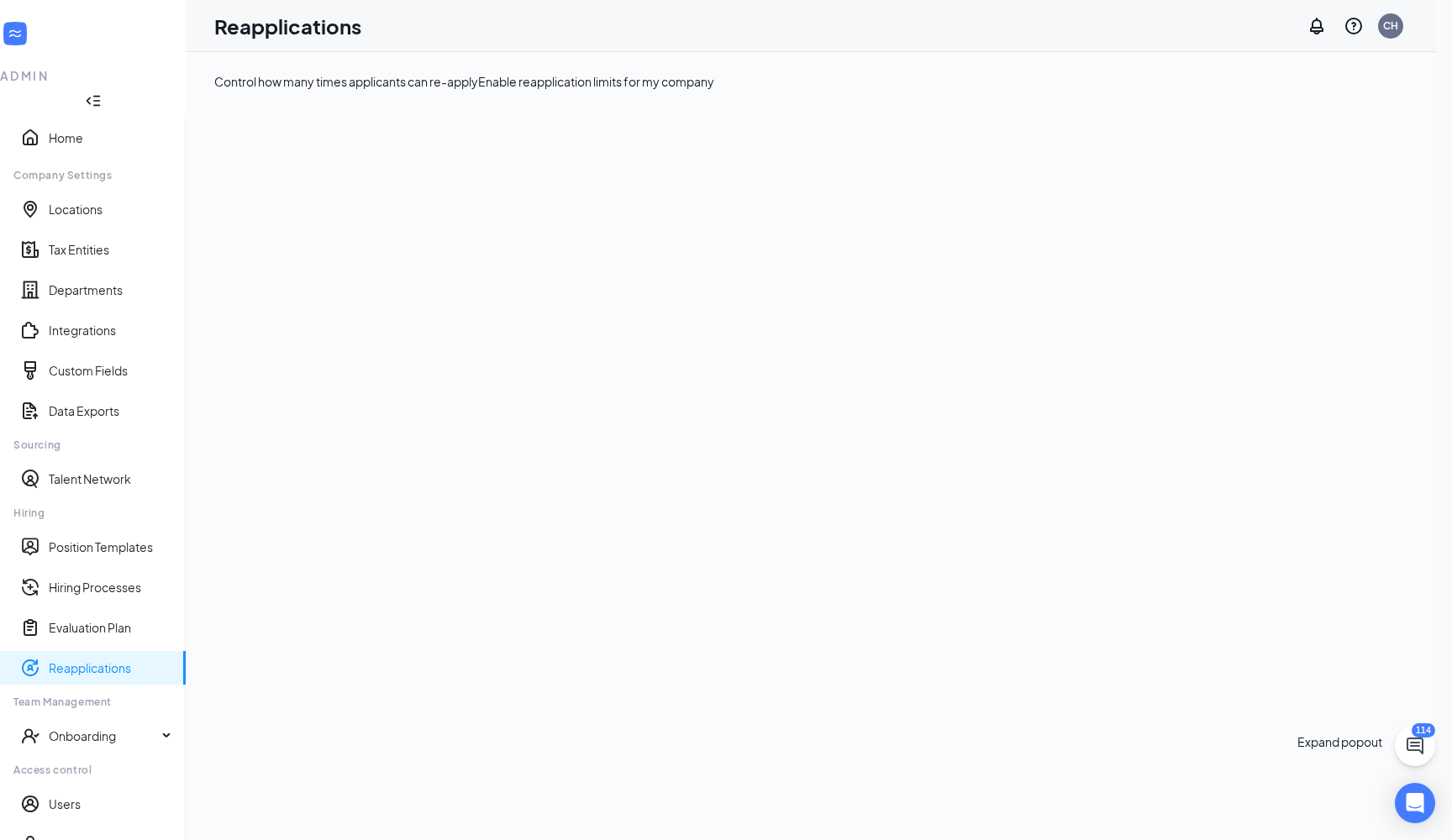
click at [1422, 733] on div "114" at bounding box center [1424, 730] width 23 height 15
click at [1419, 751] on icon "ChatActive" at bounding box center [1415, 746] width 17 height 17
click at [1328, 822] on div "Chat 114" at bounding box center [1344, 784] width 31 height 114
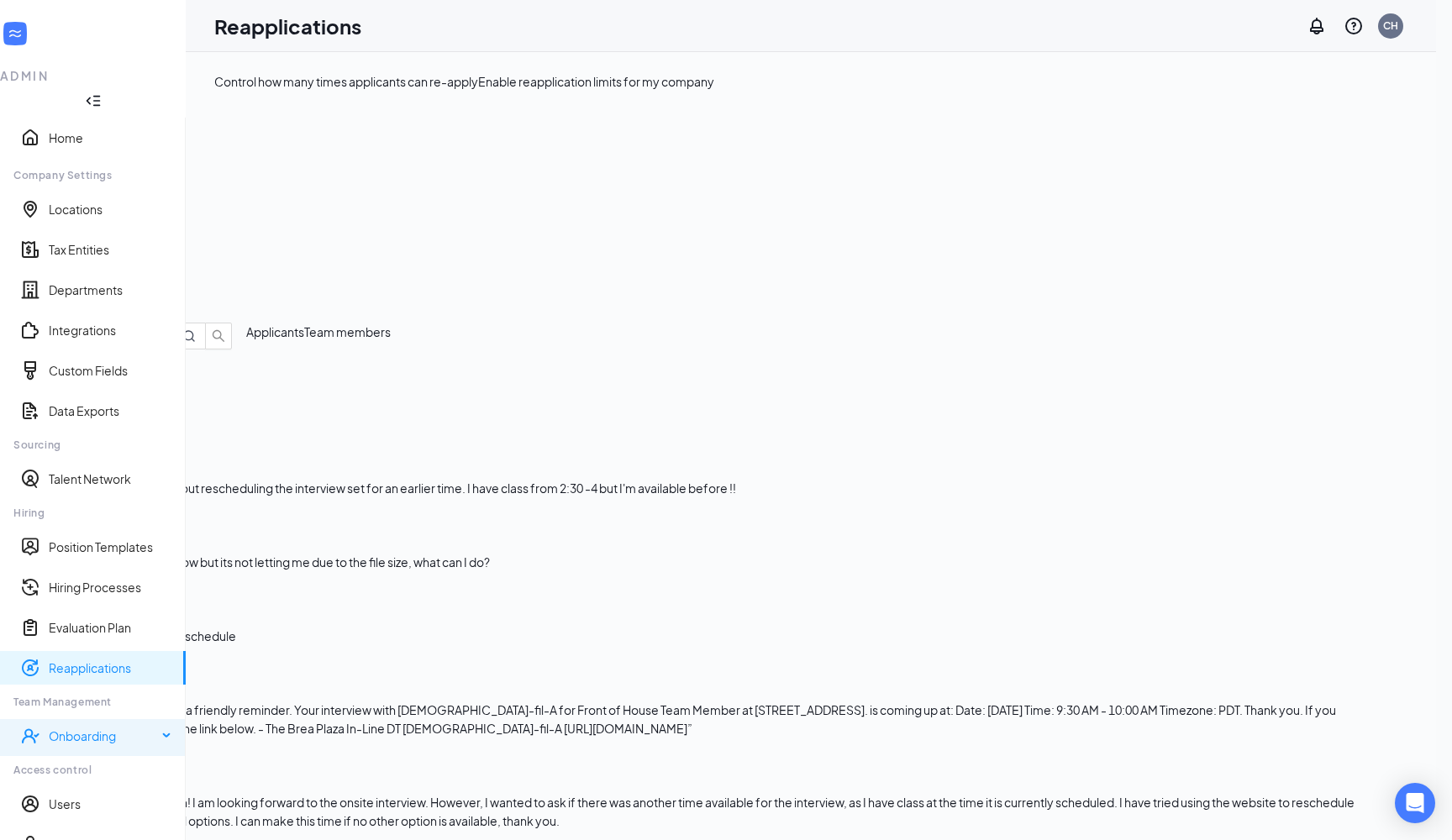
click at [129, 727] on div "Onboarding" at bounding box center [102, 735] width 108 height 17
click at [129, 768] on link "Onboarding Processes" at bounding box center [106, 776] width 132 height 17
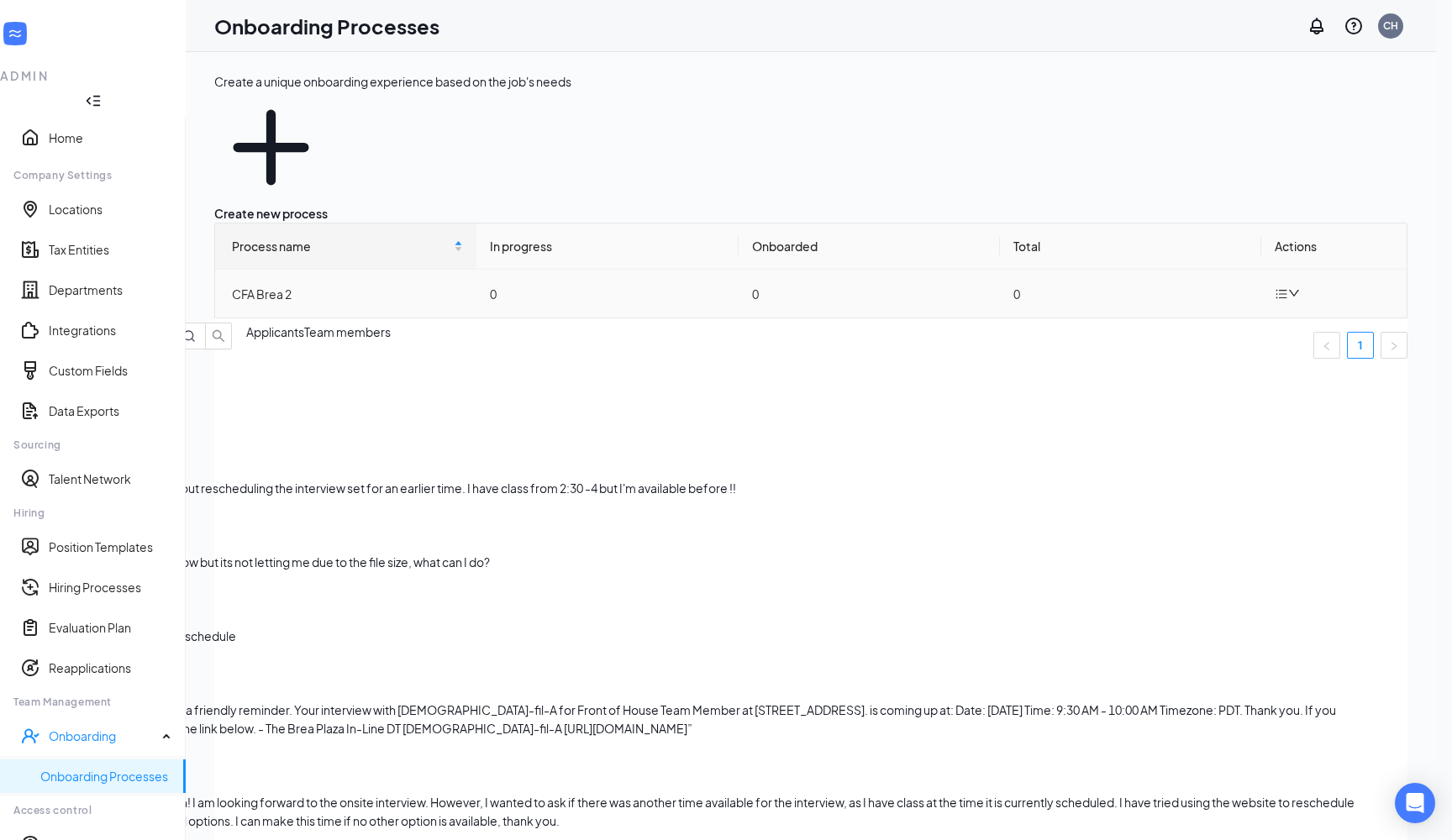
click at [301, 285] on div "CFA Brea 2" at bounding box center [348, 294] width 231 height 18
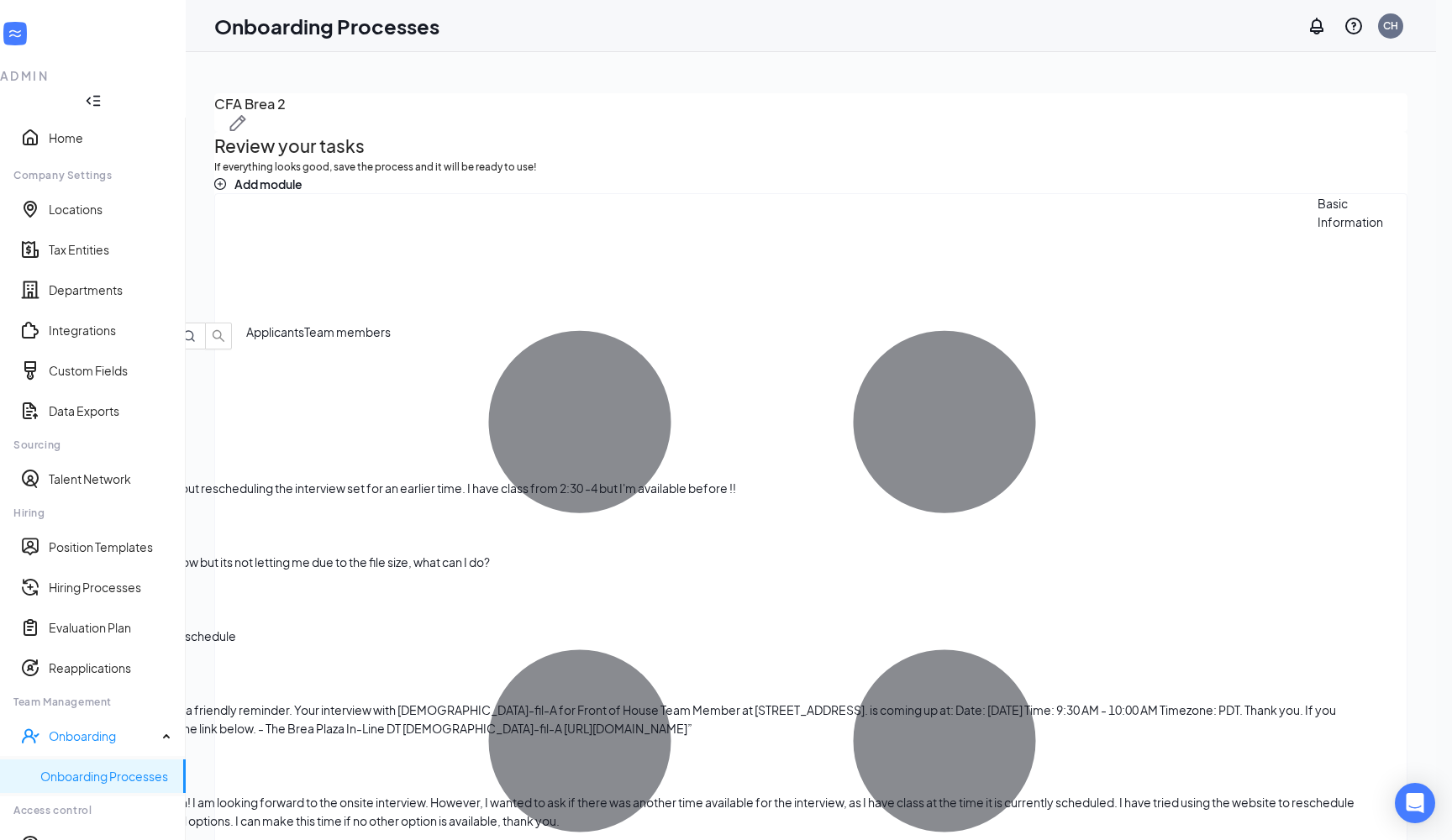
click at [23, 302] on button at bounding box center [13, 308] width 20 height 20
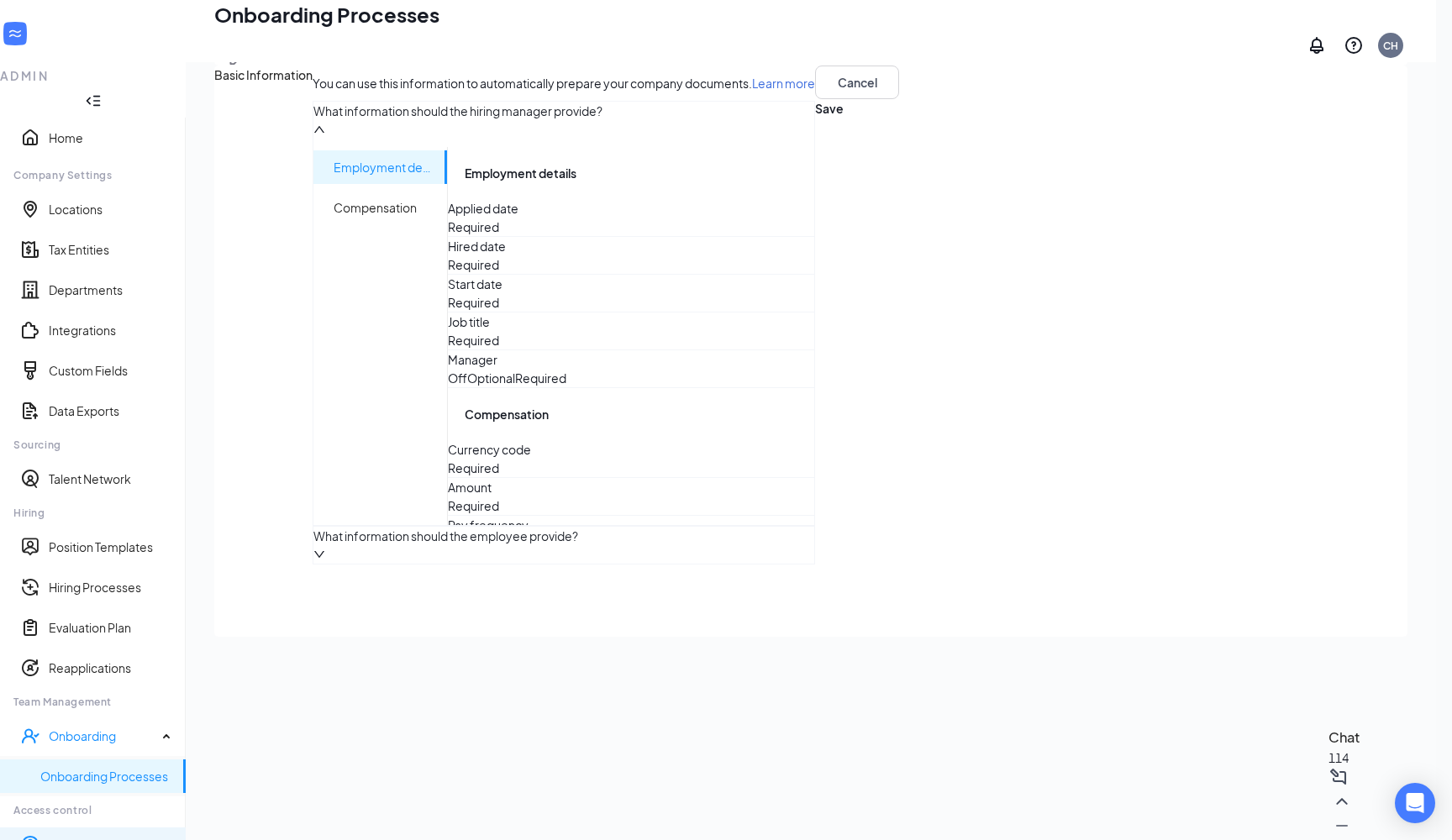
scroll to position [76, 0]
click at [107, 539] on link "Position Templates" at bounding box center [110, 546] width 124 height 17
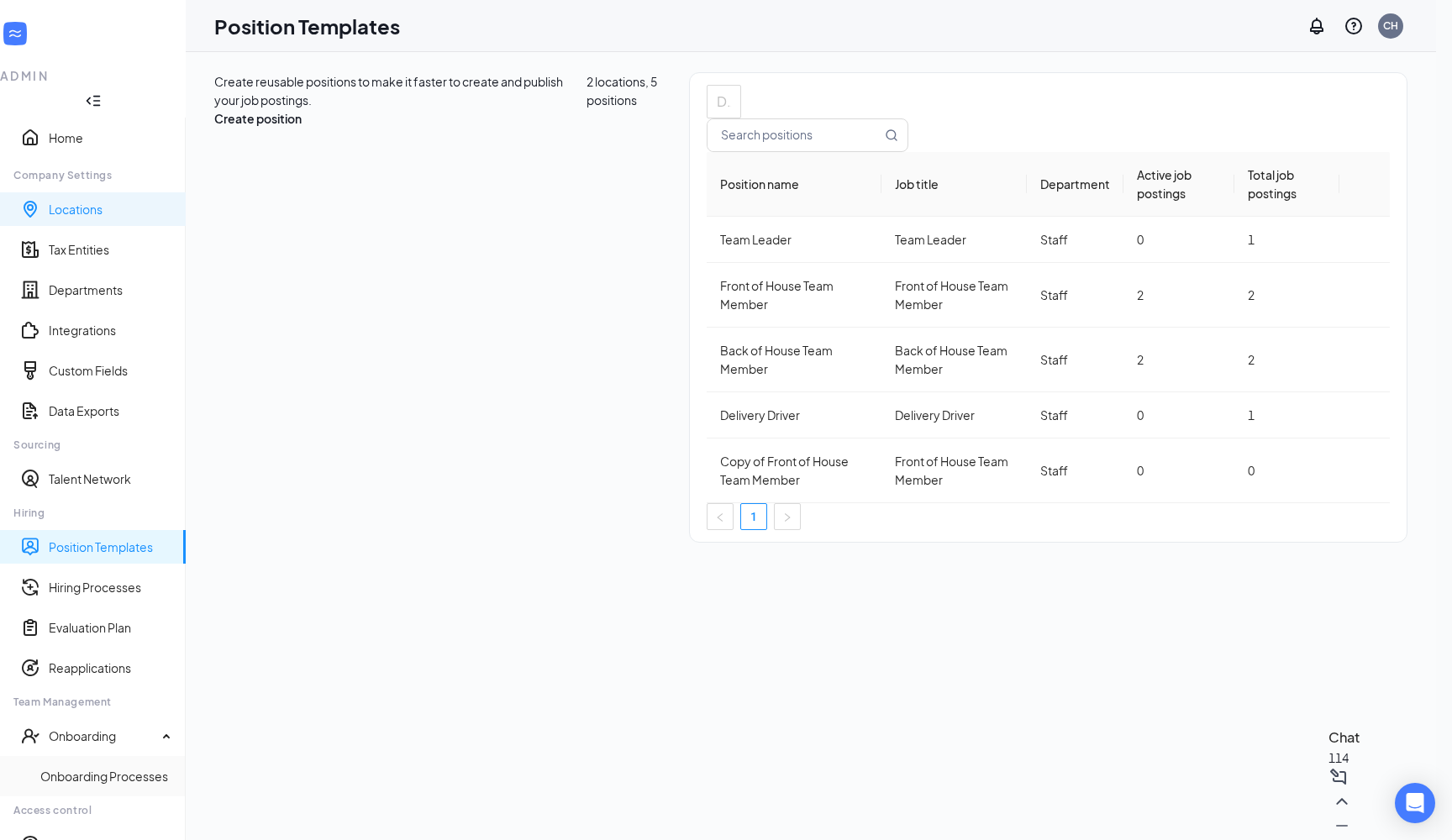
click at [79, 201] on link "Locations" at bounding box center [110, 209] width 124 height 17
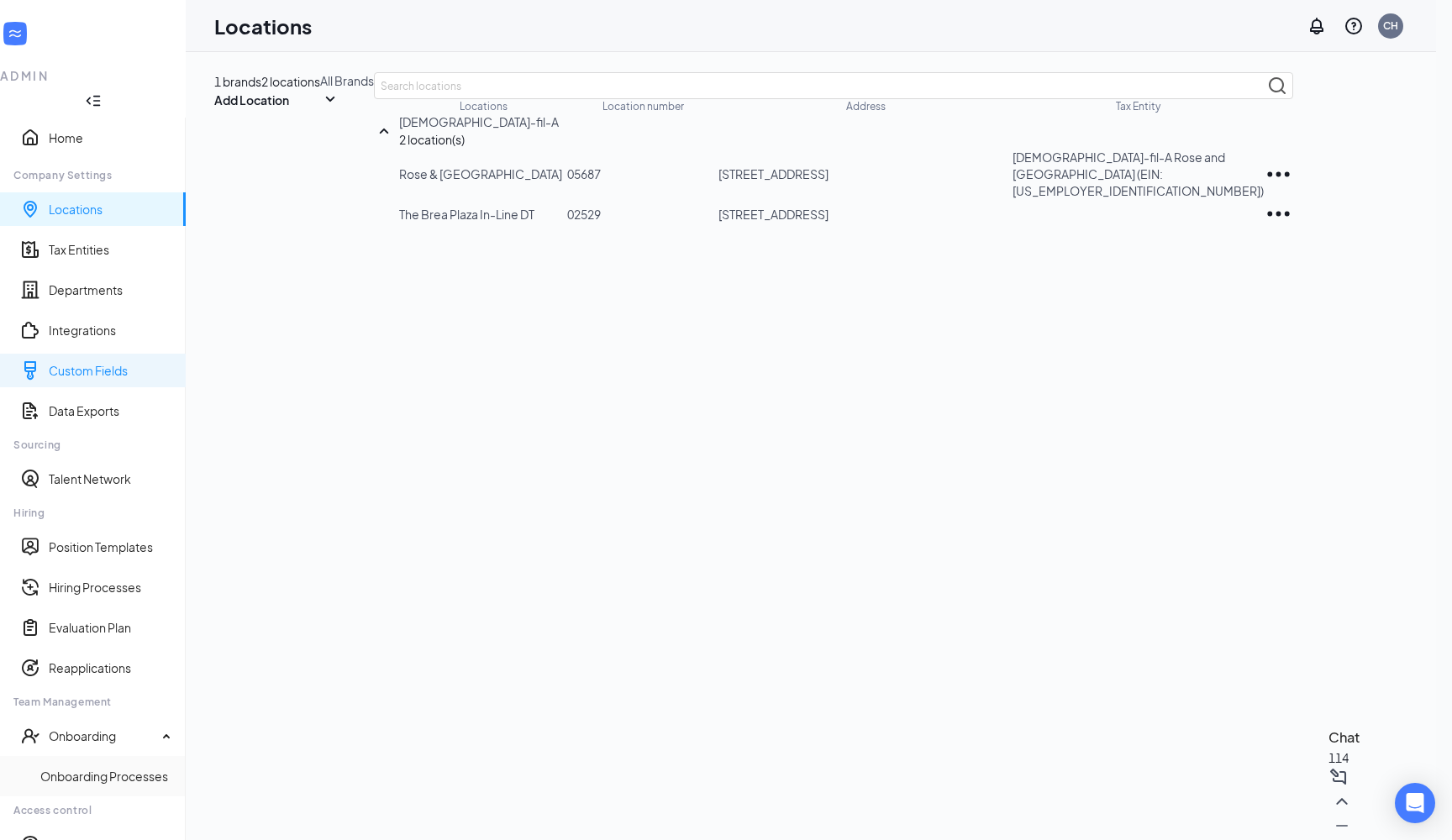
click at [76, 362] on link "Custom Fields" at bounding box center [110, 369] width 124 height 17
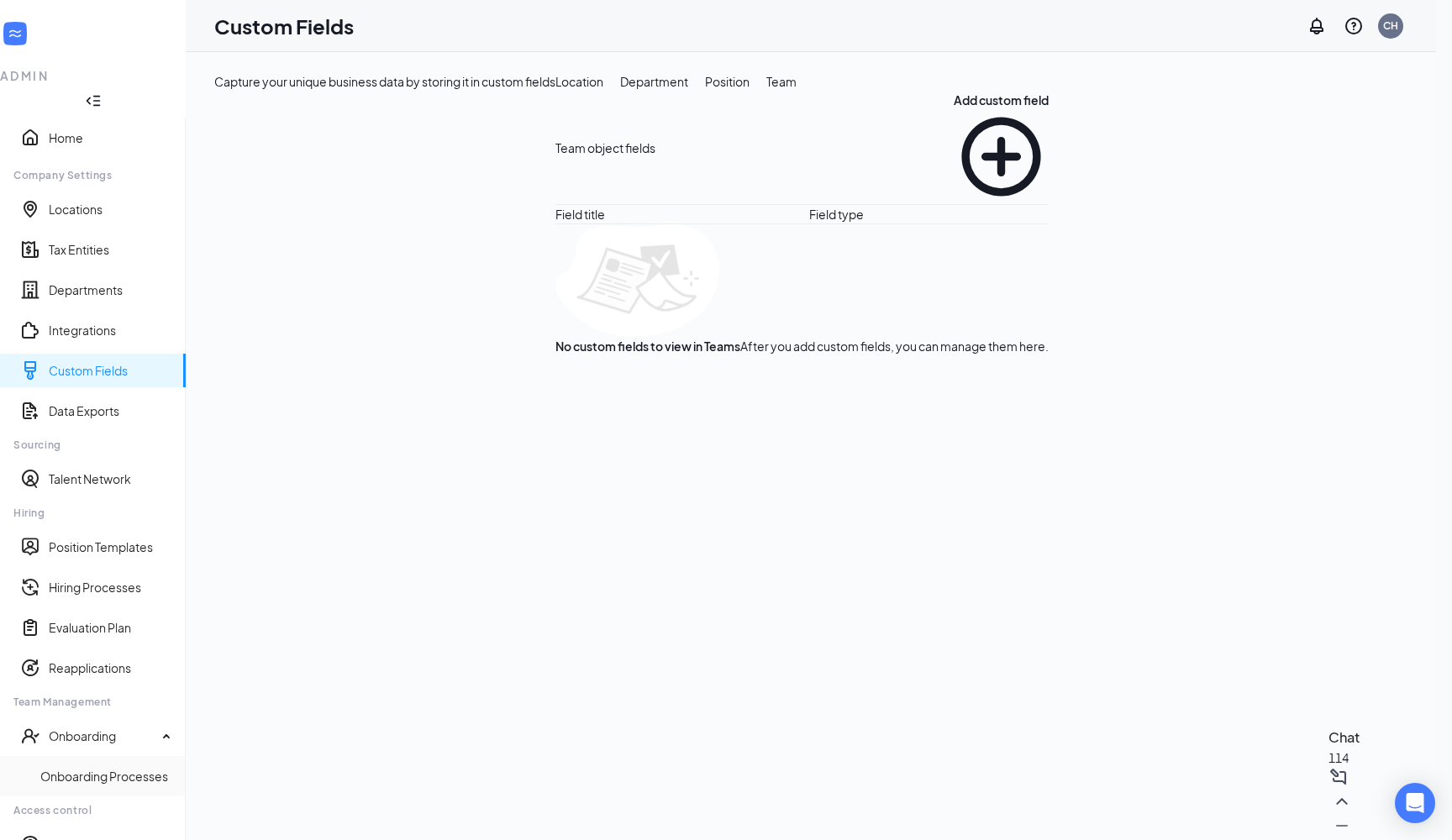
click at [549, 224] on div "Field title" at bounding box center [675, 214] width 254 height 18
click at [555, 90] on div "Location" at bounding box center [579, 81] width 48 height 18
click at [620, 90] on div "Department" at bounding box center [655, 81] width 68 height 18
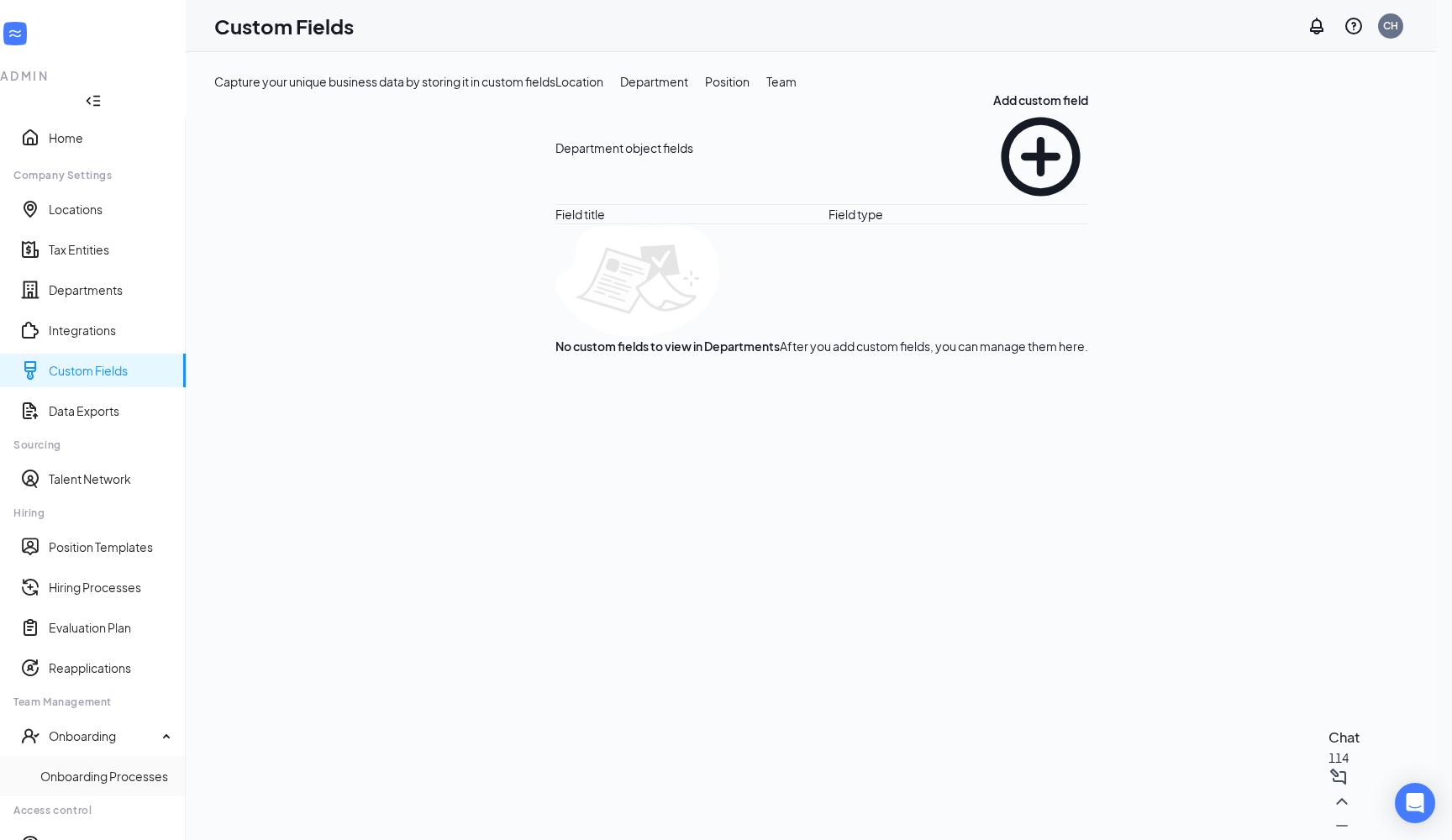
click at [705, 90] on div "Position" at bounding box center [727, 81] width 45 height 18
click at [766, 90] on button "Team" at bounding box center [781, 81] width 30 height 18
